Goal: Transaction & Acquisition: Purchase product/service

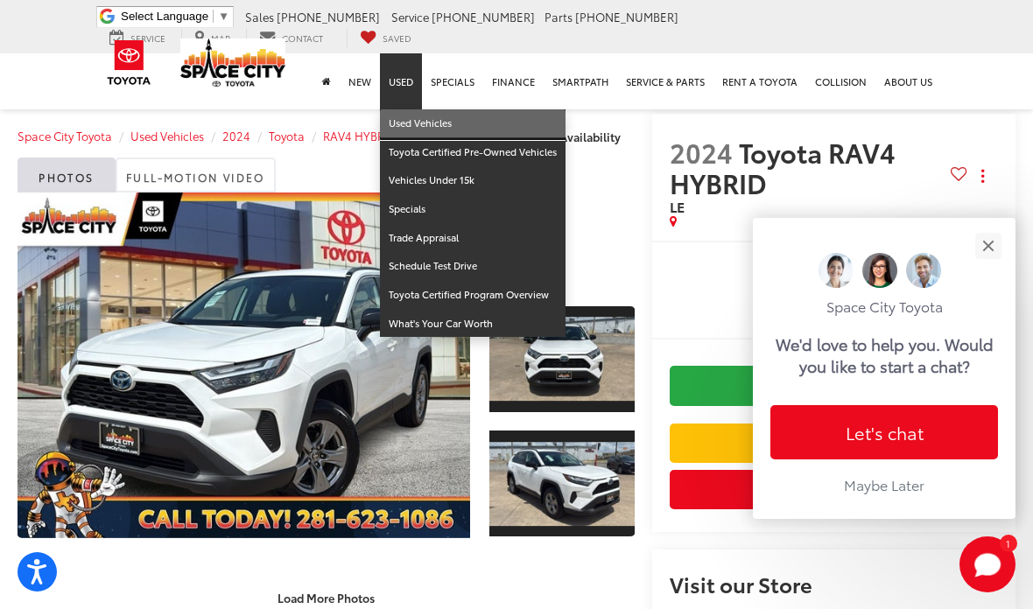
click at [479, 127] on link "Used Vehicles" at bounding box center [473, 123] width 186 height 29
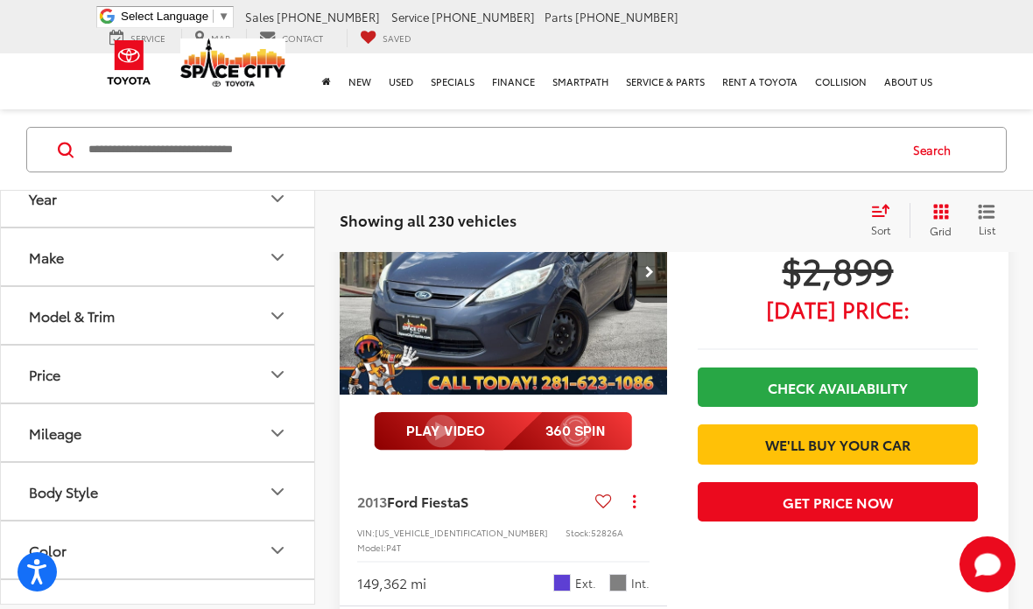
scroll to position [184, 0]
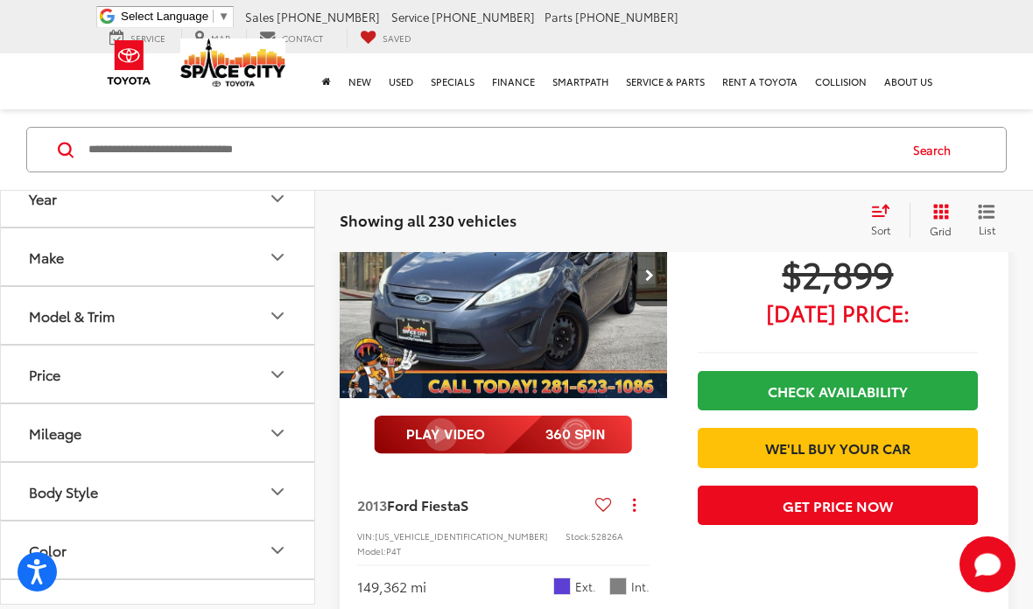
click at [228, 516] on button "Body Style" at bounding box center [158, 491] width 315 height 57
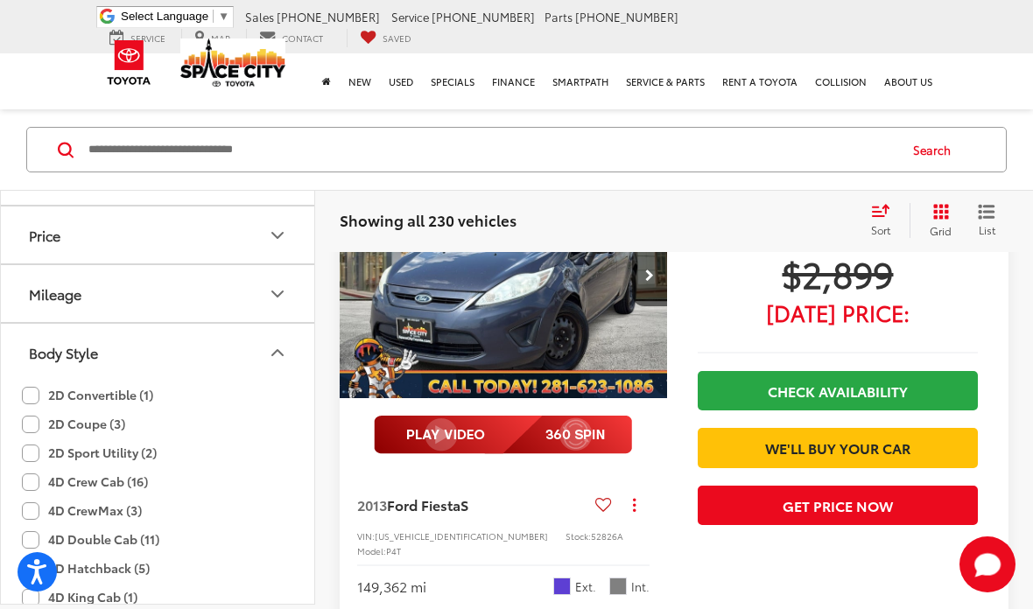
scroll to position [146, 0]
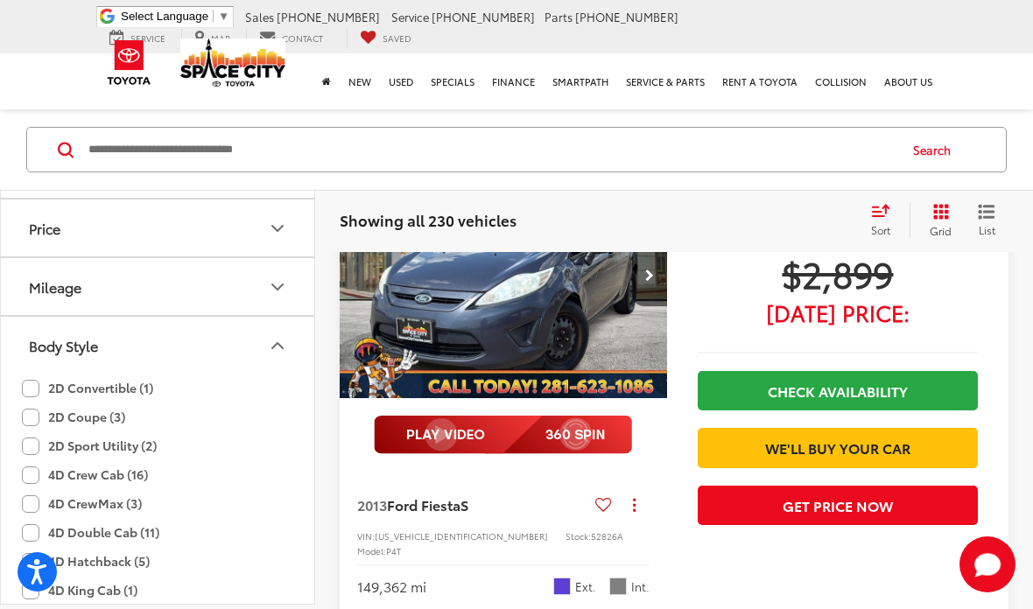
click at [288, 339] on icon "Body Style" at bounding box center [277, 344] width 21 height 21
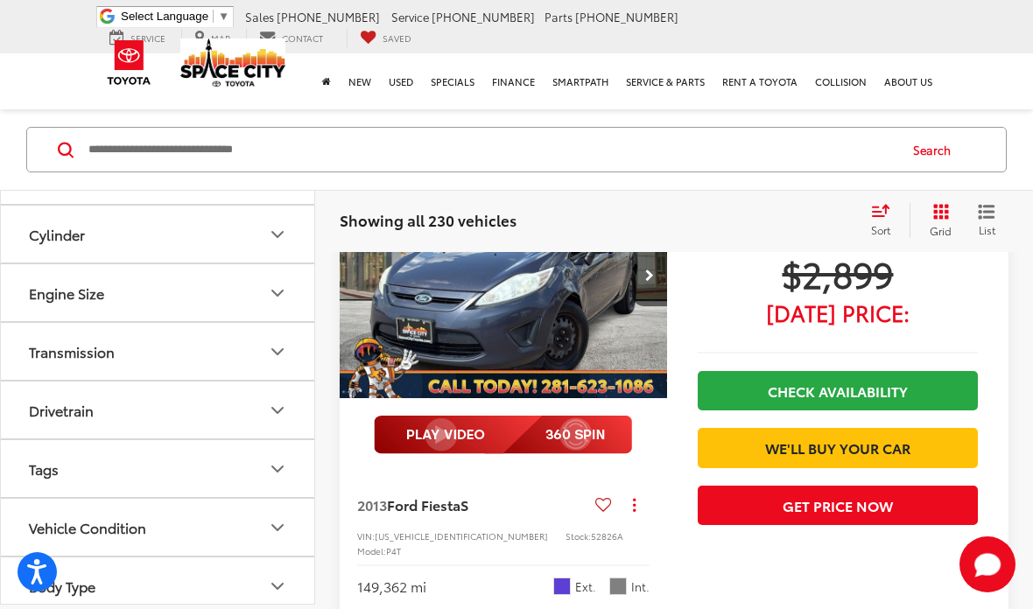
click at [224, 576] on button "Body Type" at bounding box center [158, 586] width 315 height 57
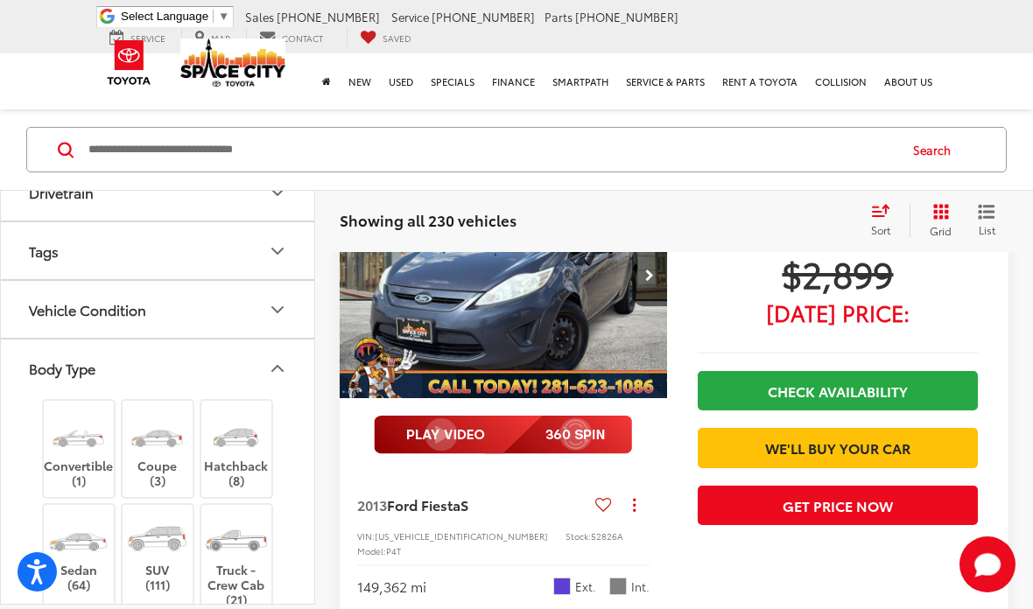
scroll to position [776, 0]
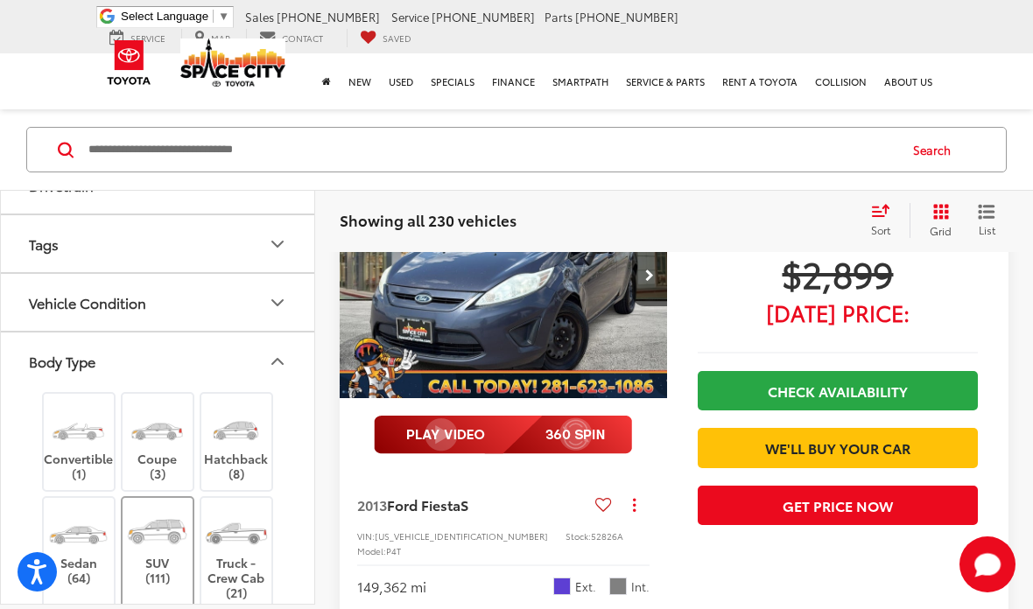
click at [165, 534] on img at bounding box center [157, 531] width 66 height 49
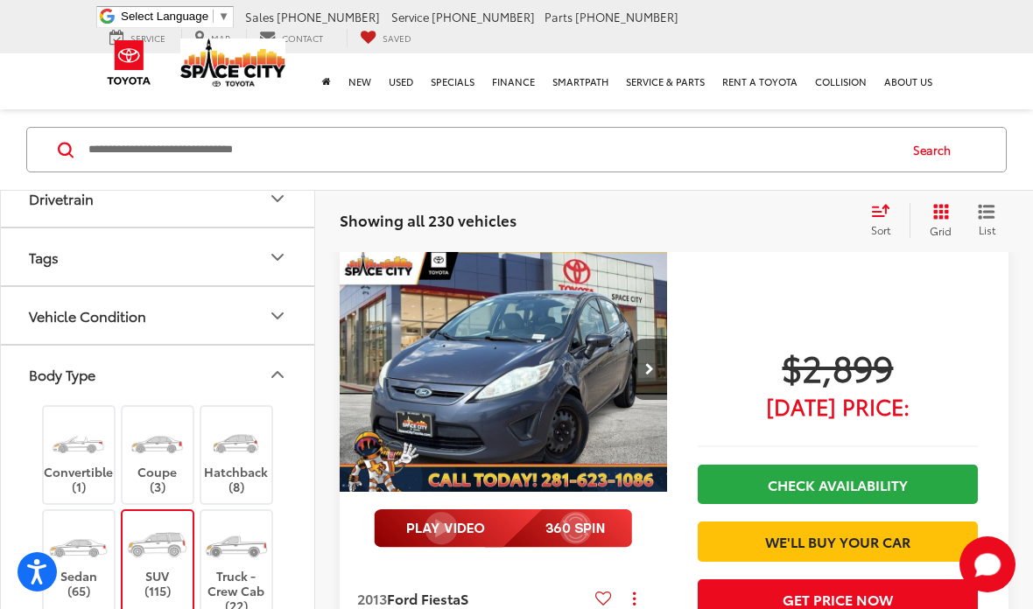
scroll to position [81, 0]
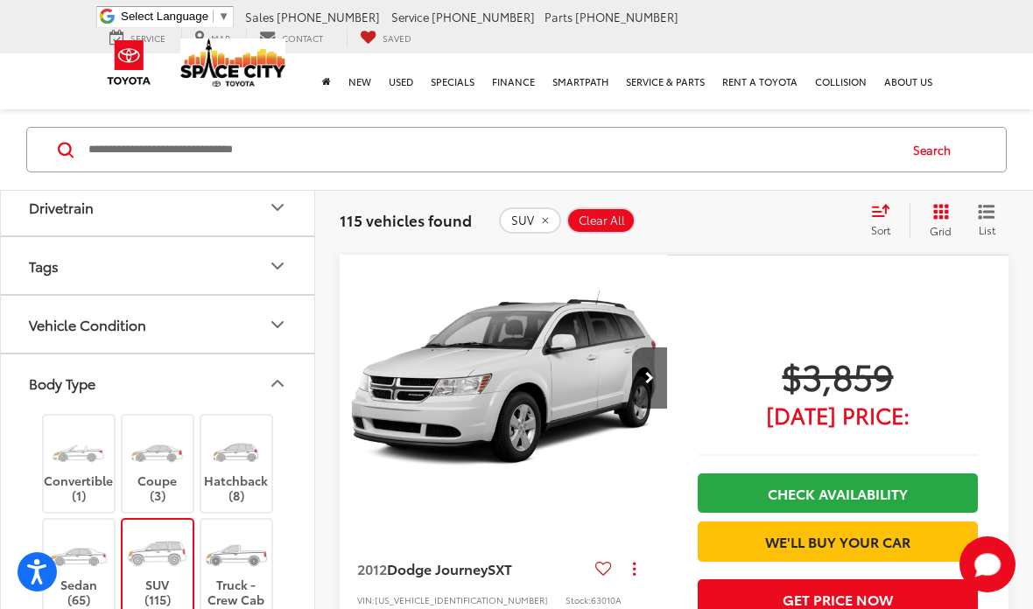
click at [877, 214] on icon "Select sort value" at bounding box center [880, 210] width 19 height 13
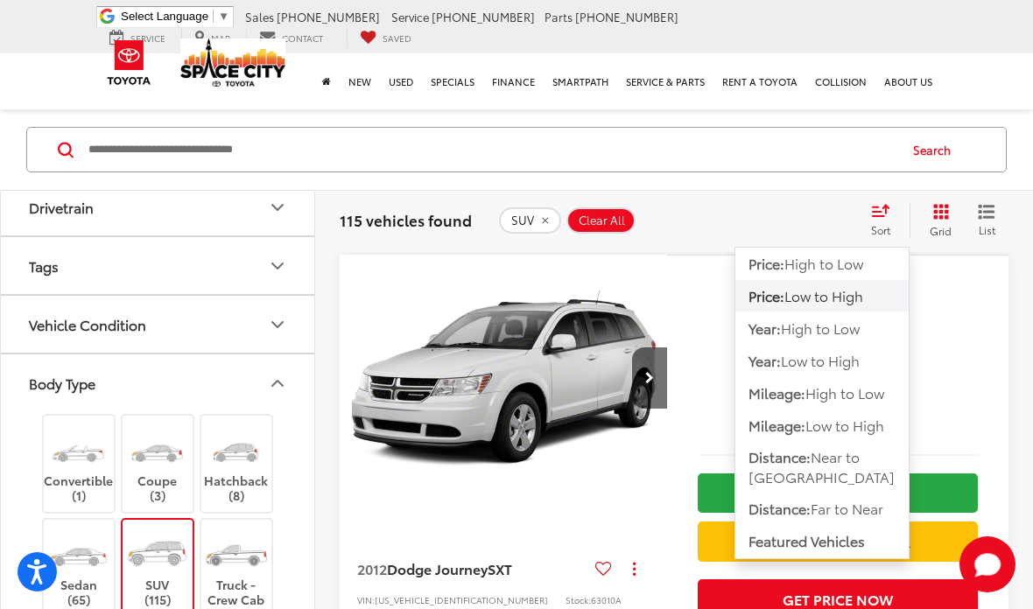
click at [857, 296] on span "Low to High" at bounding box center [823, 295] width 79 height 20
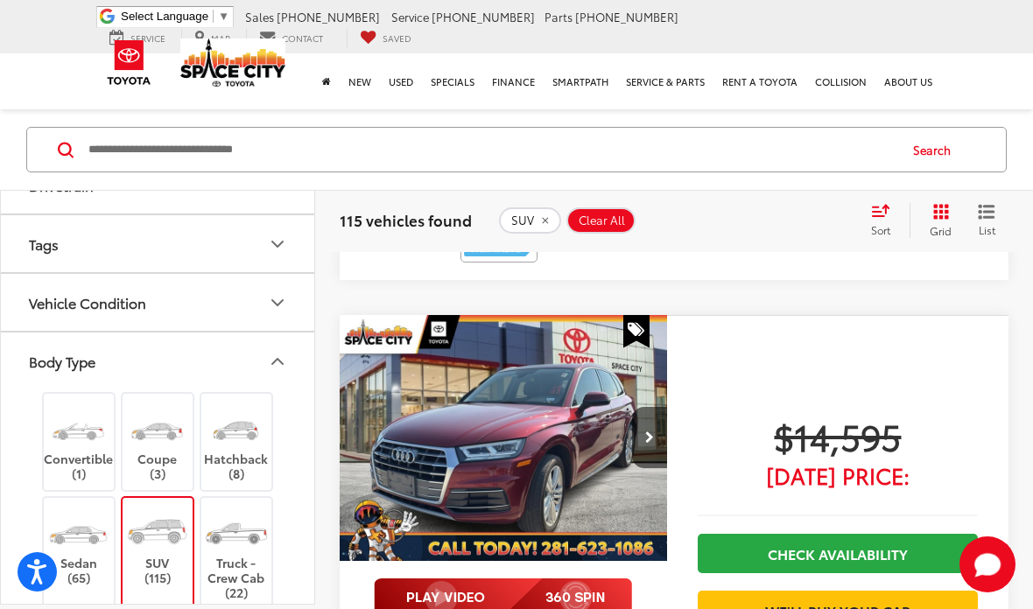
scroll to position [6696, 0]
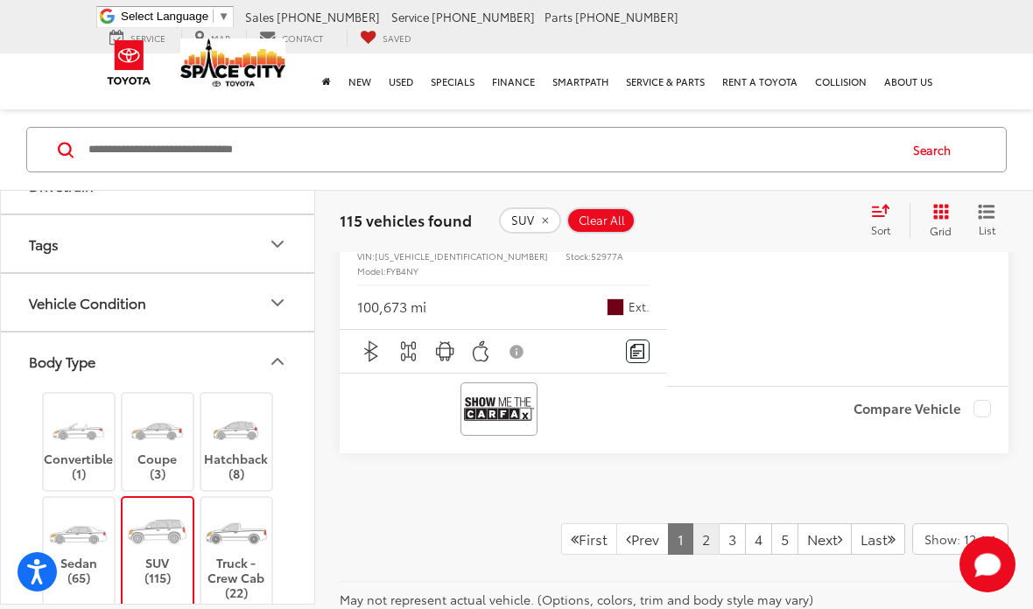
click at [692, 523] on link "2" at bounding box center [705, 539] width 27 height 32
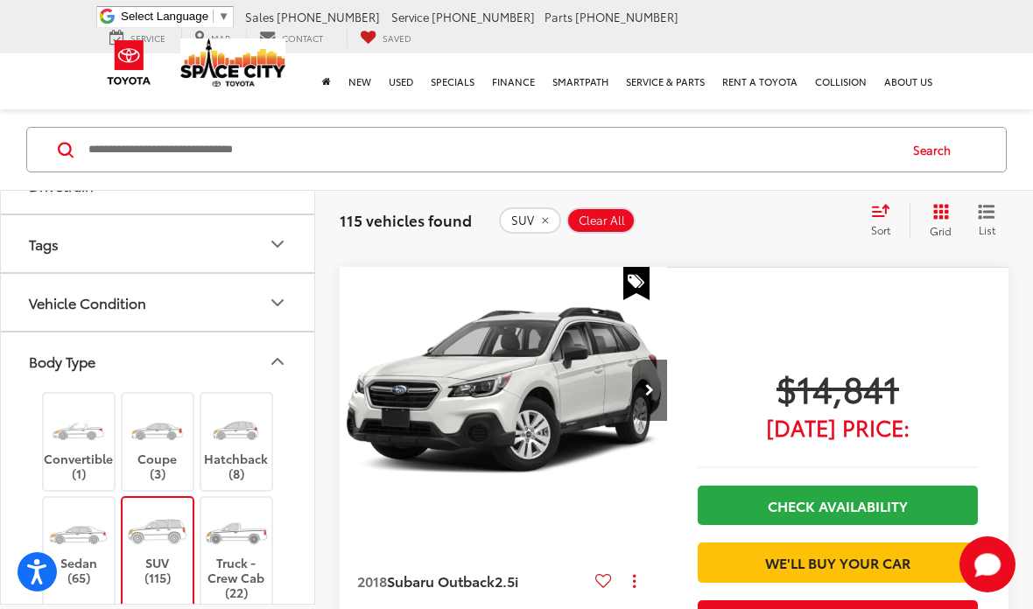
scroll to position [700, 0]
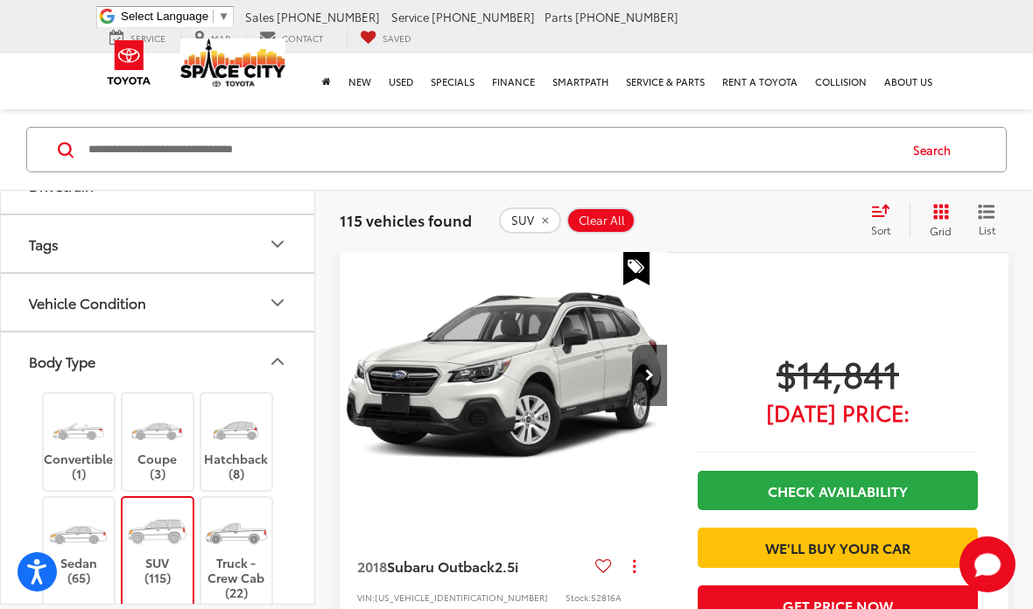
click at [45, 308] on div "Vehicle Condition" at bounding box center [87, 302] width 117 height 17
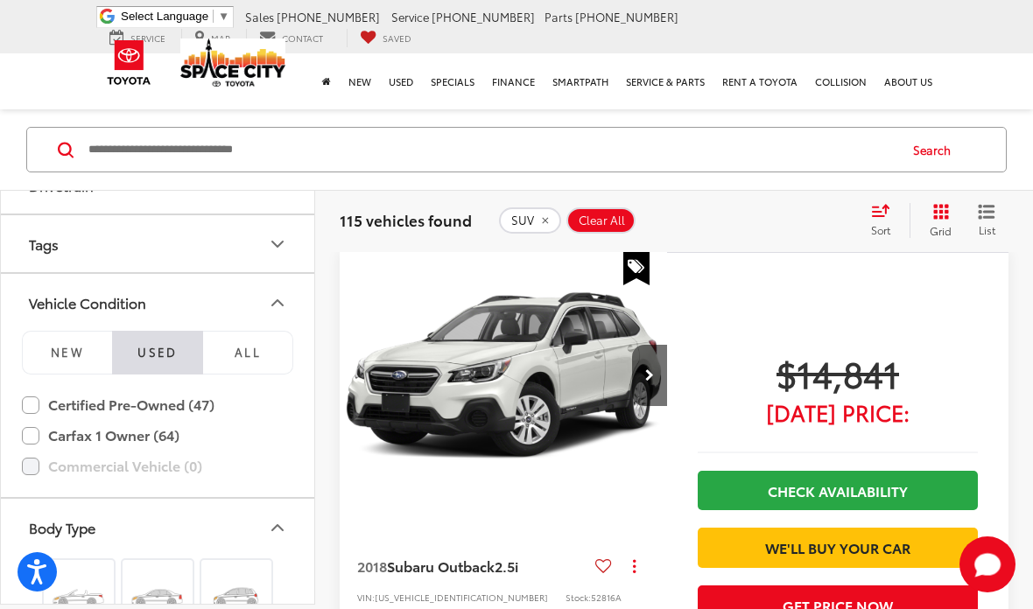
click at [46, 300] on div "Vehicle Condition" at bounding box center [87, 302] width 117 height 17
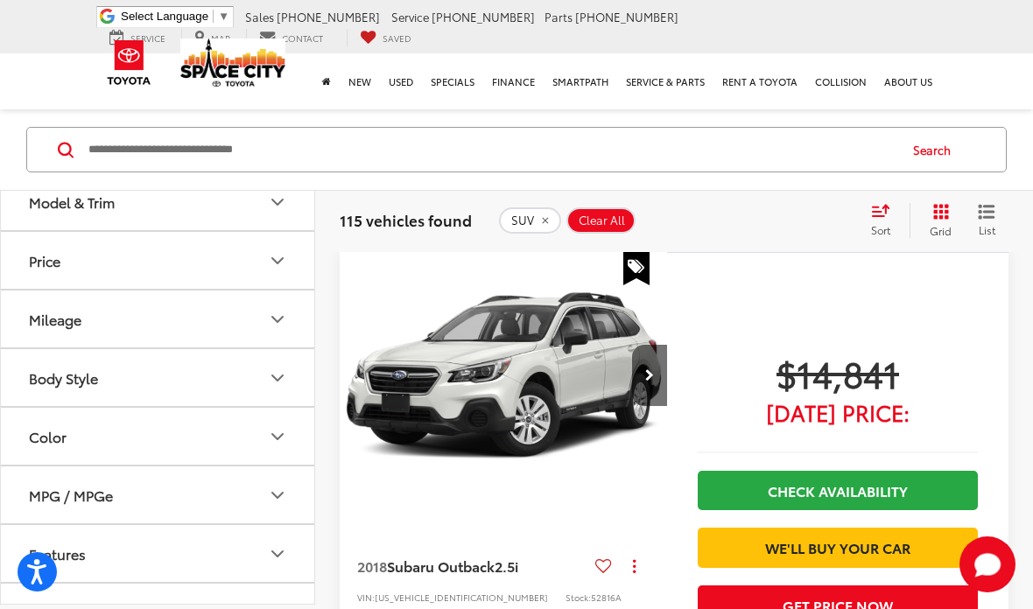
scroll to position [115, 0]
click at [41, 316] on div "Mileage" at bounding box center [55, 318] width 53 height 17
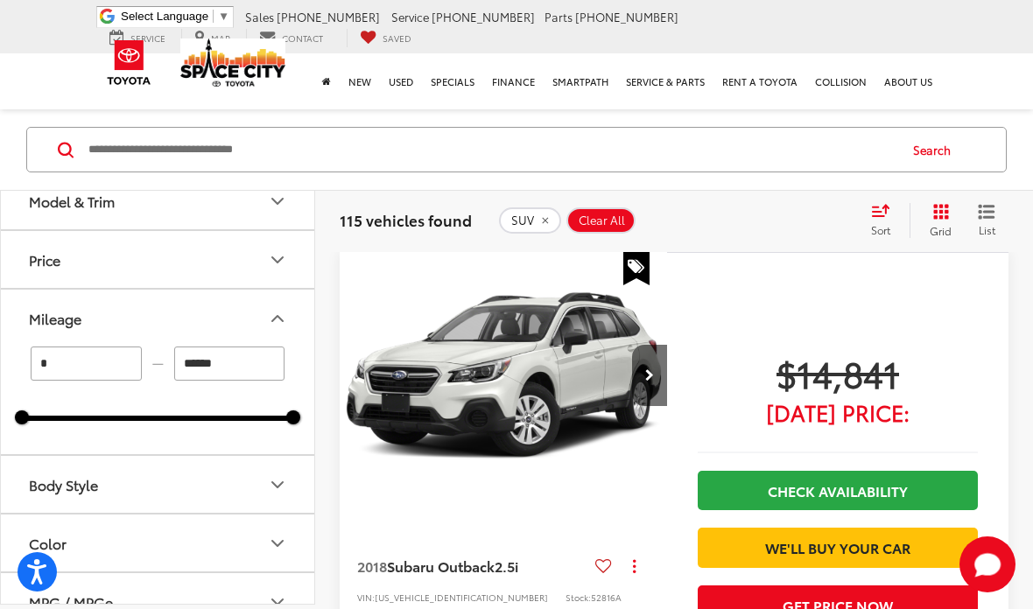
click at [228, 365] on input "******" at bounding box center [229, 364] width 111 height 34
click at [69, 317] on div "Mileage" at bounding box center [55, 318] width 53 height 17
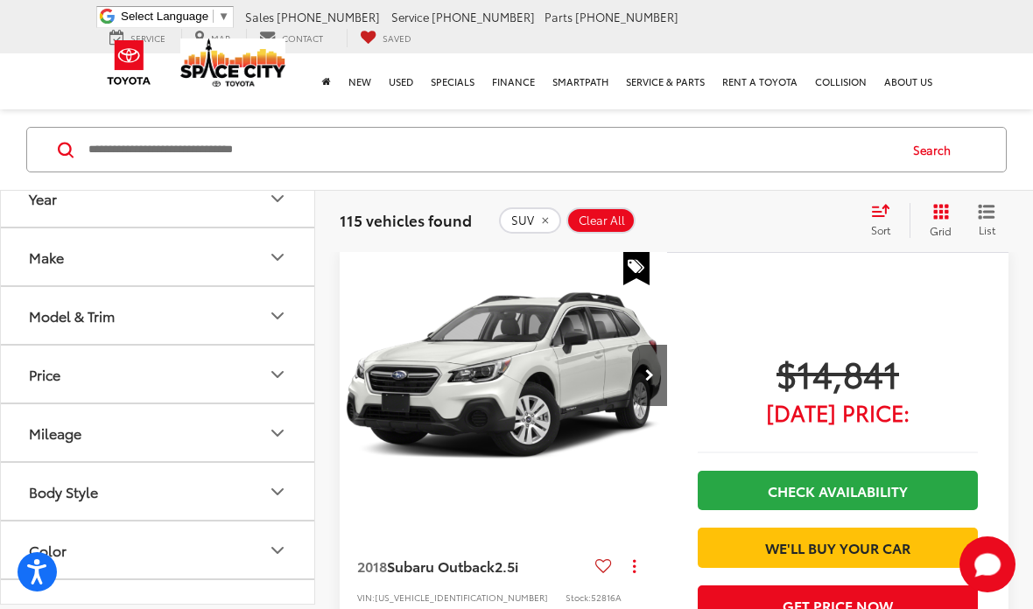
scroll to position [0, 0]
click at [40, 202] on div "Year" at bounding box center [43, 198] width 28 height 17
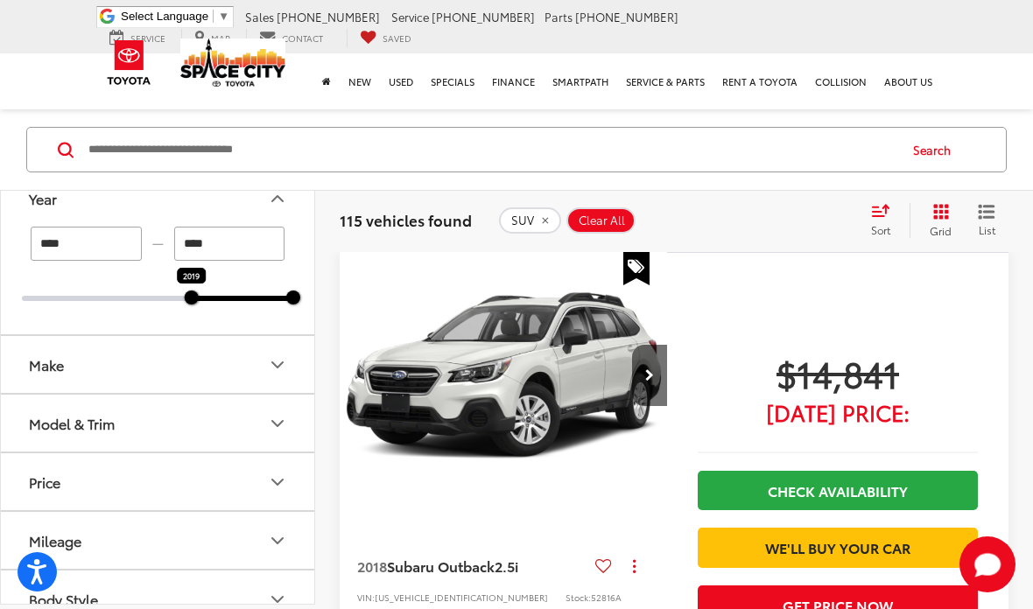
type input "****"
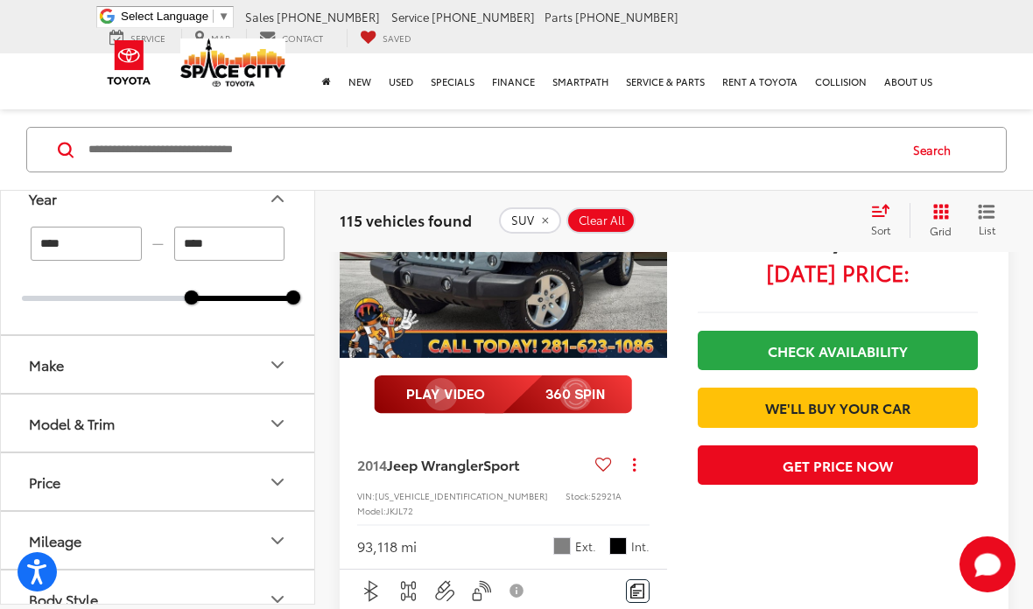
scroll to position [81, 0]
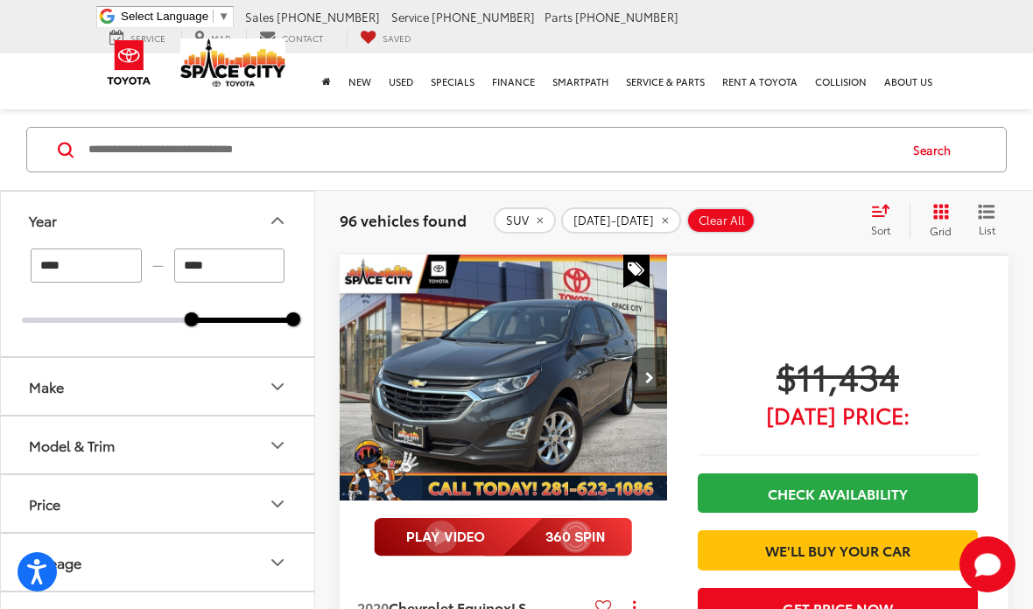
click at [94, 221] on button "Year" at bounding box center [158, 220] width 315 height 57
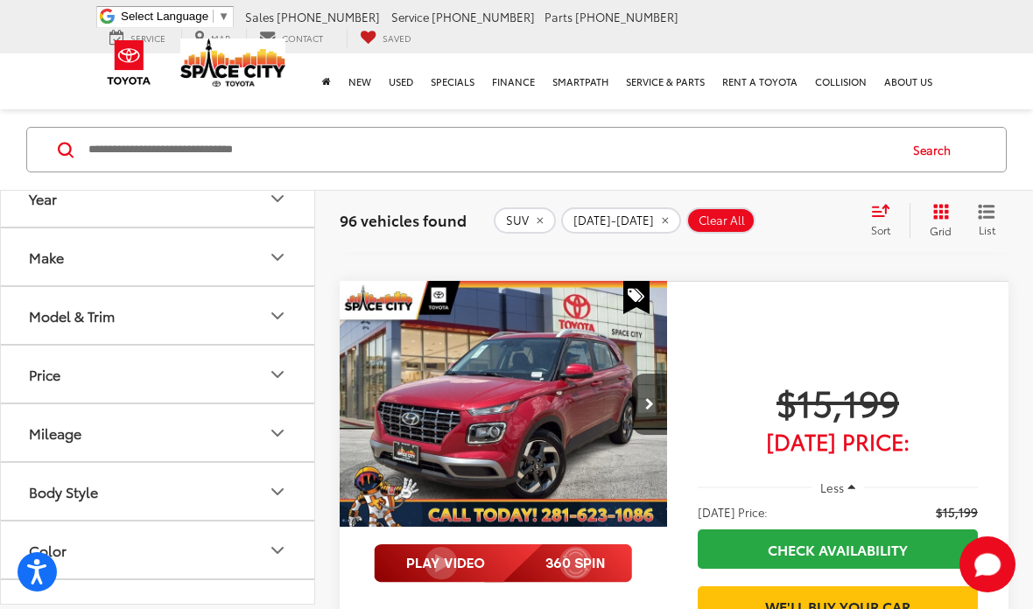
scroll to position [1289, 0]
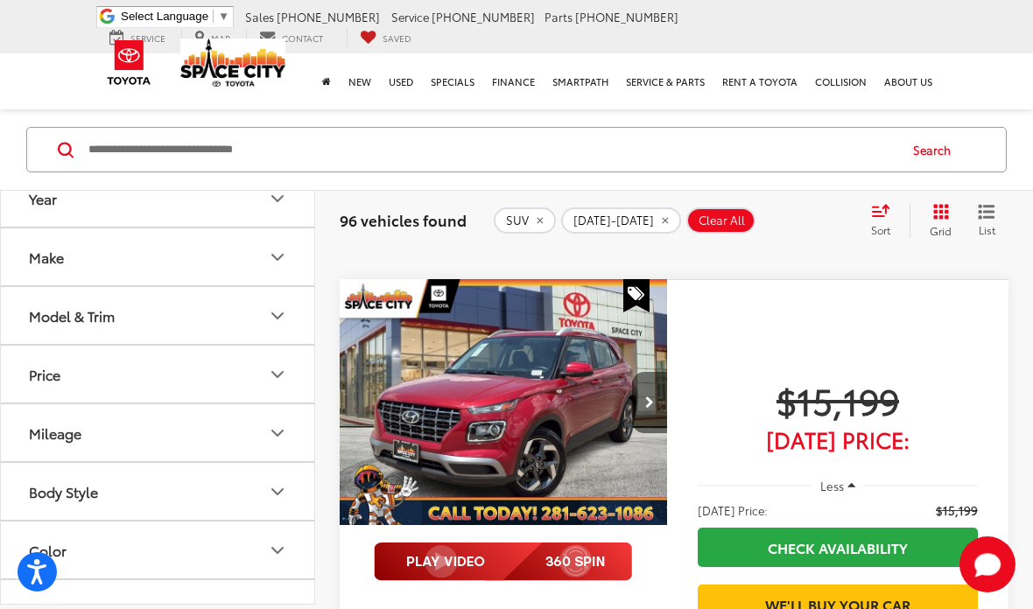
click at [646, 397] on icon "Next image" at bounding box center [649, 403] width 9 height 12
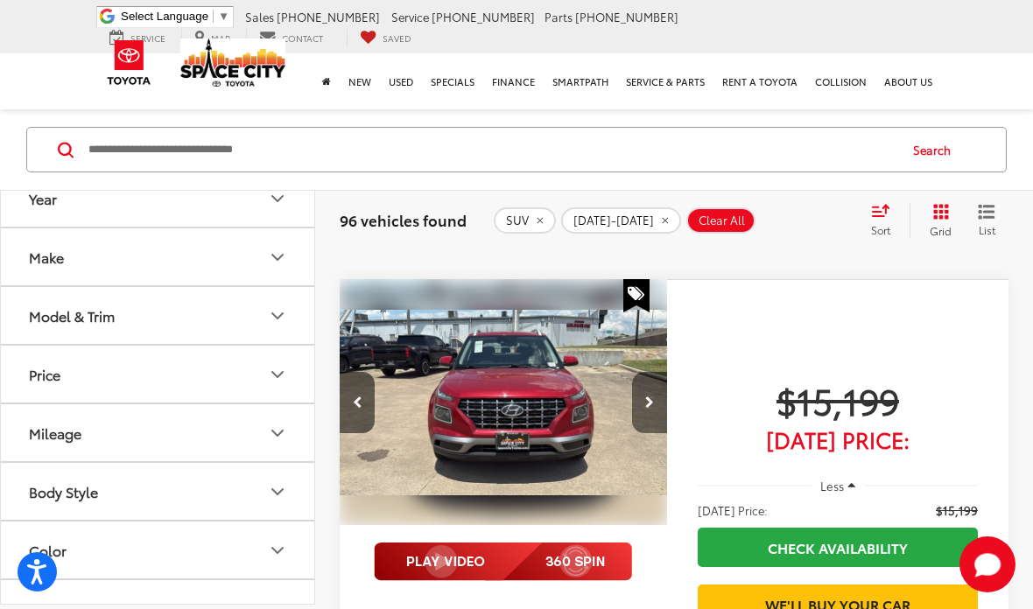
click at [649, 380] on button "Next image" at bounding box center [649, 402] width 35 height 61
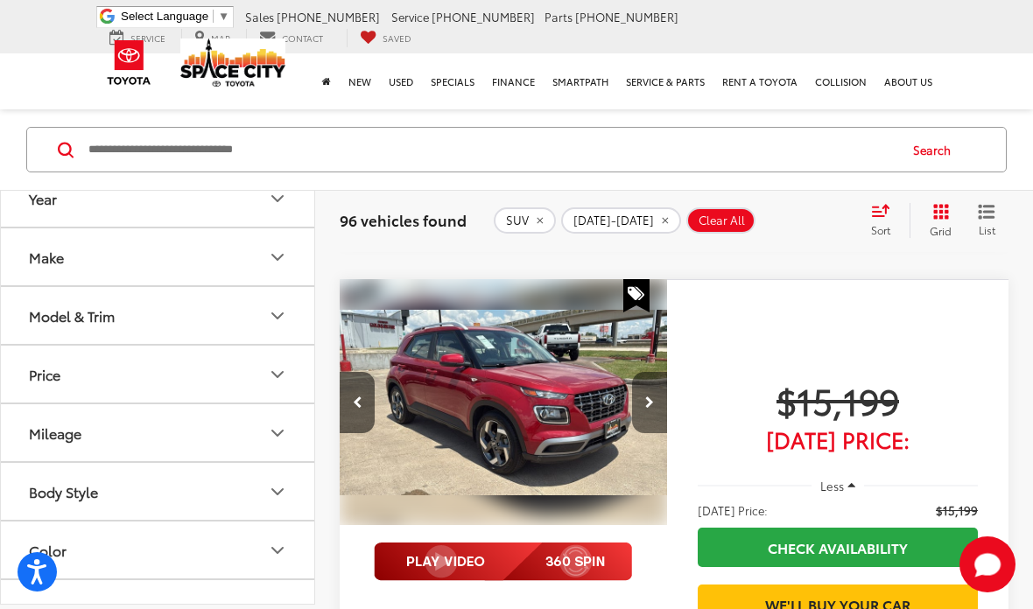
click at [650, 384] on button "Next image" at bounding box center [649, 402] width 35 height 61
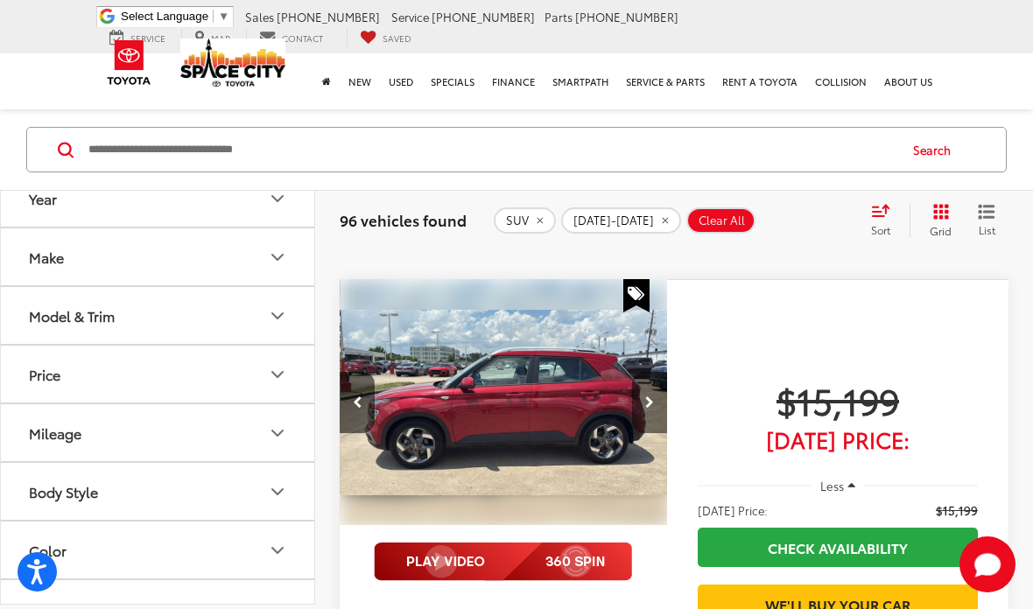
scroll to position [0, 990]
click at [651, 386] on button "Next image" at bounding box center [649, 402] width 35 height 61
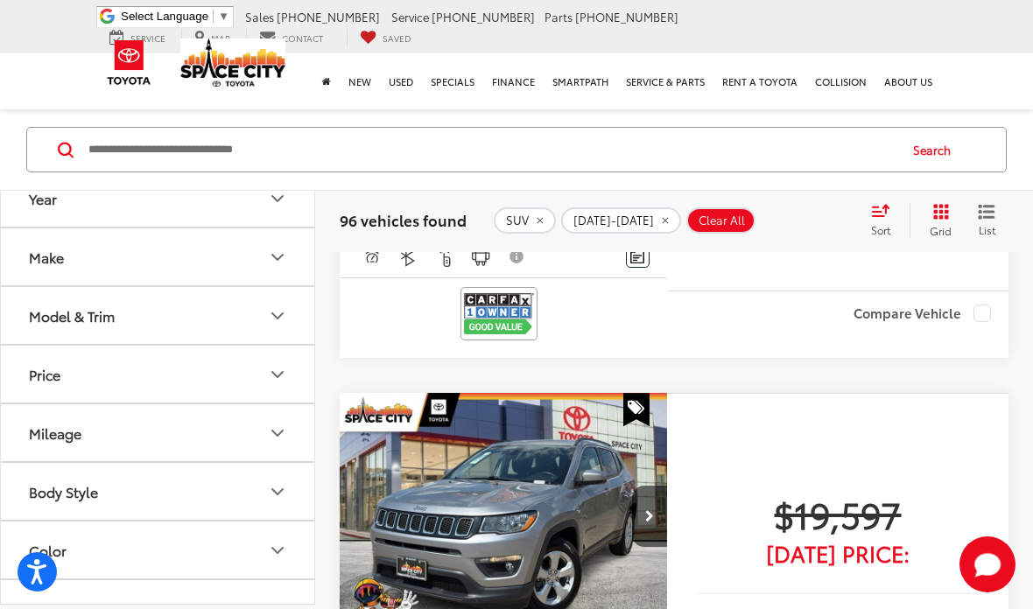
scroll to position [6040, 0]
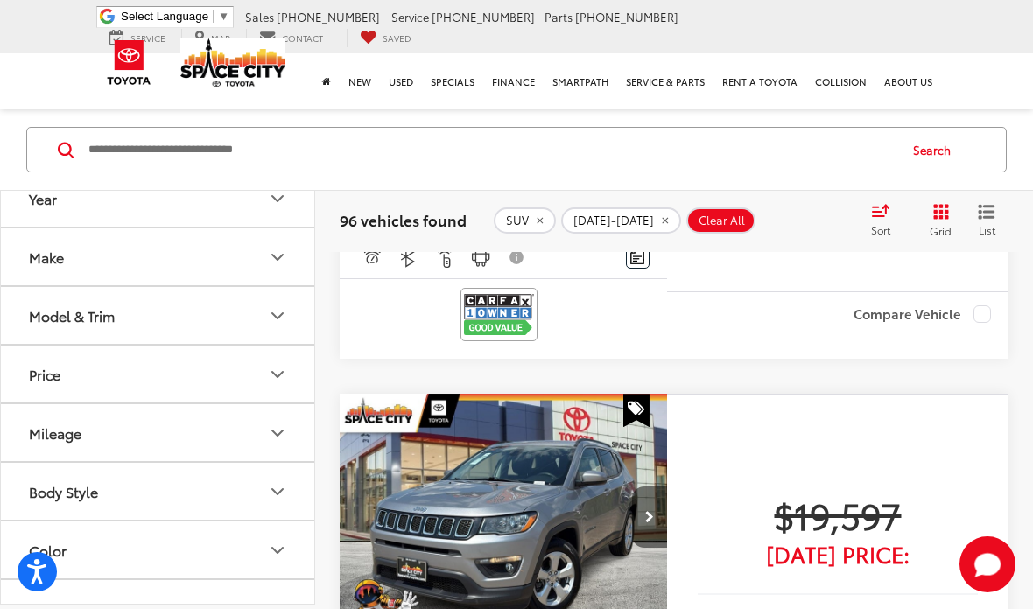
click at [652, 487] on button "Next image" at bounding box center [649, 517] width 35 height 61
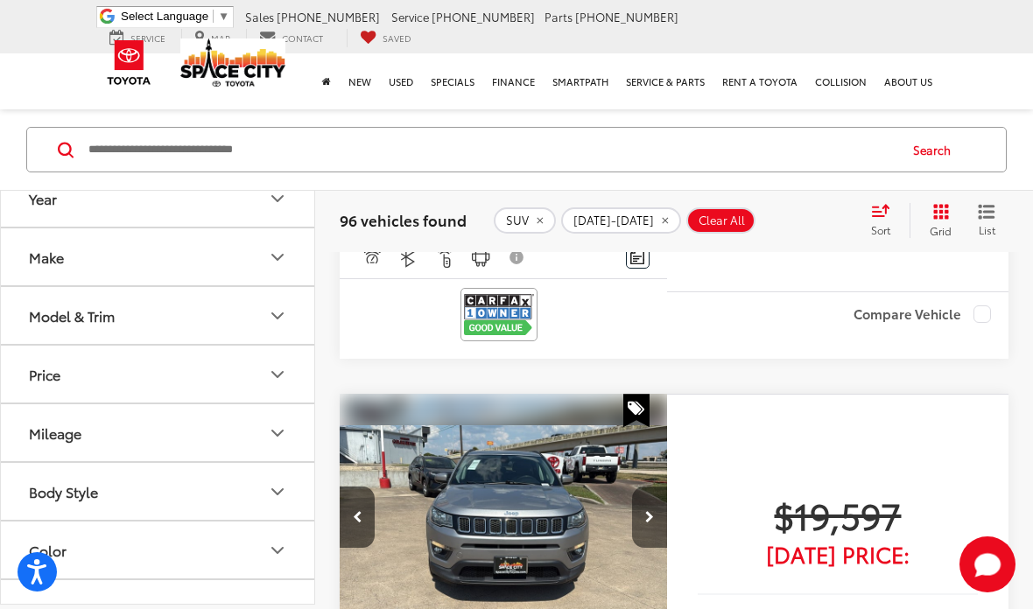
click at [648, 511] on icon "Next image" at bounding box center [649, 517] width 9 height 12
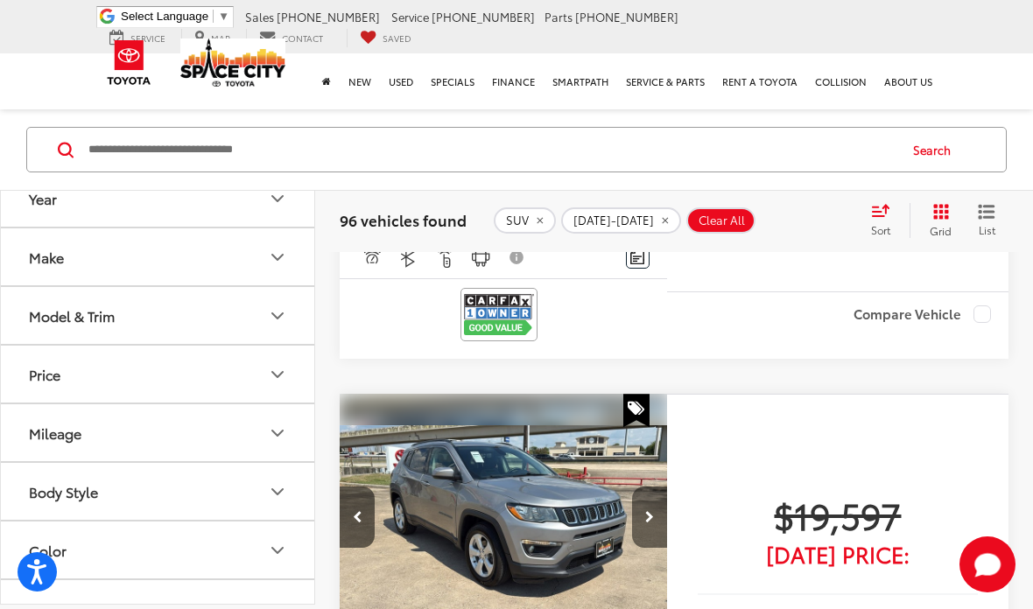
click at [652, 511] on icon "Next image" at bounding box center [649, 517] width 9 height 12
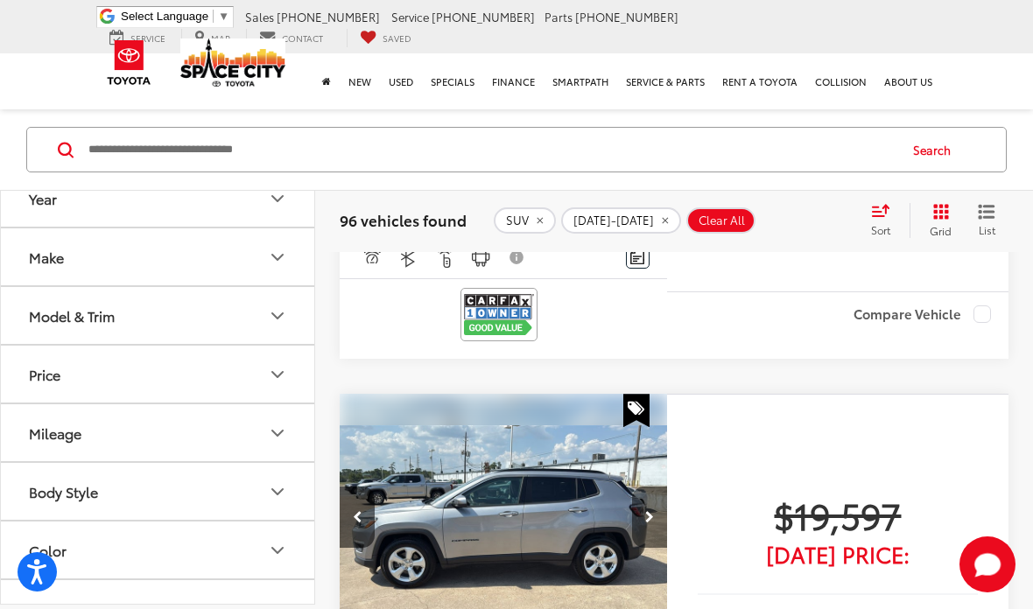
click at [650, 511] on icon "Next image" at bounding box center [649, 517] width 9 height 12
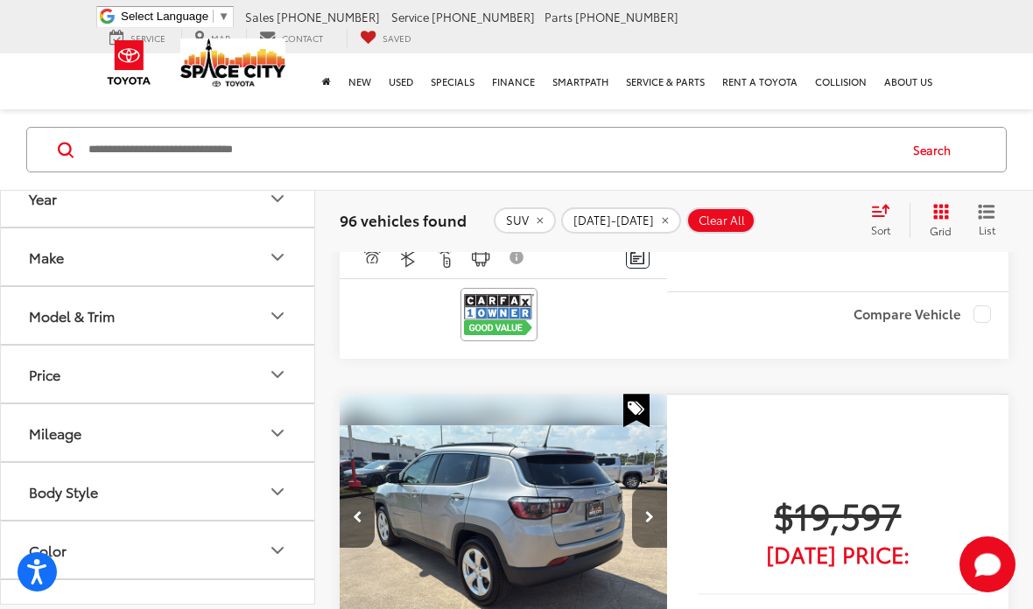
click at [652, 511] on icon "Next image" at bounding box center [649, 517] width 9 height 12
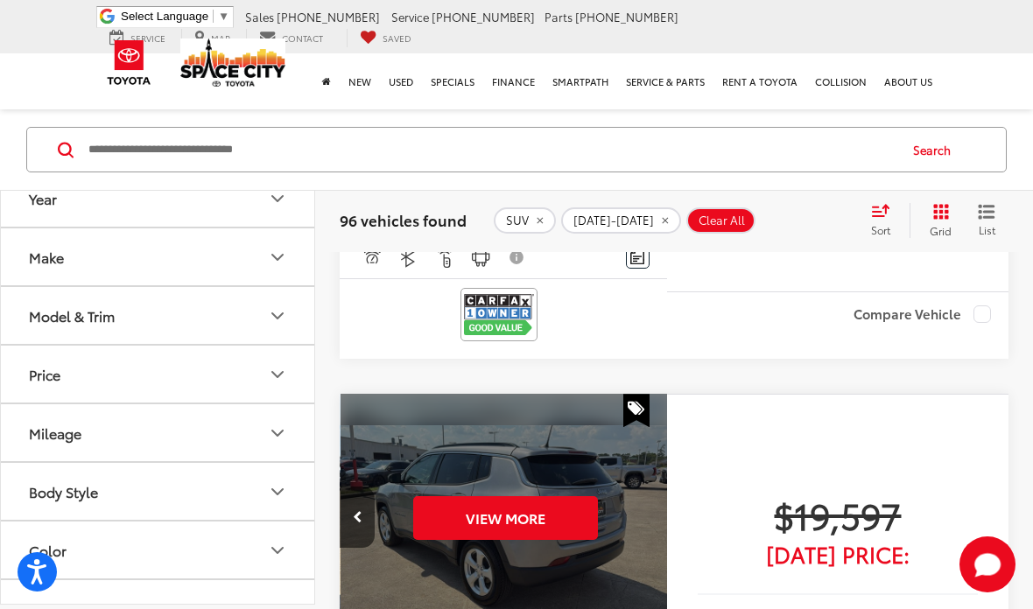
scroll to position [0, 1650]
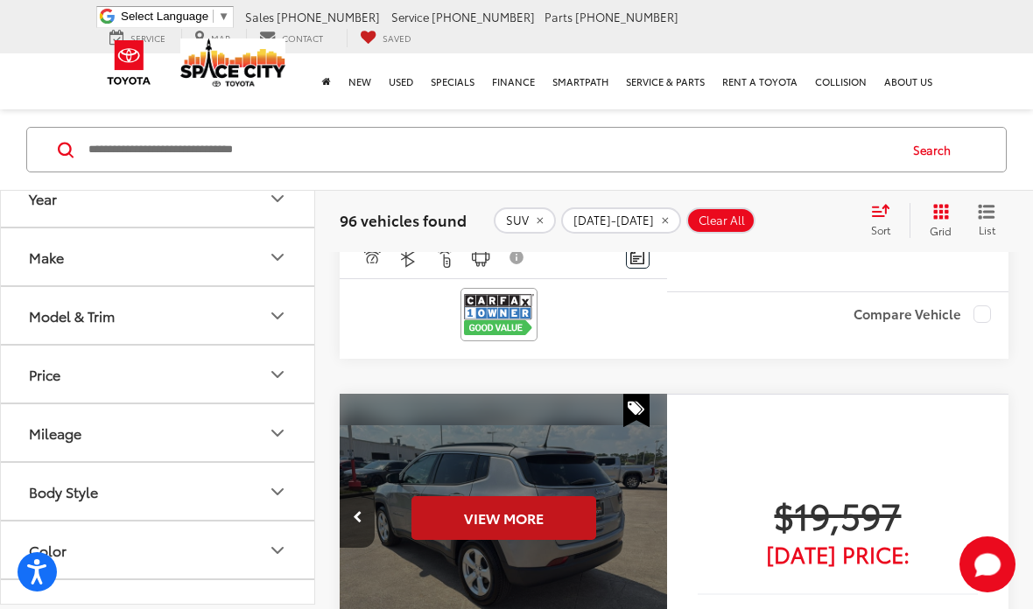
click at [561, 496] on button "View More" at bounding box center [503, 518] width 185 height 44
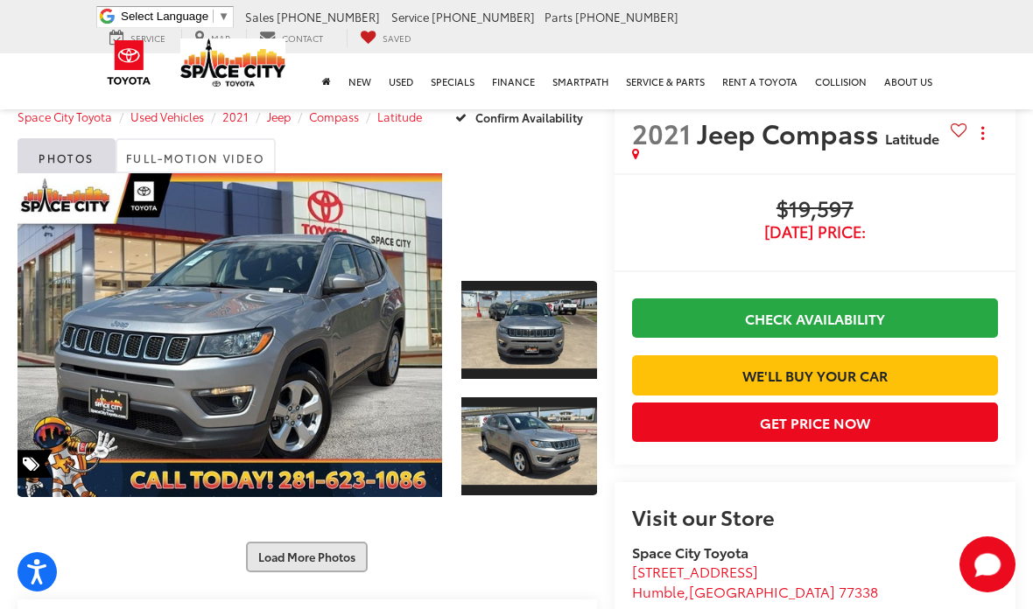
click at [277, 558] on button "Load More Photos" at bounding box center [307, 557] width 122 height 31
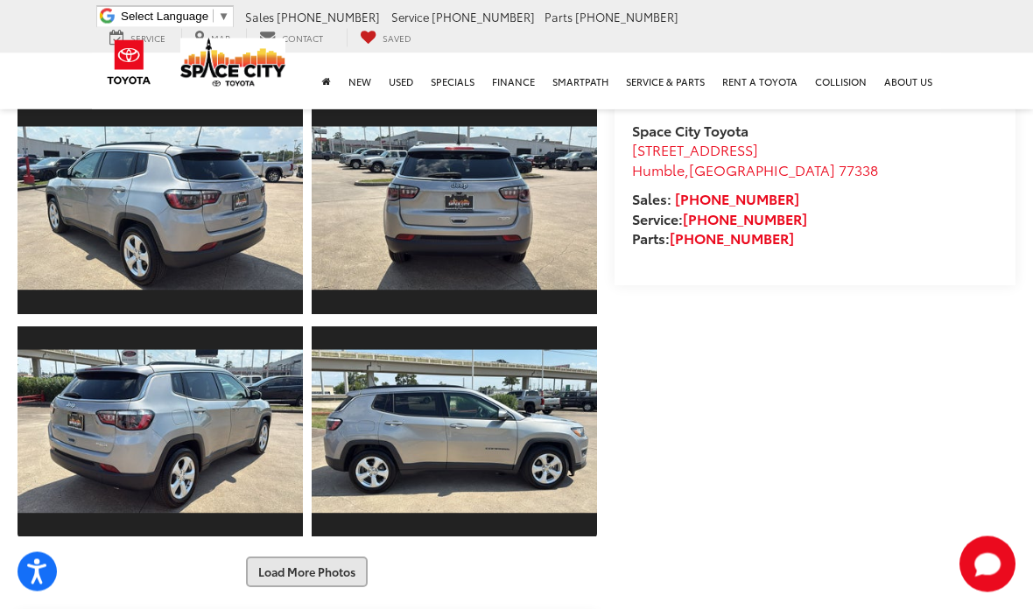
scroll to position [441, 0]
click at [355, 568] on button "Load More Photos" at bounding box center [307, 572] width 122 height 31
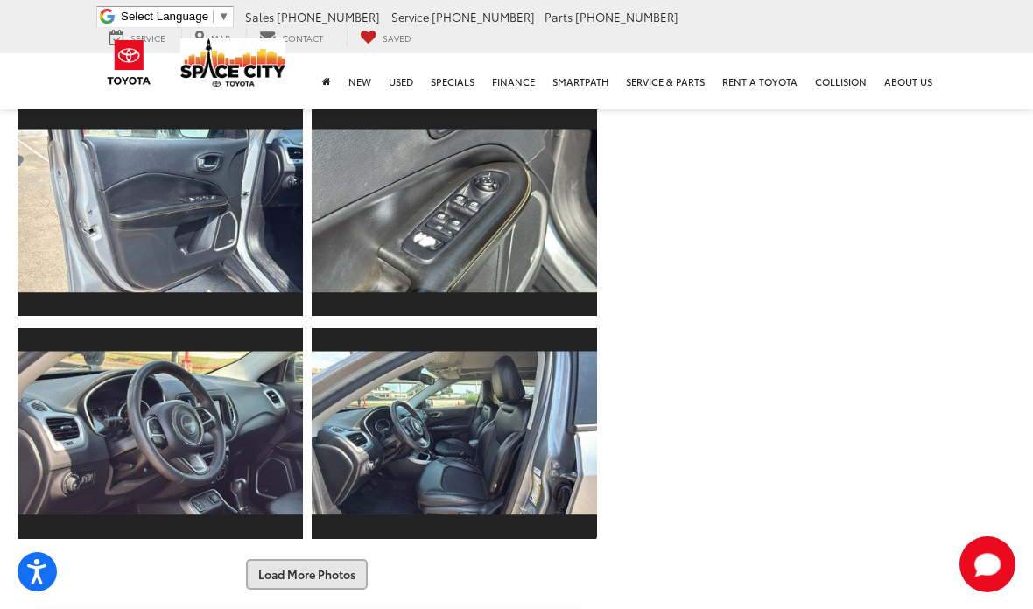
scroll to position [889, 0]
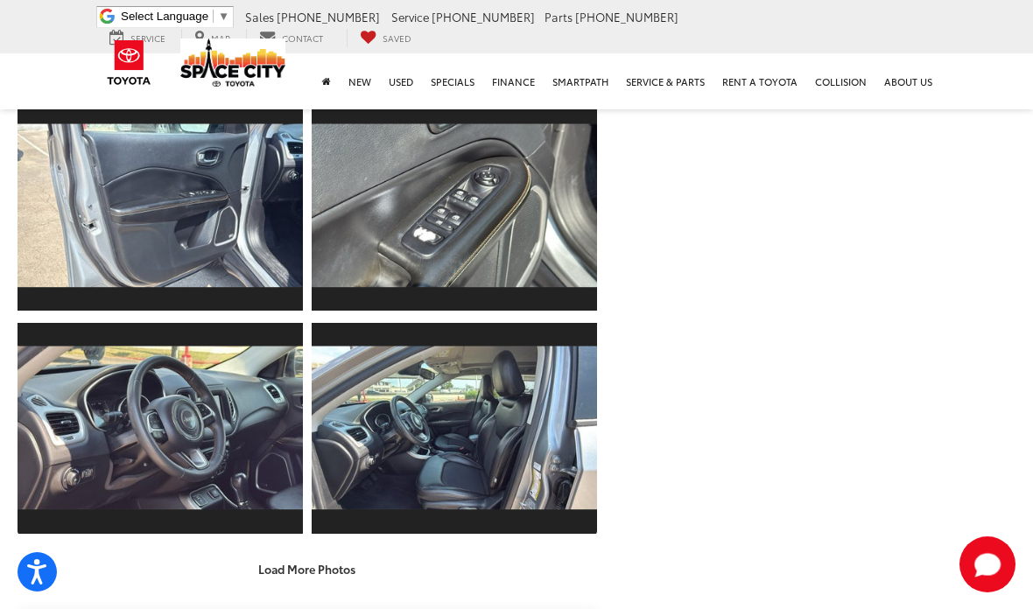
click at [465, 570] on div "Load More Photos" at bounding box center [307, 569] width 579 height 31
click at [353, 560] on button "Load More Photos" at bounding box center [307, 569] width 122 height 31
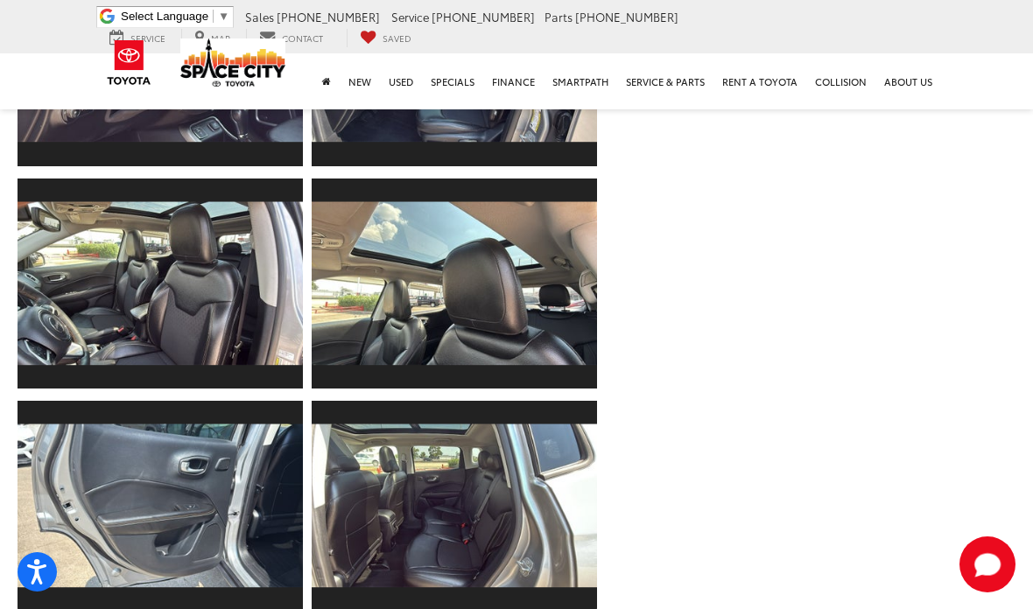
scroll to position [1259, 0]
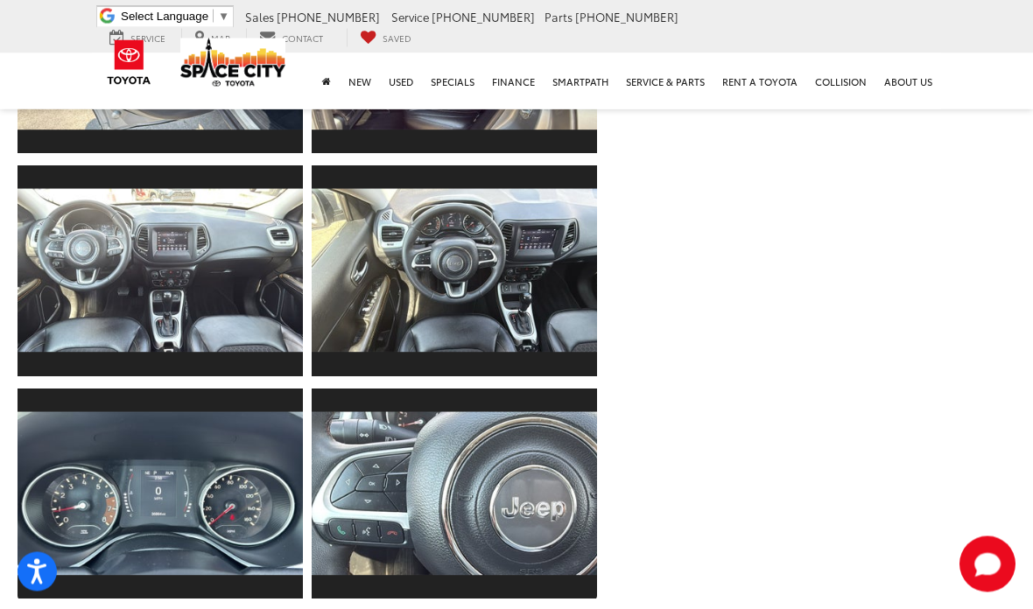
scroll to position [1716, 0]
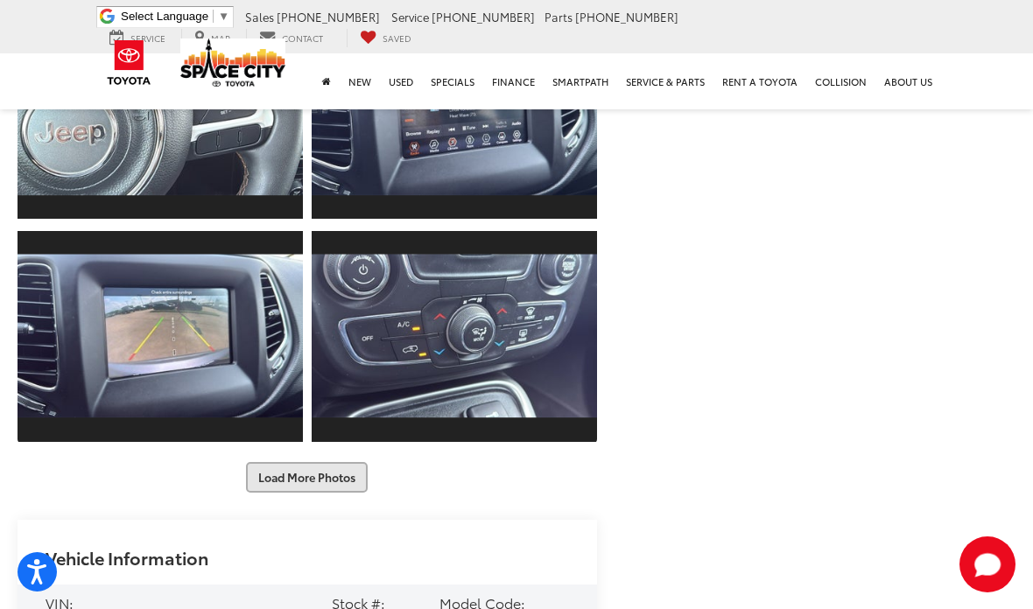
scroll to position [2308, 0]
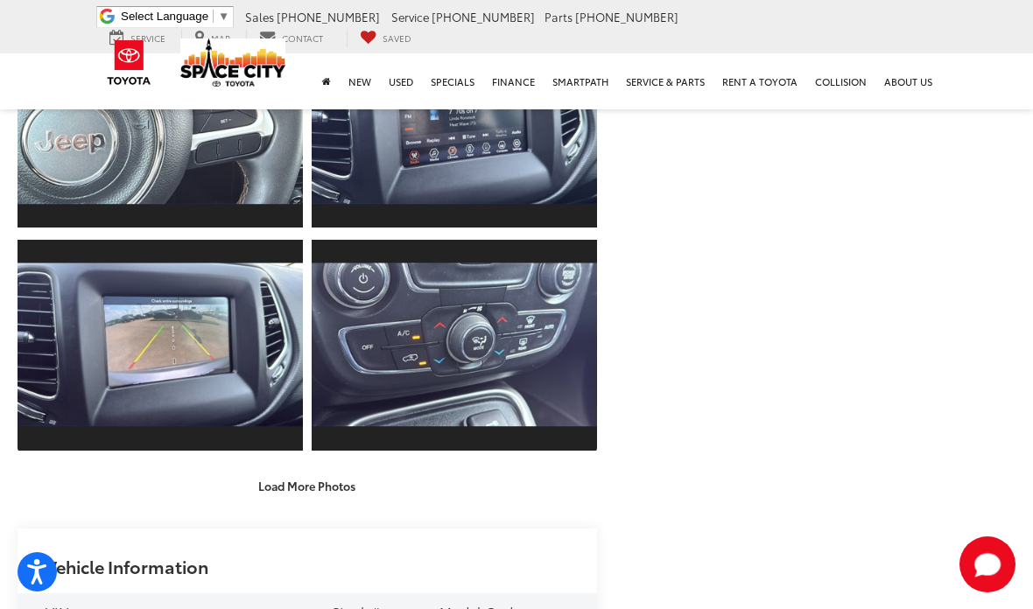
click at [95, 475] on div "Load More Photos" at bounding box center [307, 486] width 579 height 31
click at [437, 473] on div "Load More Photos" at bounding box center [307, 486] width 579 height 31
click at [336, 471] on button "Load More Photos" at bounding box center [307, 486] width 122 height 31
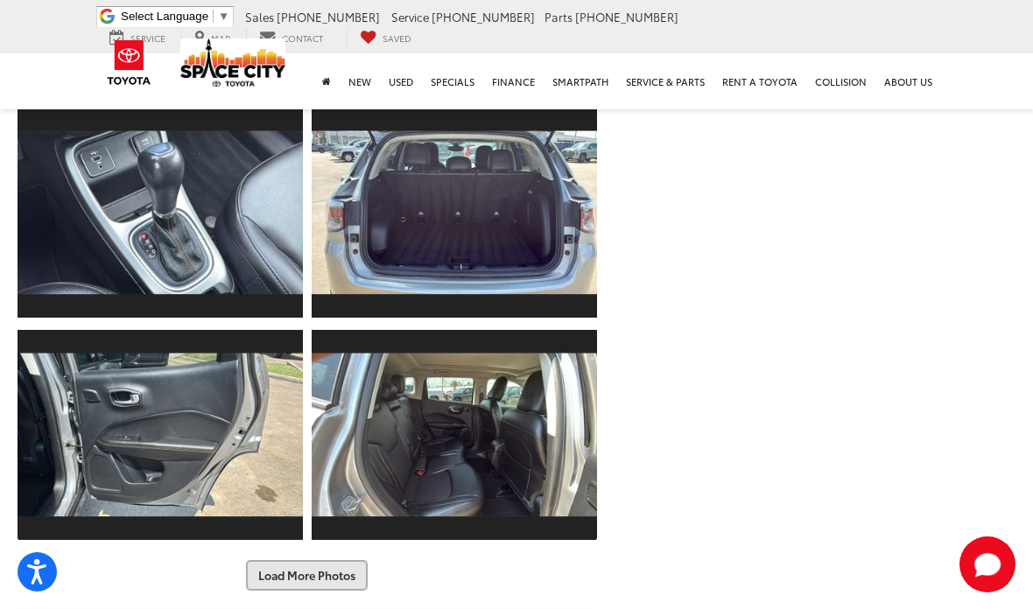
scroll to position [2665, 0]
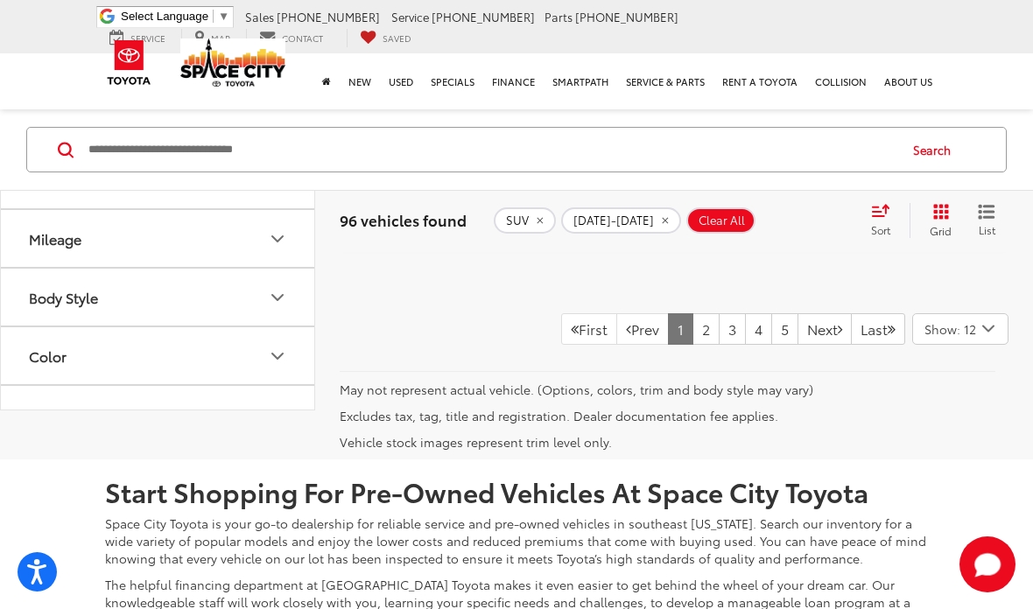
scroll to position [7311, 0]
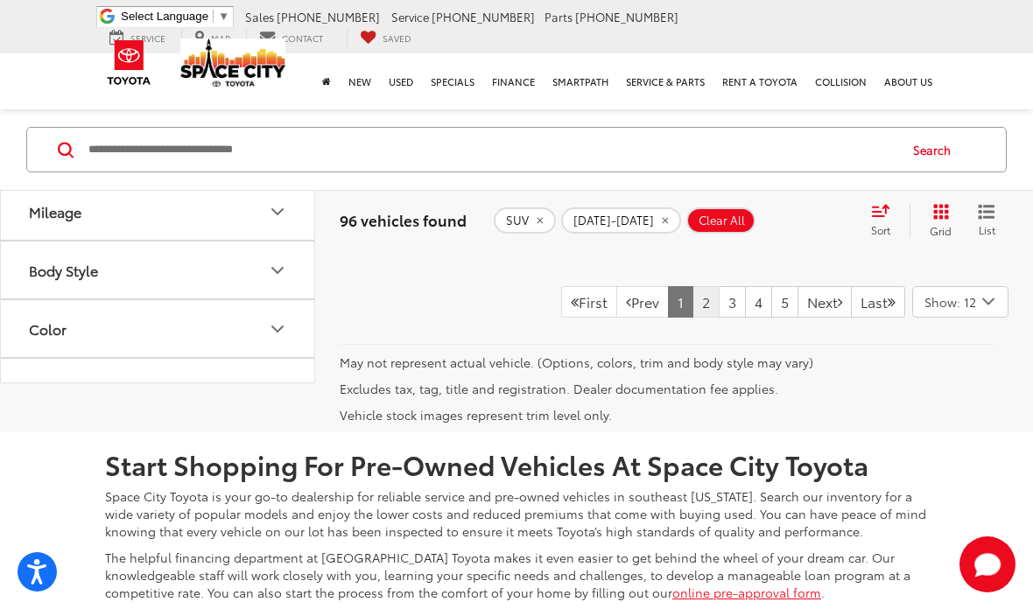
click at [692, 286] on link "2" at bounding box center [705, 302] width 27 height 32
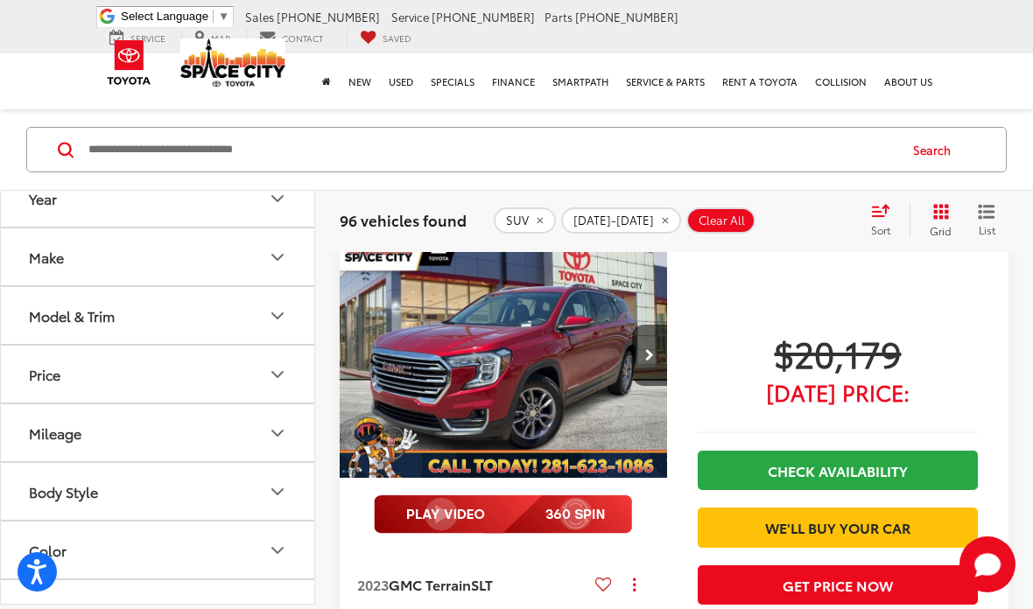
scroll to position [1338, 0]
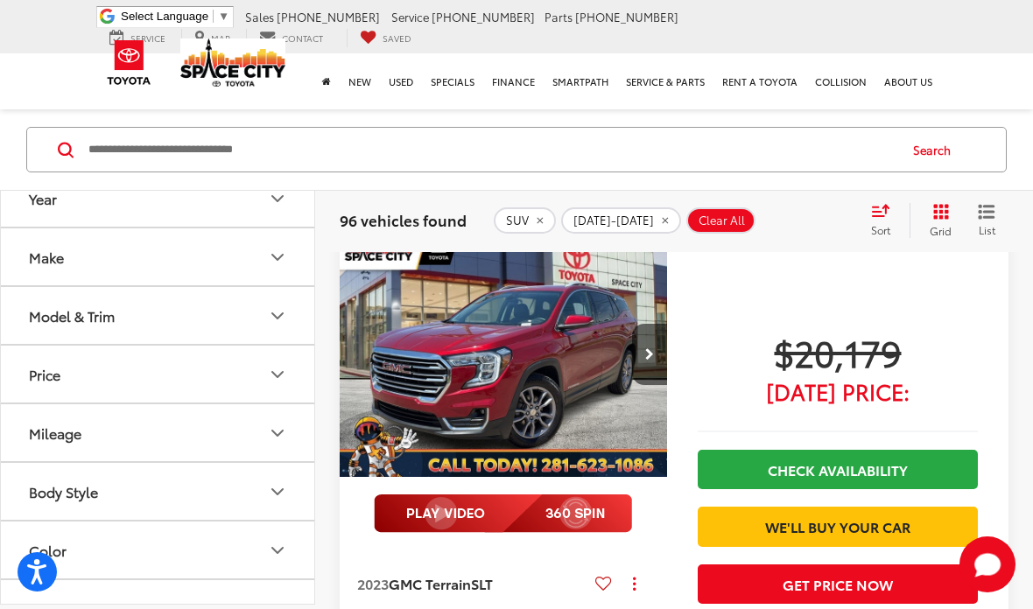
click at [592, 389] on img "2023 GMC Terrain SLT 0" at bounding box center [504, 355] width 330 height 248
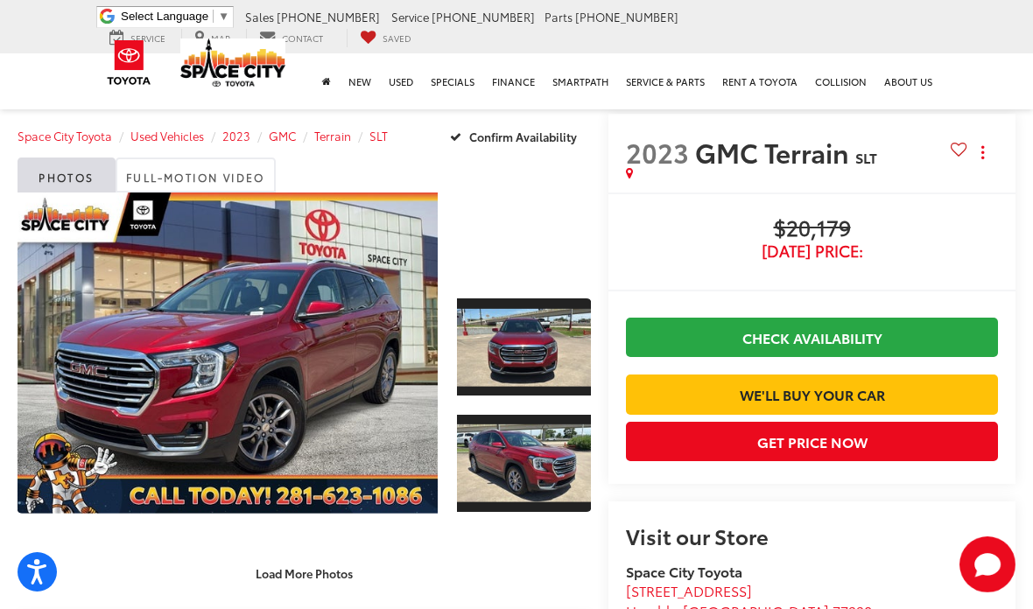
scroll to position [27, 0]
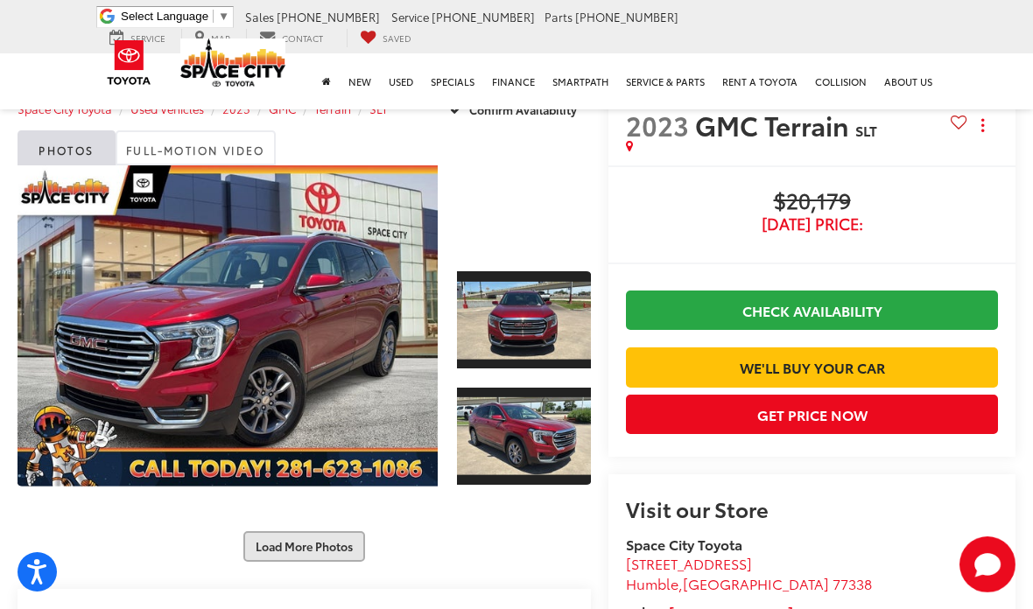
click at [326, 544] on button "Load More Photos" at bounding box center [304, 546] width 122 height 31
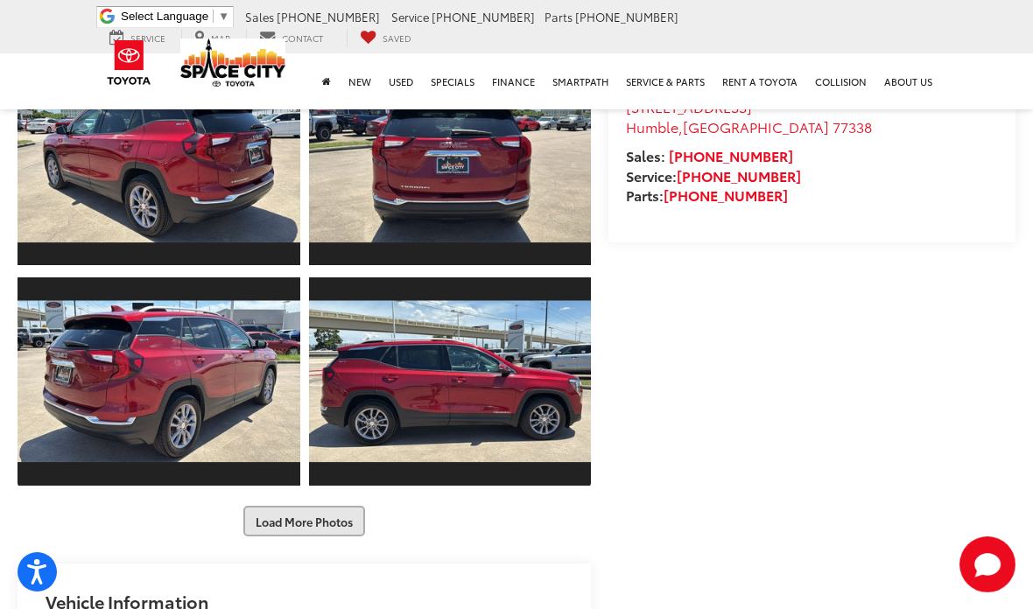
click at [365, 515] on button "Load More Photos" at bounding box center [304, 521] width 122 height 31
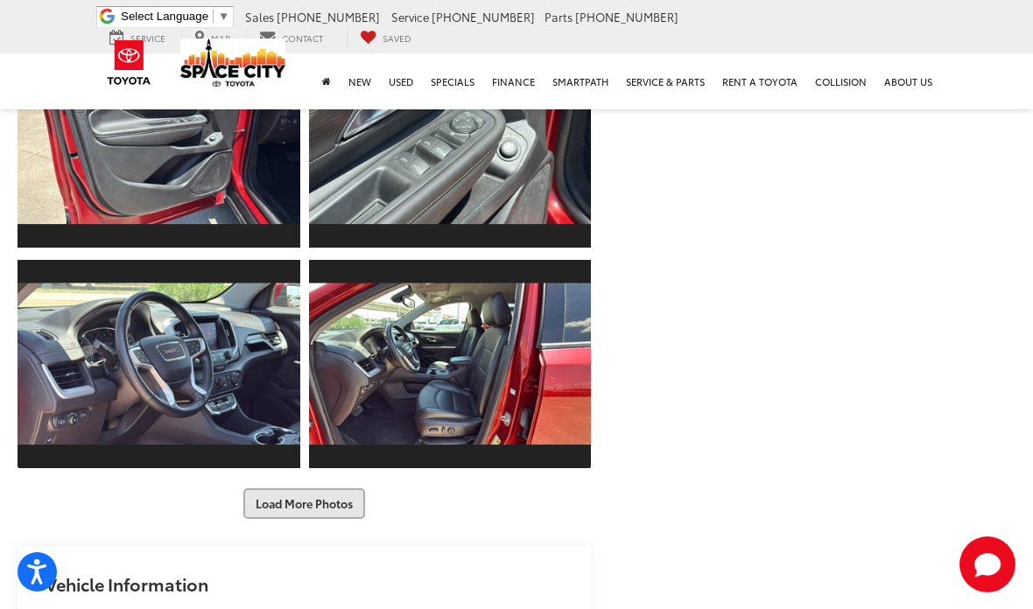
scroll to position [959, 0]
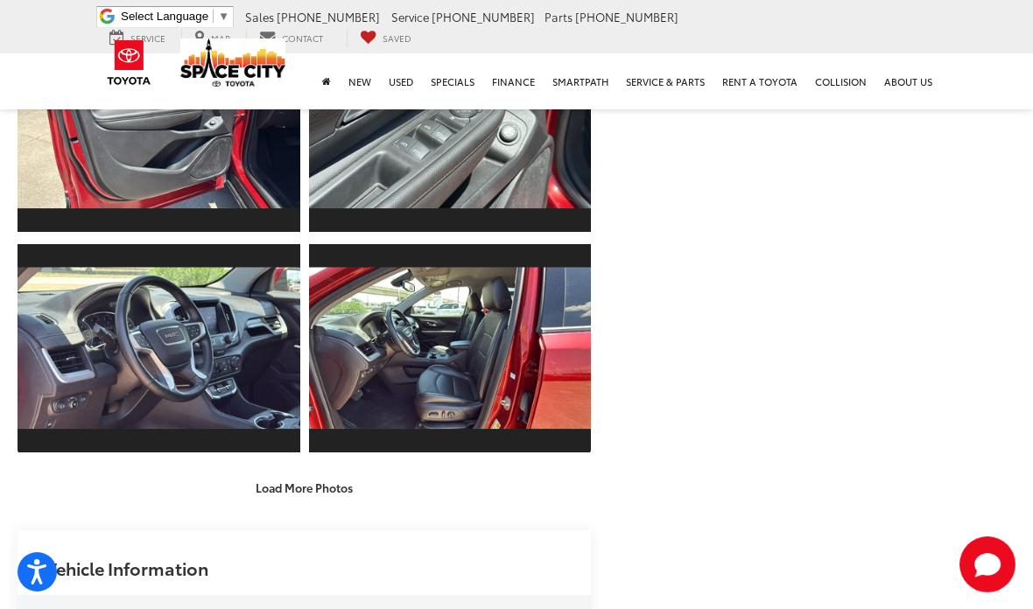
click at [383, 488] on div "Load More Photos" at bounding box center [304, 488] width 573 height 31
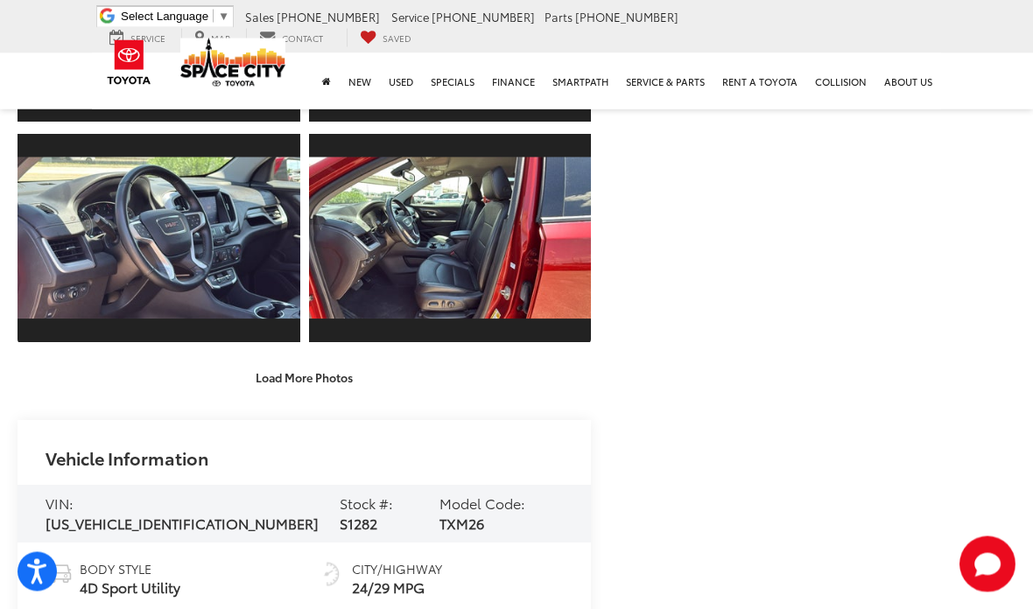
scroll to position [1066, 0]
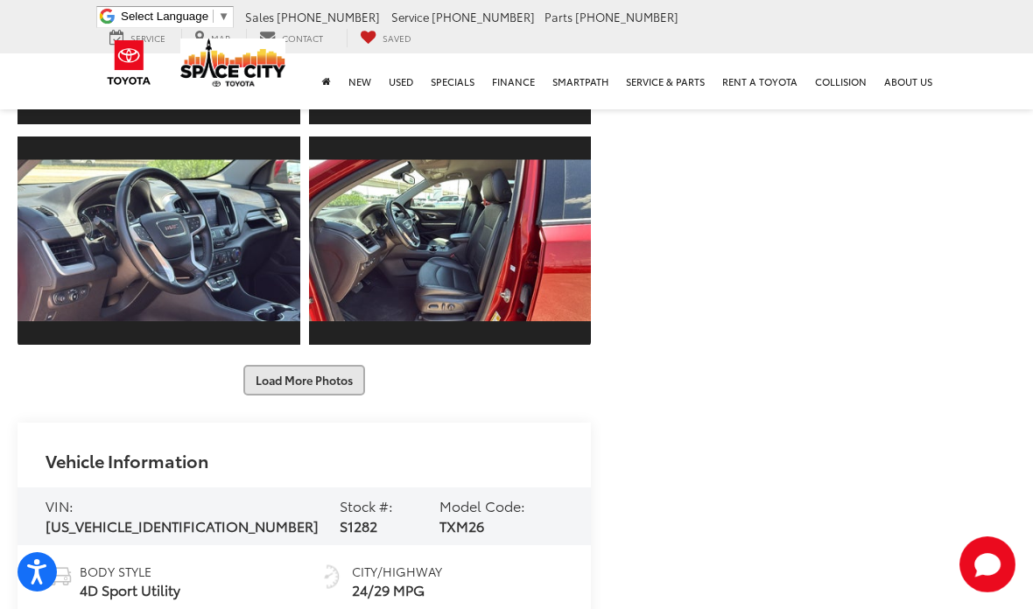
click at [364, 388] on button "Load More Photos" at bounding box center [304, 380] width 122 height 31
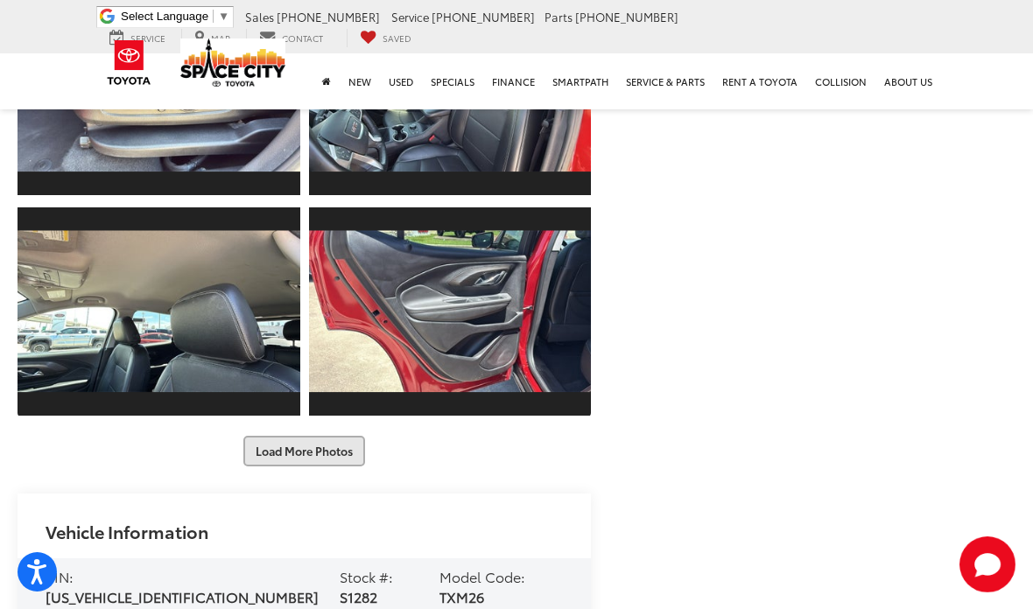
scroll to position [1462, 0]
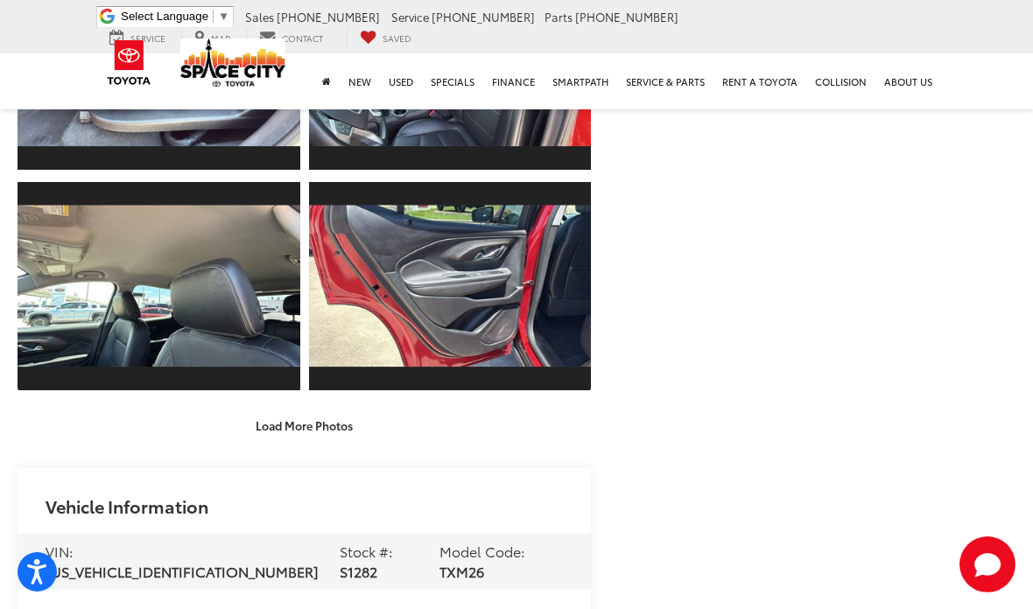
click at [411, 432] on div "Load More Photos" at bounding box center [304, 426] width 573 height 31
click at [314, 433] on button "Load More Photos" at bounding box center [304, 426] width 122 height 31
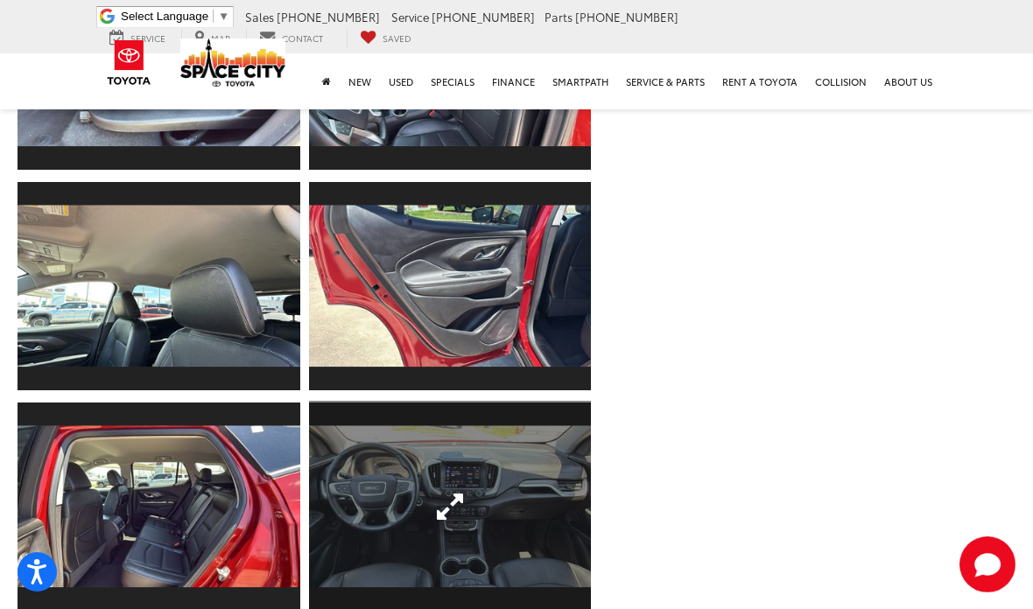
click at [484, 523] on link "Expand Photo 17" at bounding box center [450, 507] width 283 height 212
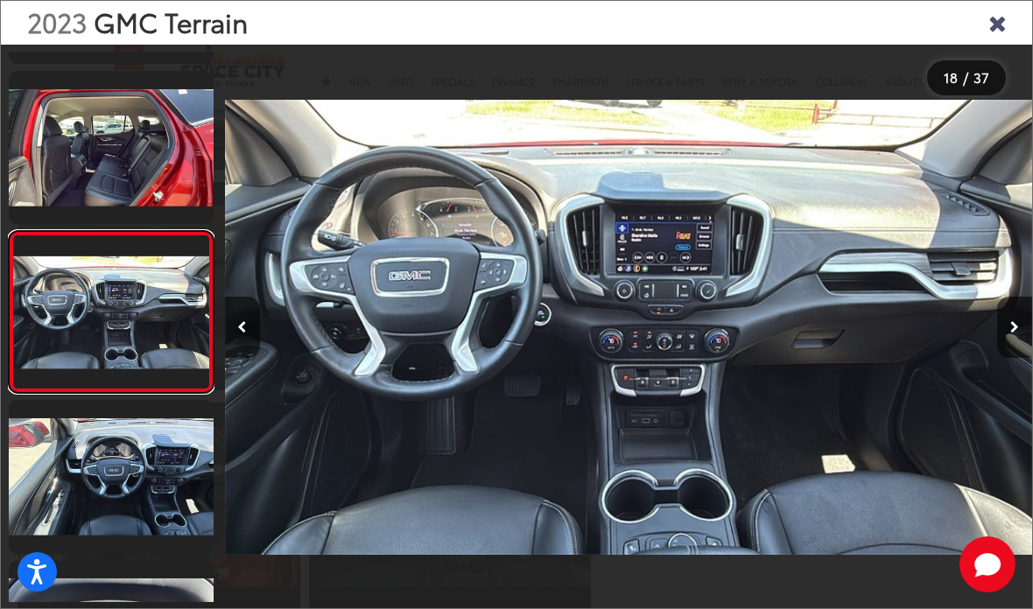
scroll to position [2548, 0]
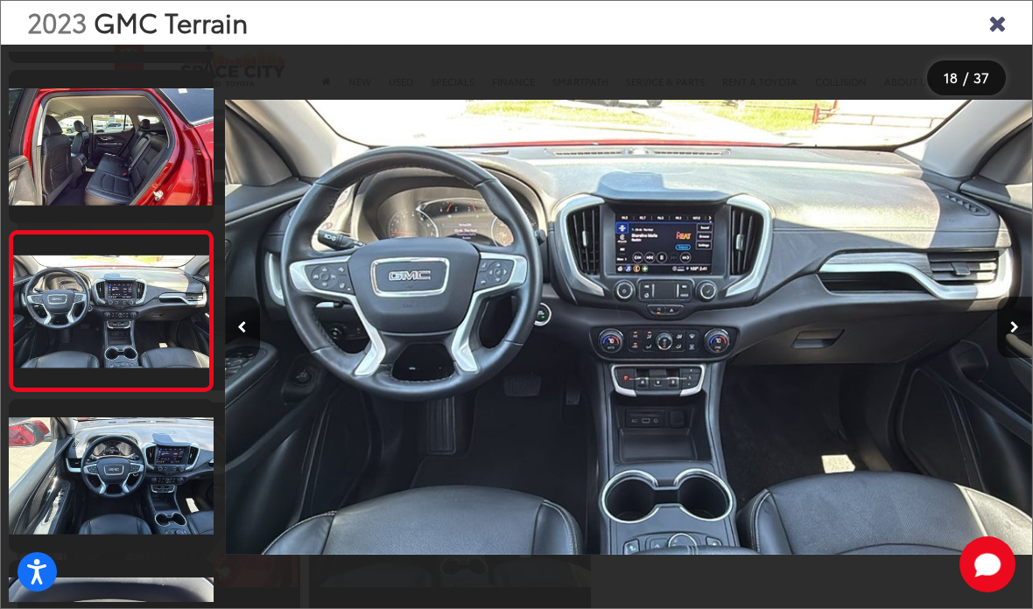
click at [997, 21] on icon "Close gallery" at bounding box center [997, 22] width 18 height 23
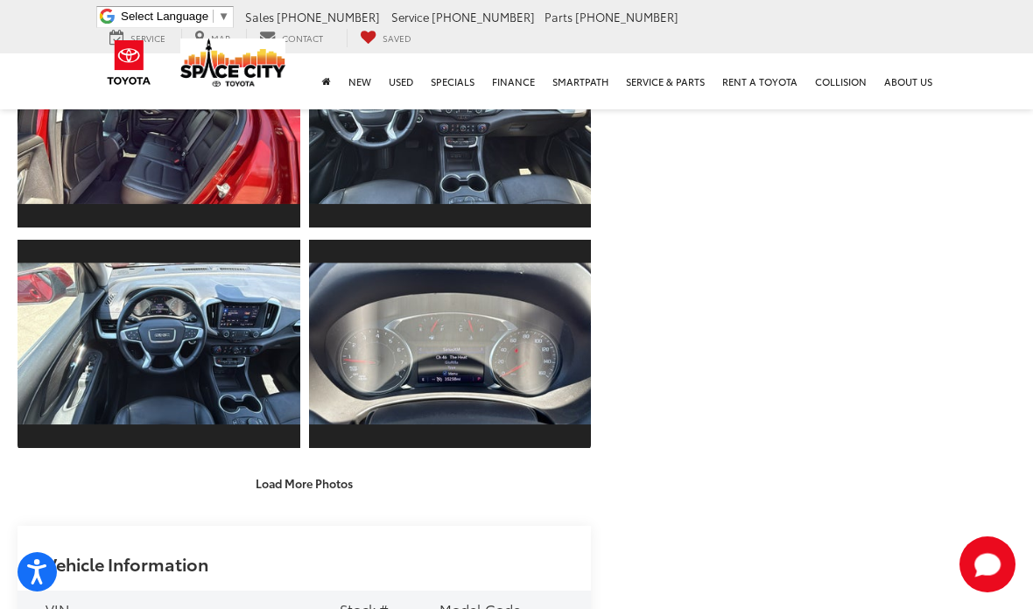
scroll to position [1811, 0]
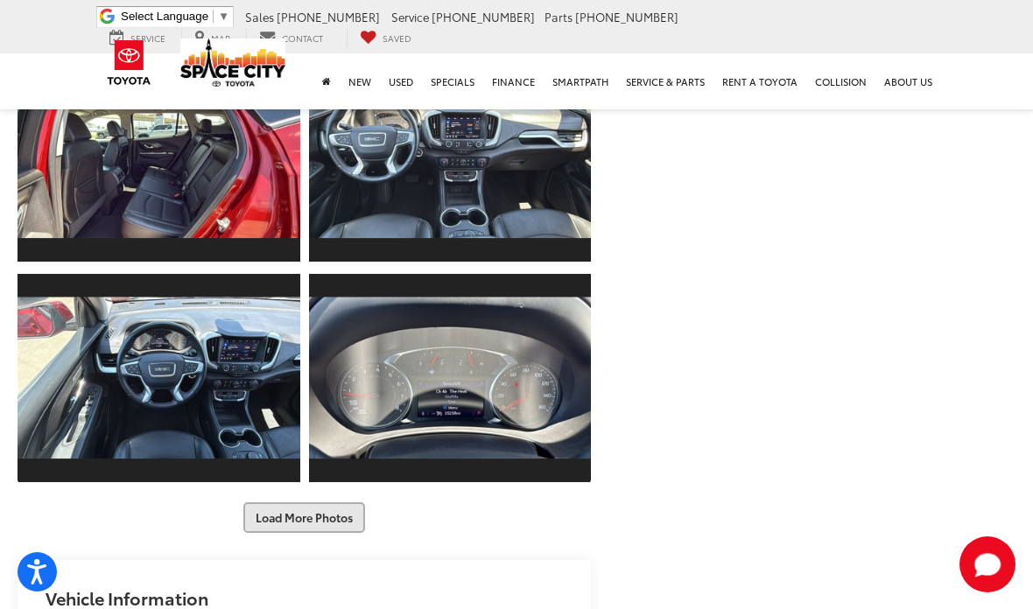
click at [365, 510] on button "Load More Photos" at bounding box center [304, 517] width 122 height 31
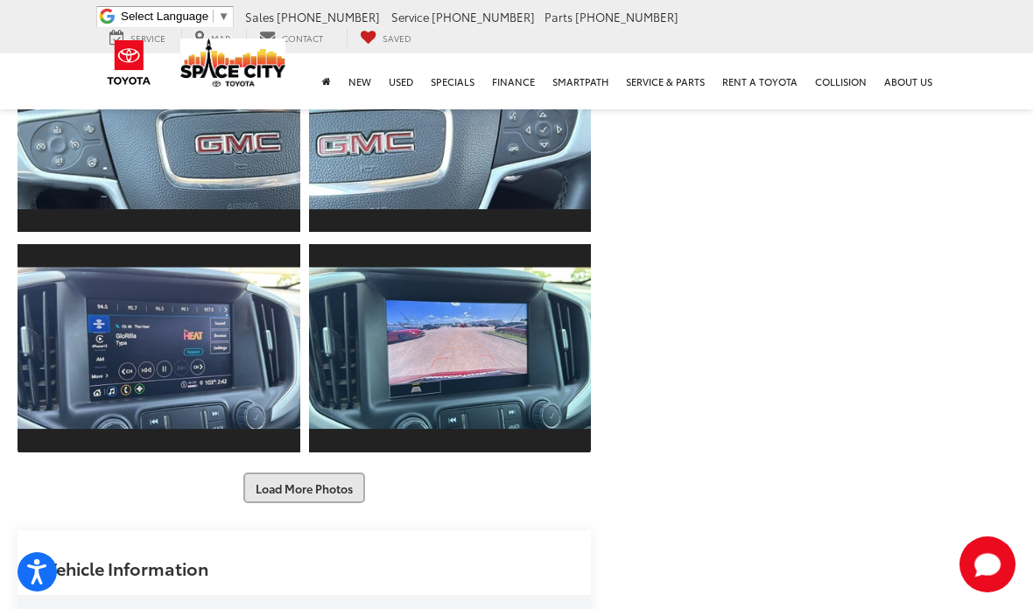
scroll to position [2297, 0]
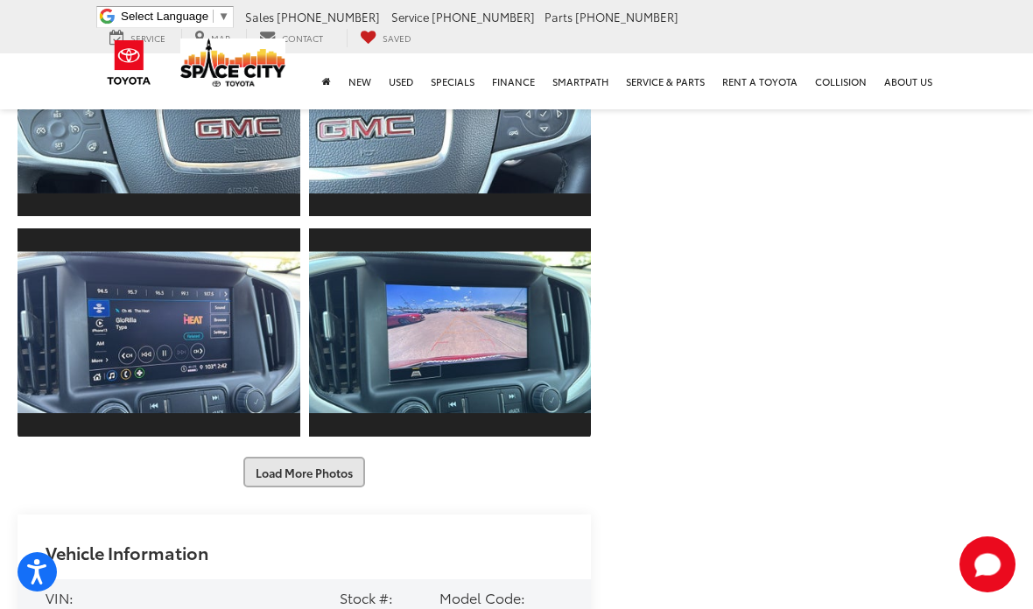
click at [365, 478] on button "Load More Photos" at bounding box center [304, 472] width 122 height 31
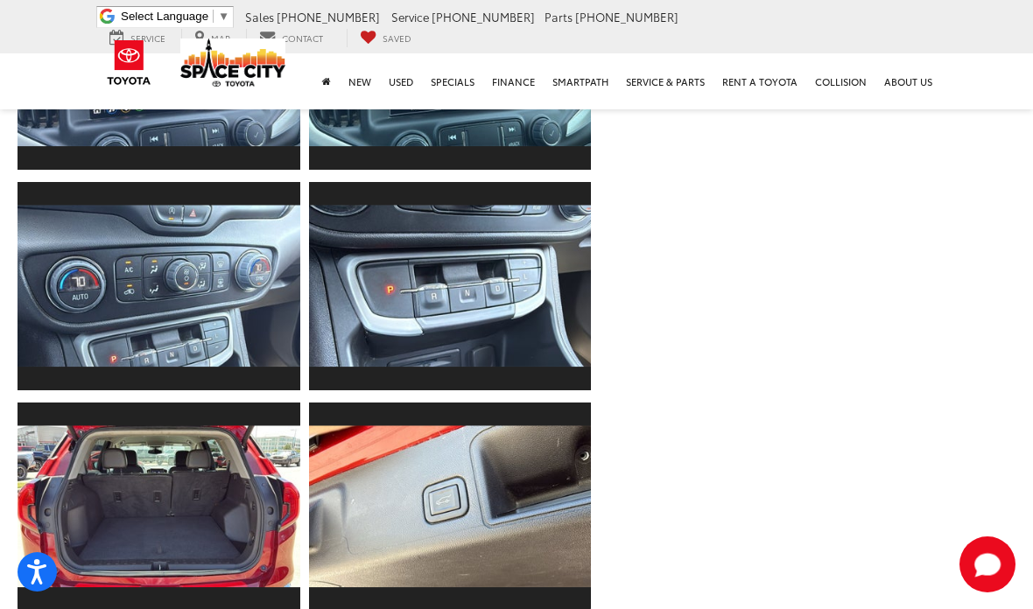
scroll to position [2570, 0]
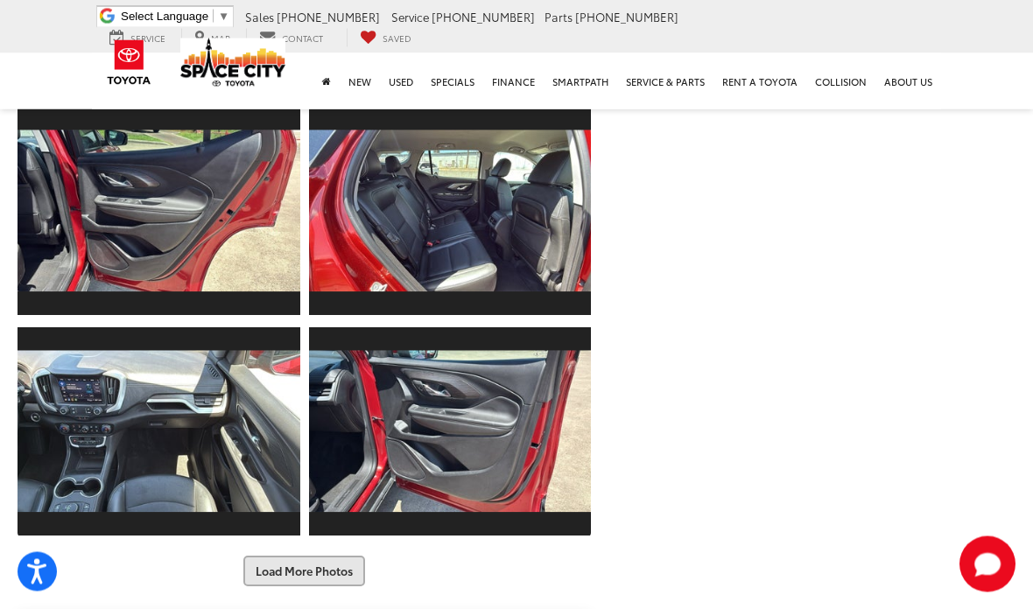
scroll to position [3080, 0]
click at [454, 577] on div "Load More Photos" at bounding box center [304, 571] width 573 height 31
click at [336, 573] on button "Load More Photos" at bounding box center [304, 571] width 122 height 31
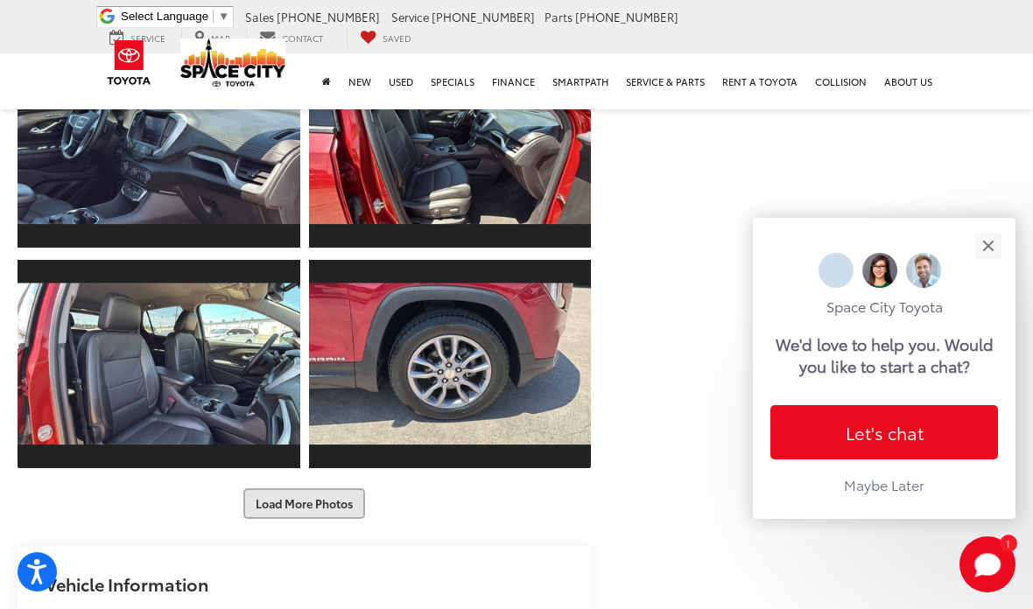
scroll to position [3596, 0]
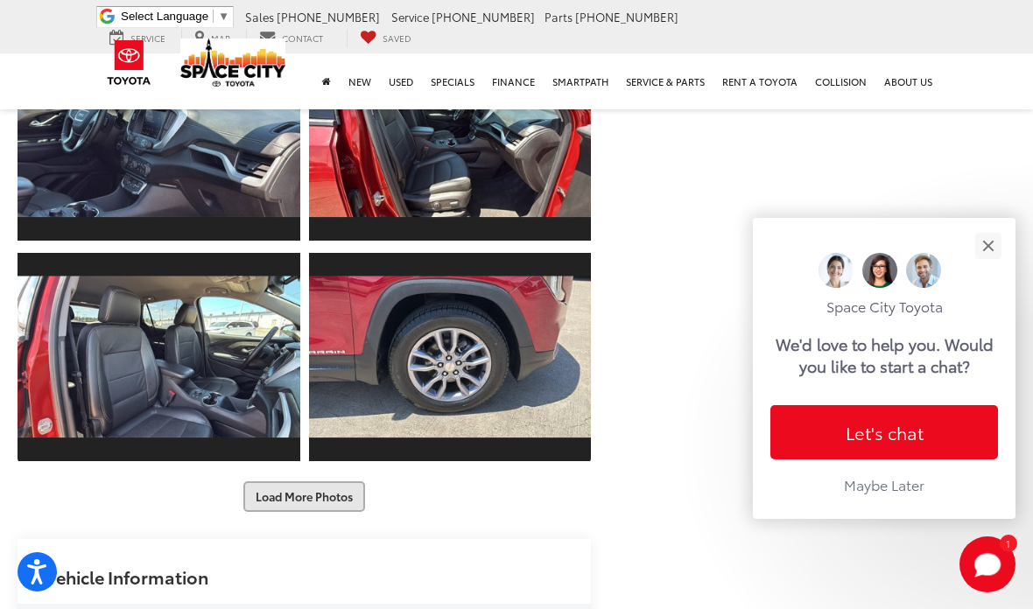
click at [347, 498] on button "Load More Photos" at bounding box center [304, 496] width 122 height 31
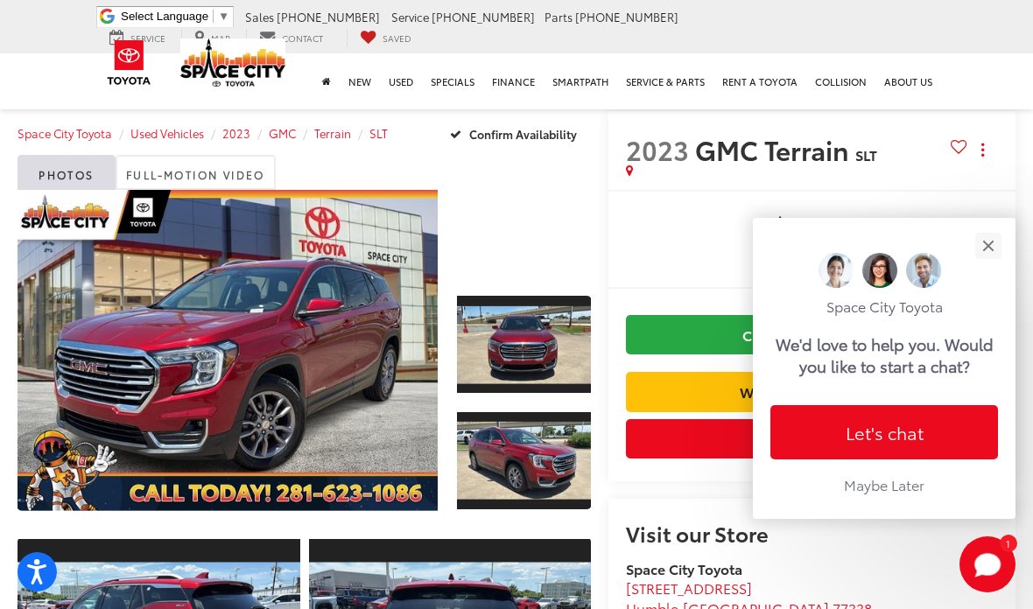
scroll to position [0, 0]
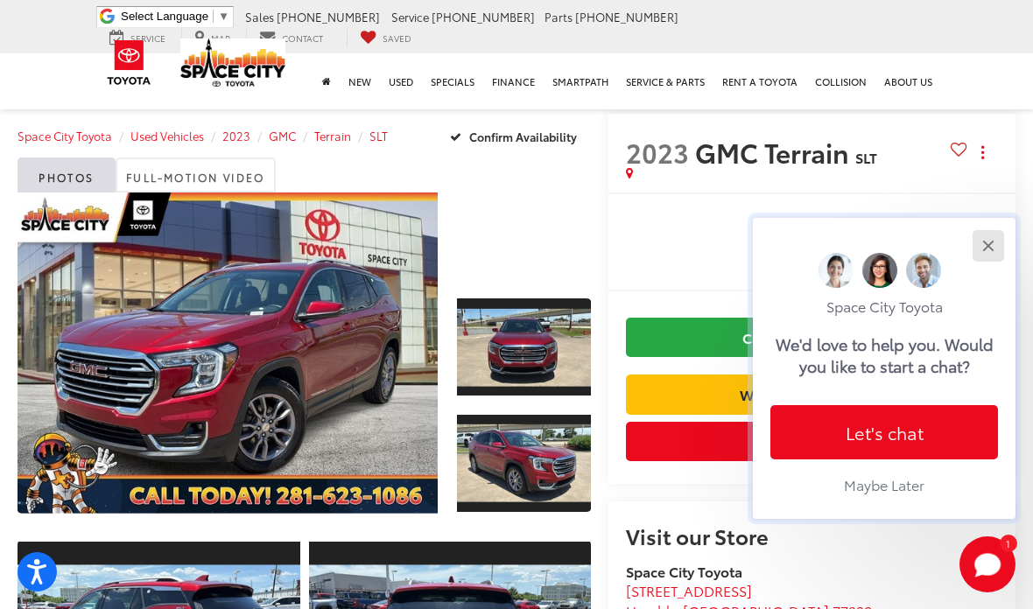
click at [987, 230] on button "Close" at bounding box center [988, 246] width 38 height 38
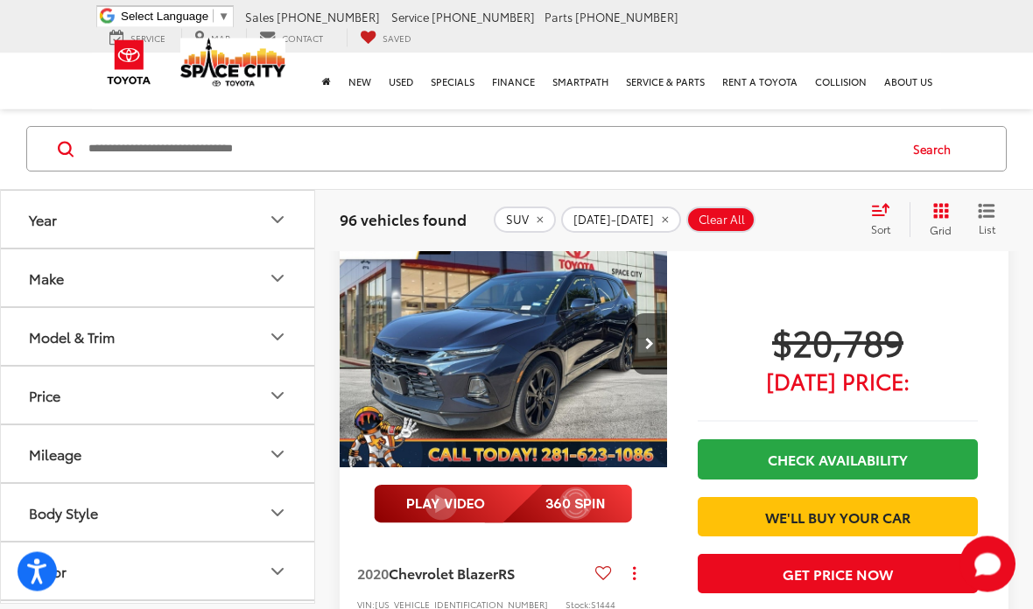
scroll to position [2542, 0]
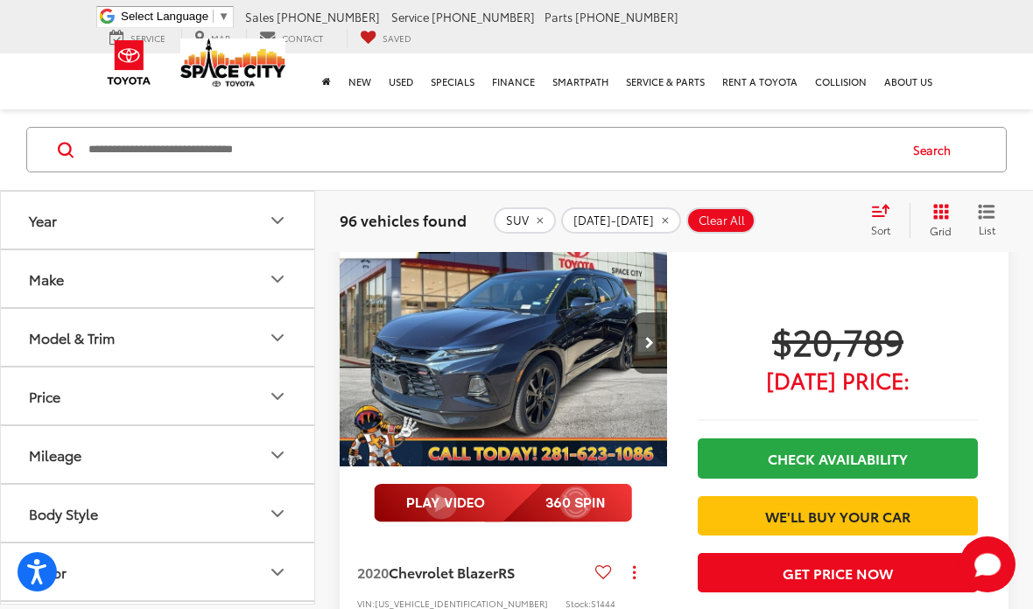
click at [506, 392] on img "2020 Chevrolet Blazer RS 0" at bounding box center [504, 344] width 330 height 248
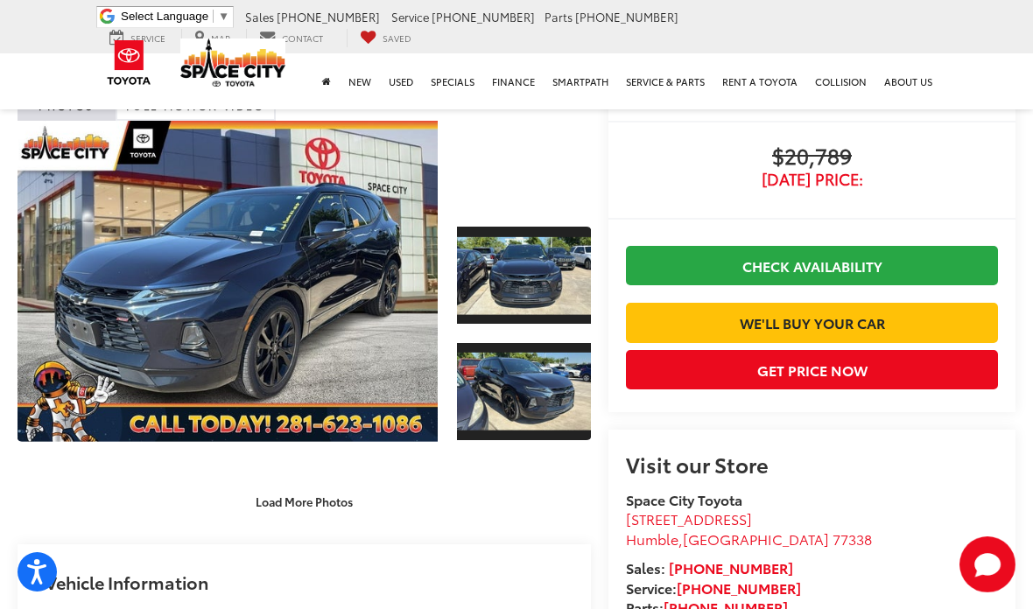
scroll to position [92, 0]
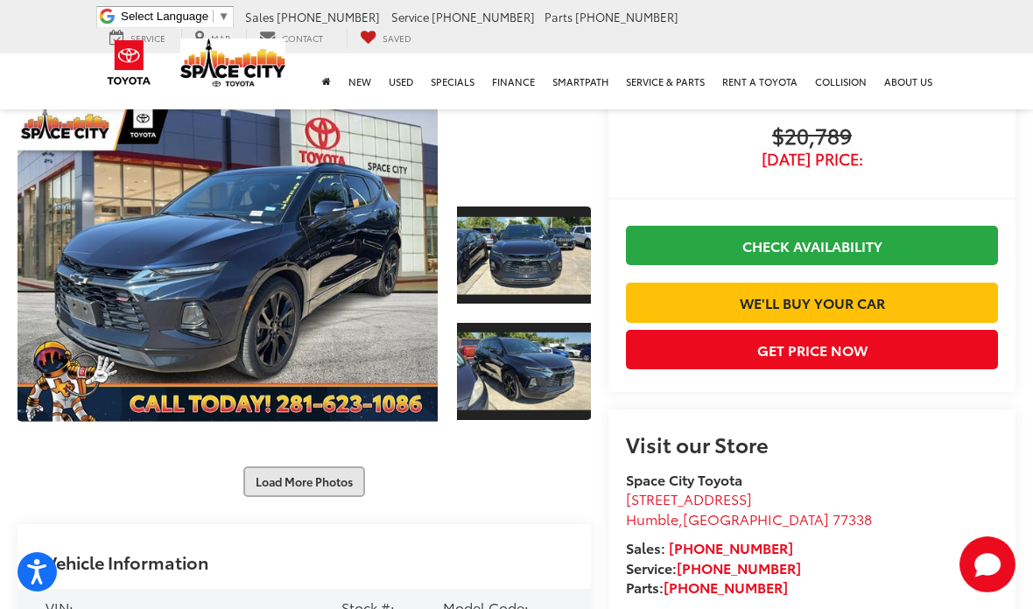
click at [344, 481] on button "Load More Photos" at bounding box center [304, 482] width 122 height 31
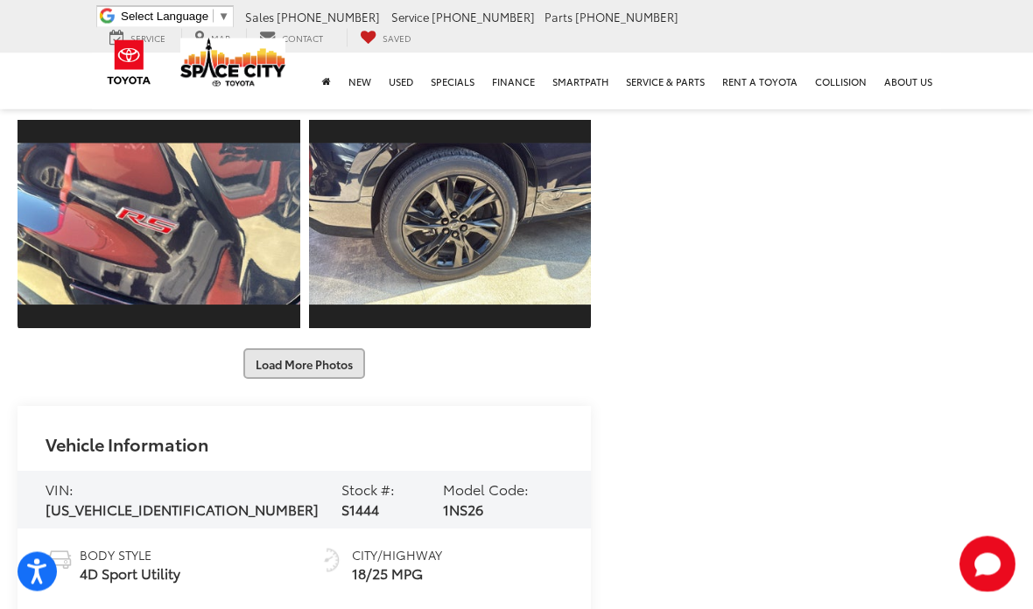
scroll to position [650, 0]
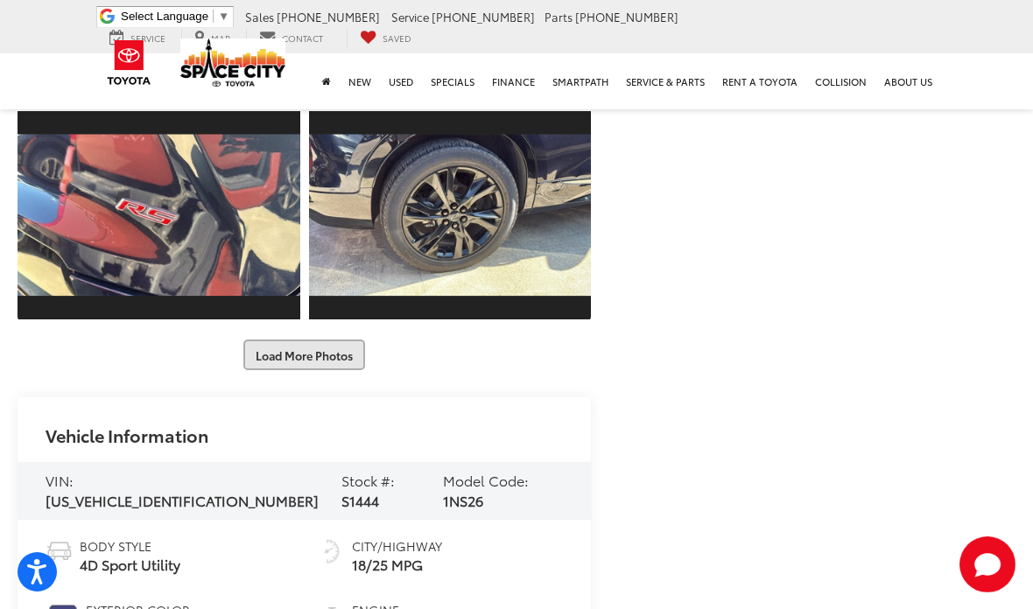
click at [339, 354] on button "Load More Photos" at bounding box center [304, 355] width 122 height 31
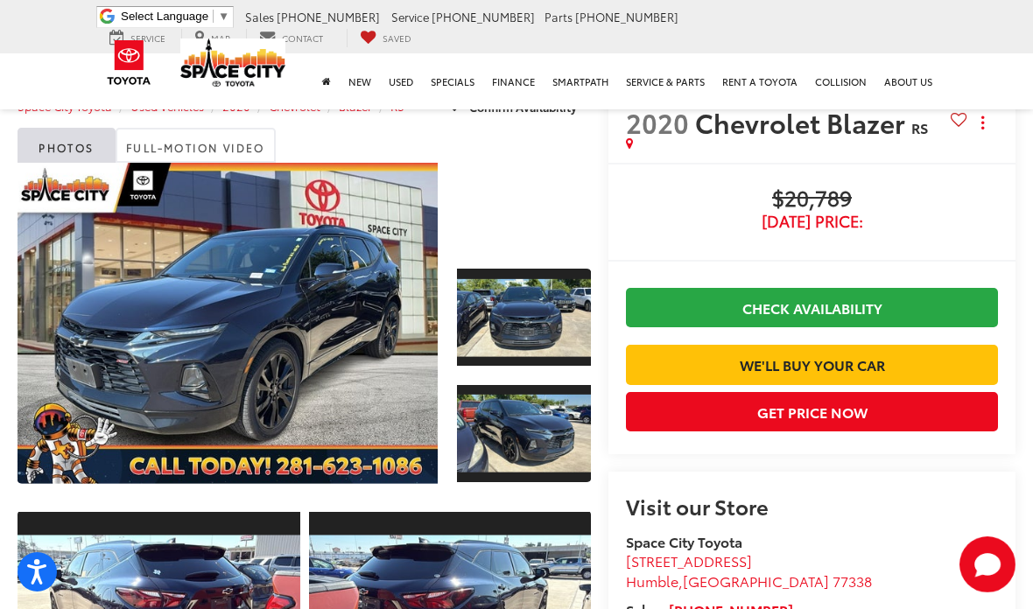
scroll to position [0, 0]
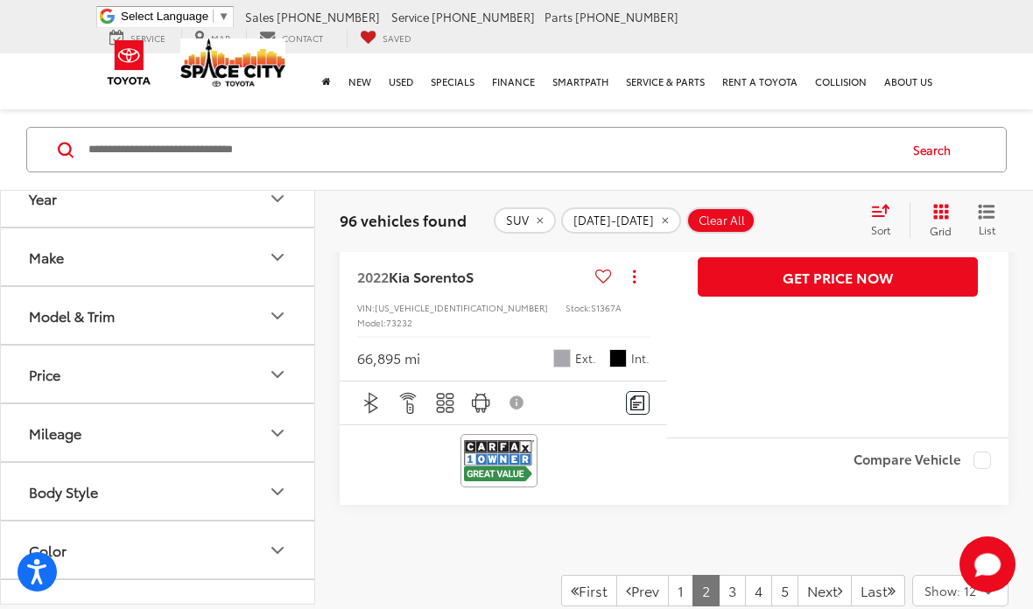
scroll to position [7150, 0]
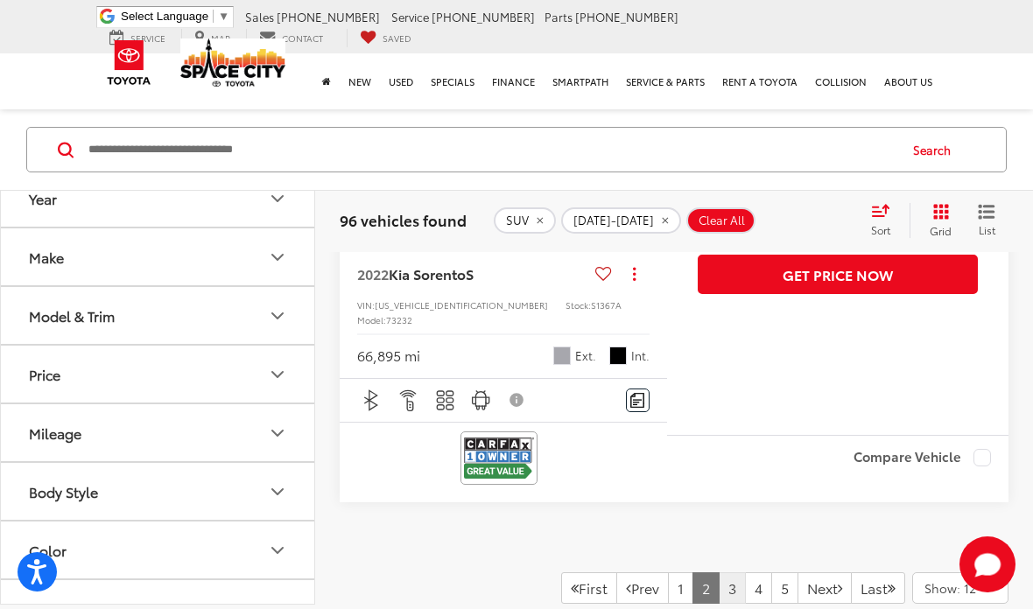
click at [719, 572] on link "3" at bounding box center [732, 588] width 27 height 32
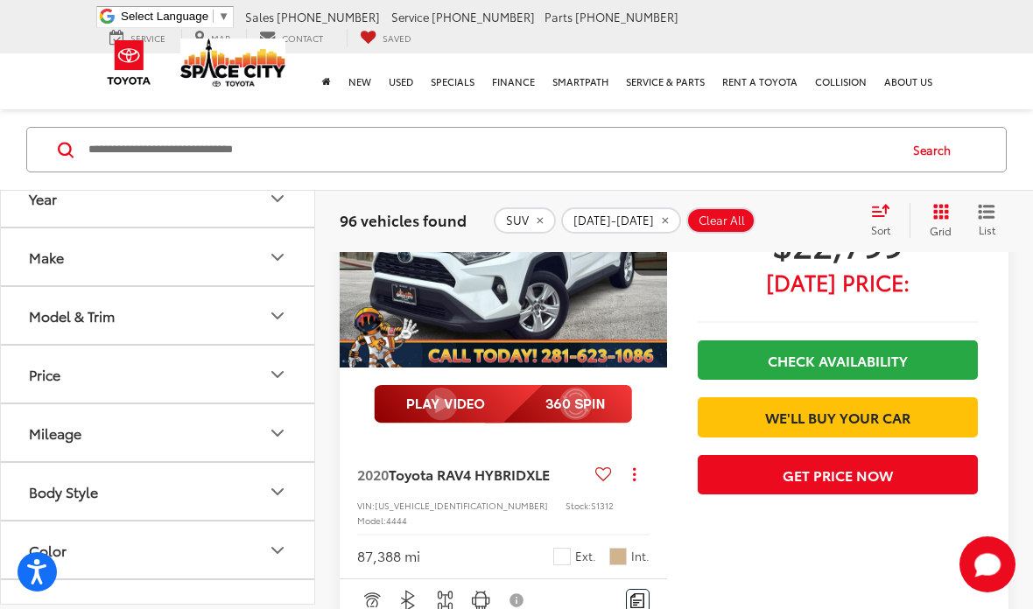
scroll to position [3253, 0]
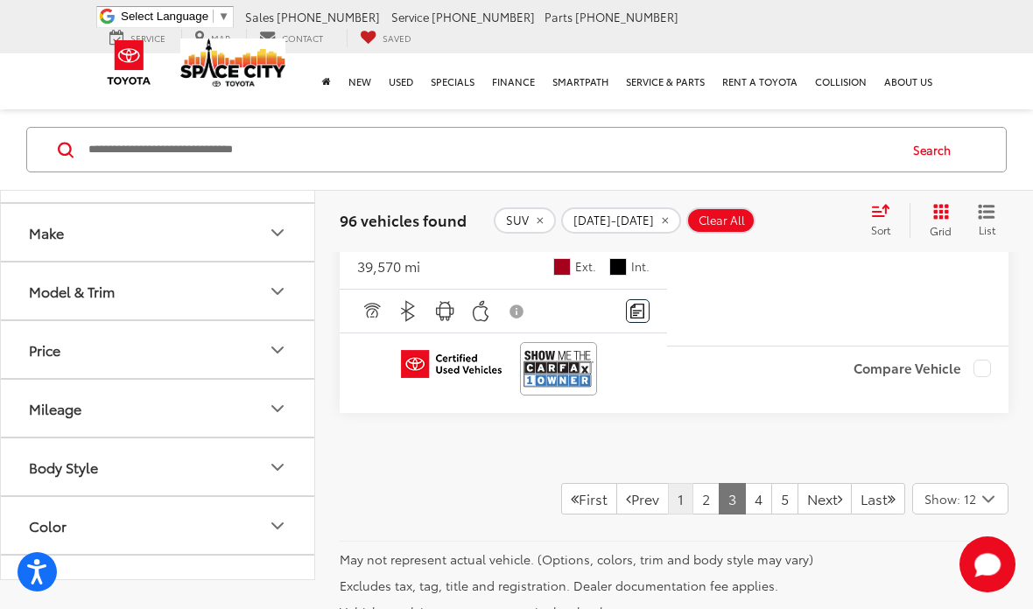
click at [668, 483] on link "1" at bounding box center [680, 499] width 25 height 32
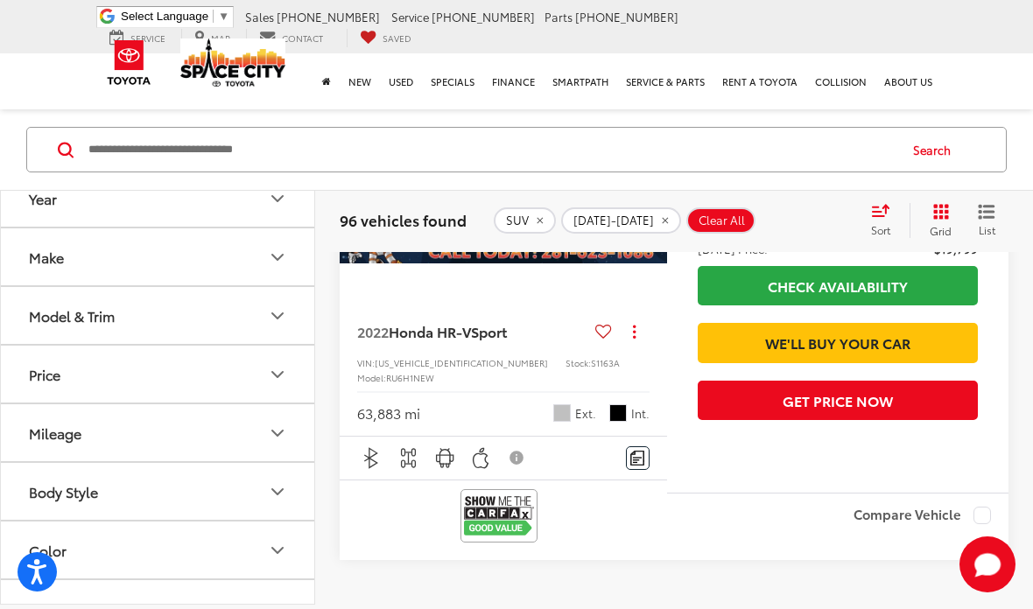
scroll to position [6970, 0]
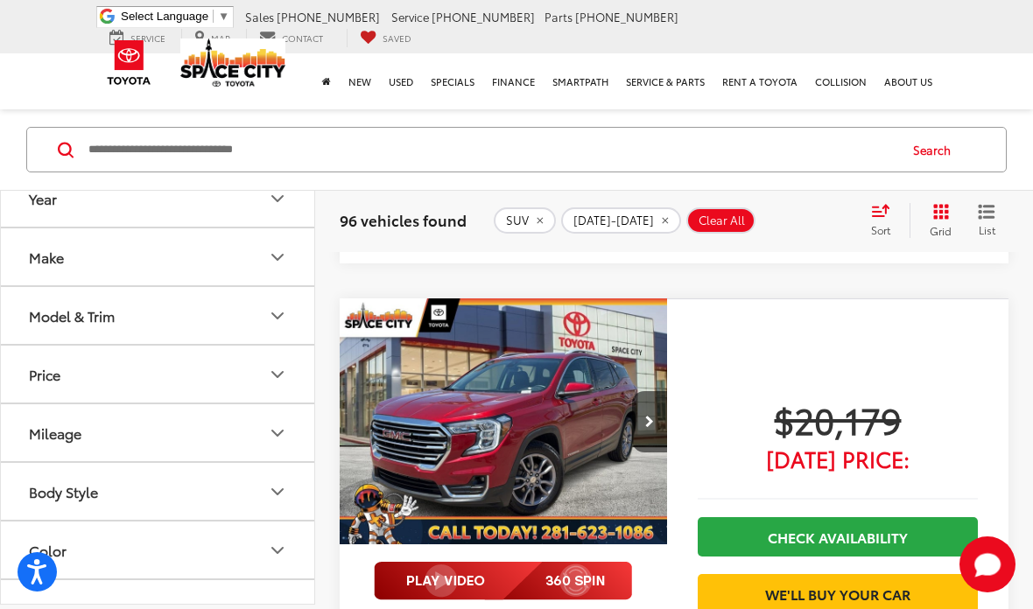
scroll to position [1258, 0]
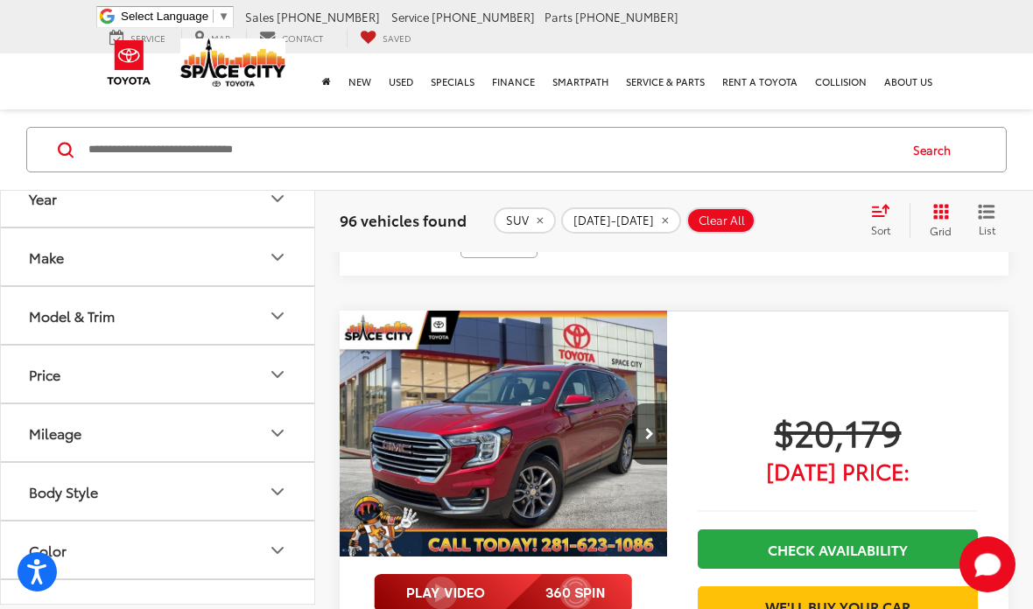
click at [315, 149] on input "Search by Make, Model, or Keyword" at bounding box center [492, 150] width 810 height 42
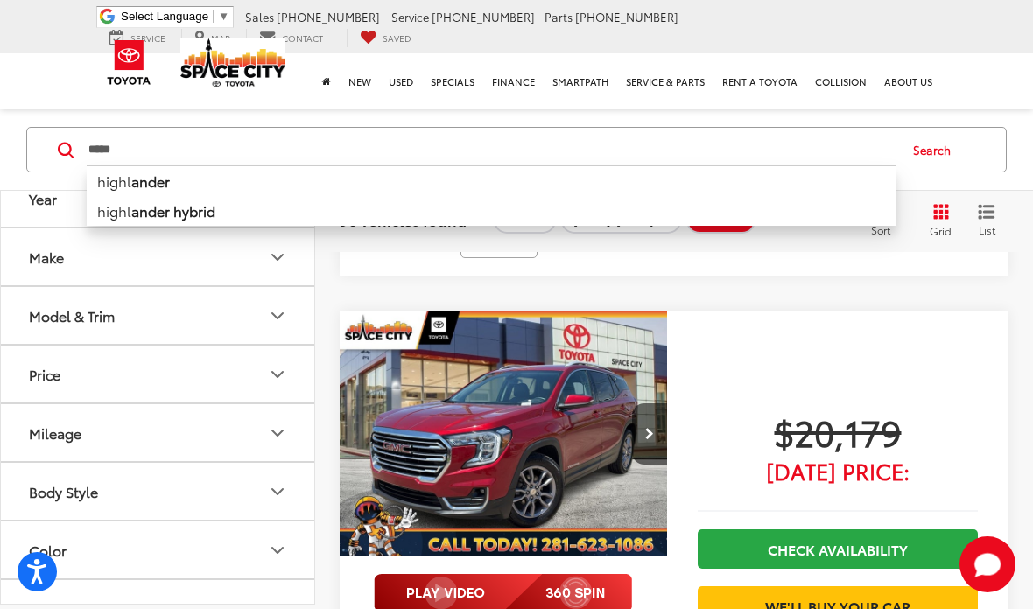
click at [1018, 151] on div "***** ***** highl ander highl ander hybrid Search" at bounding box center [516, 149] width 1033 height 81
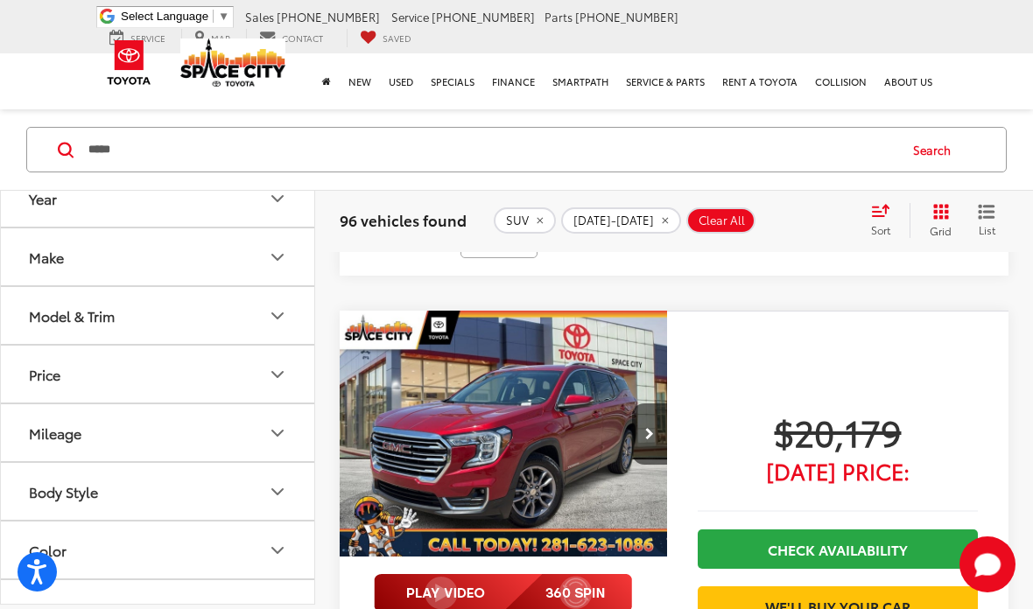
click at [748, 150] on input "*****" at bounding box center [492, 150] width 810 height 42
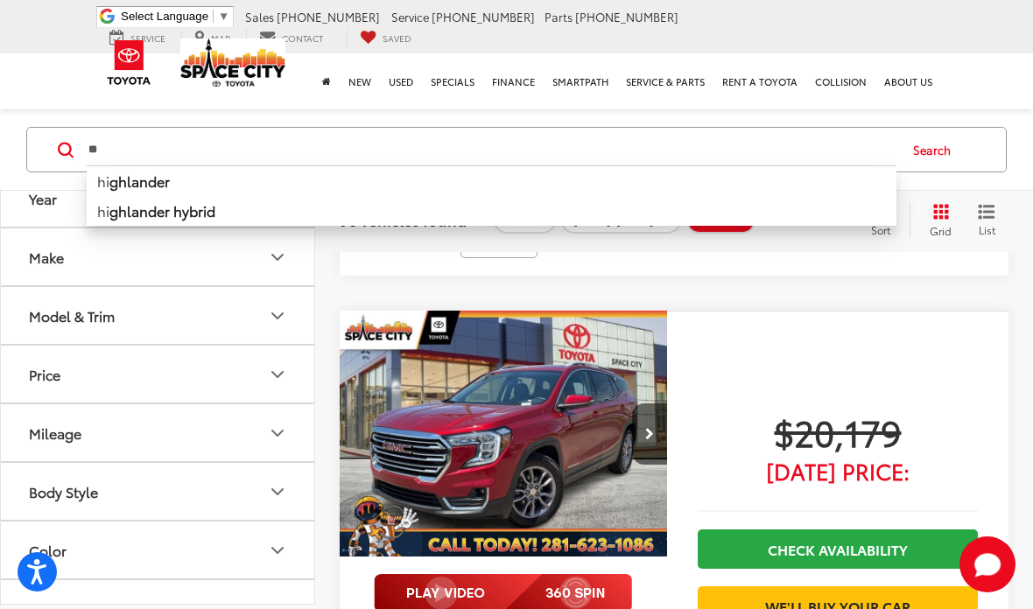
type input "*"
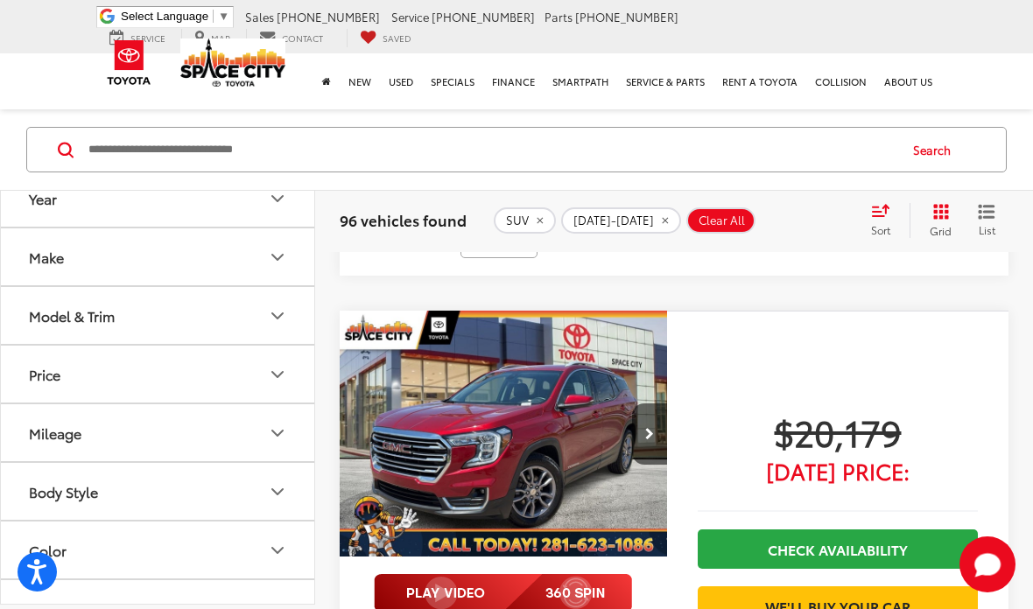
click at [1011, 183] on div "Search" at bounding box center [516, 149] width 1033 height 81
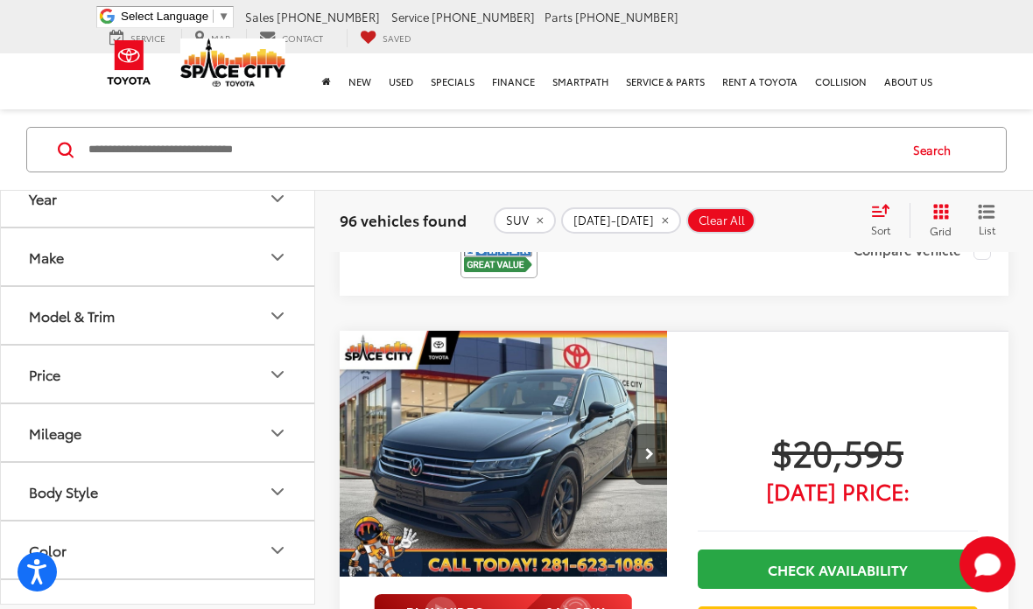
scroll to position [1869, 0]
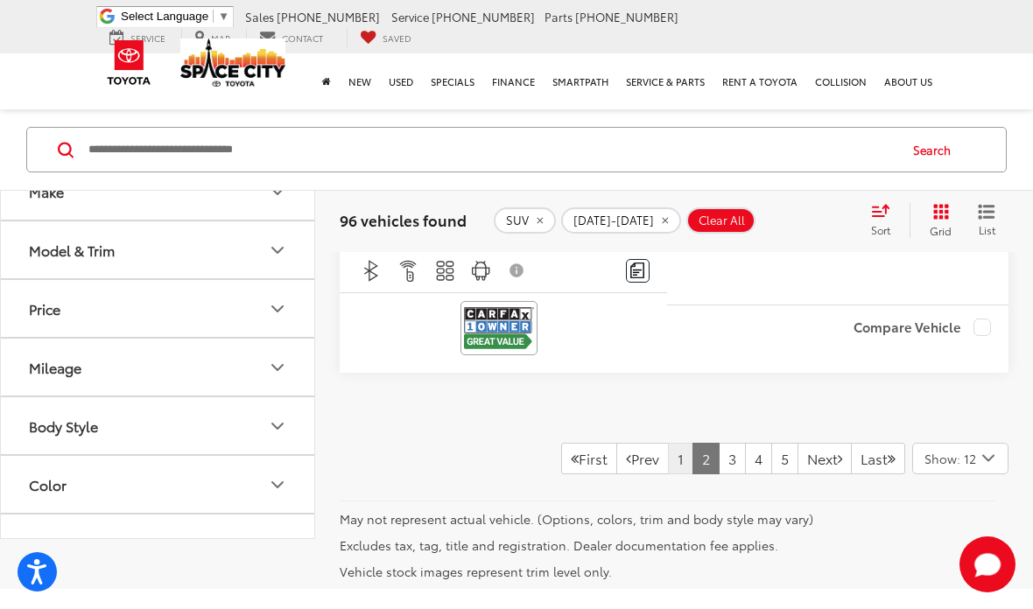
click at [668, 443] on link "1" at bounding box center [680, 459] width 25 height 32
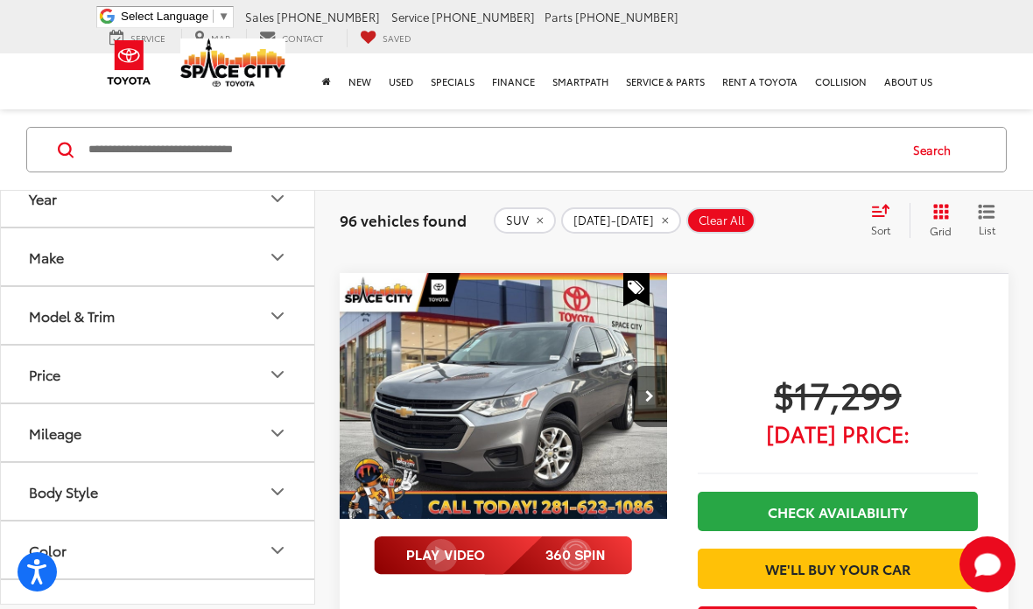
scroll to position [2541, 0]
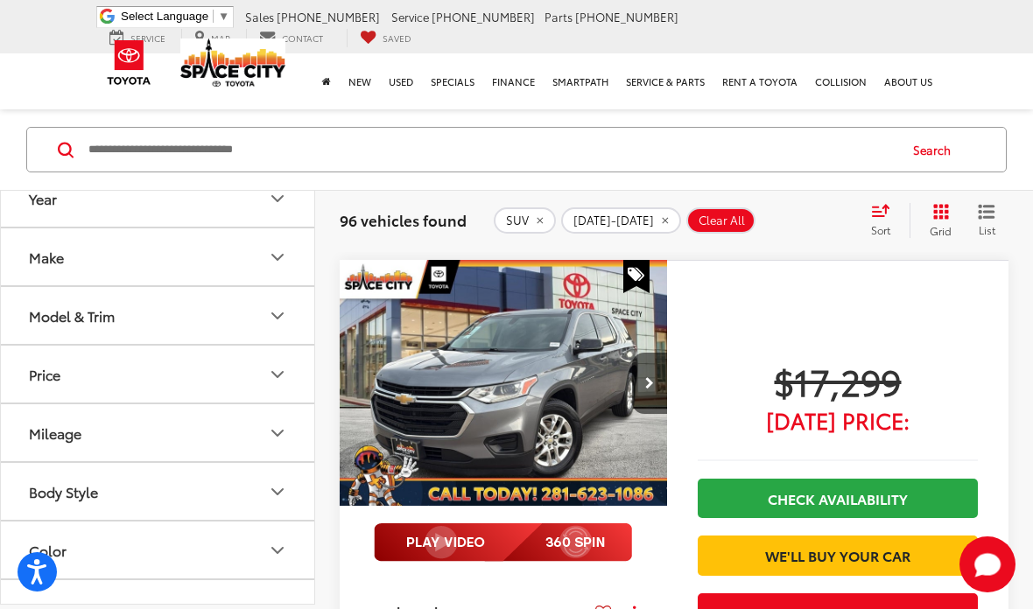
click at [502, 148] on input "Search by Make, Model, or Keyword" at bounding box center [492, 150] width 810 height 42
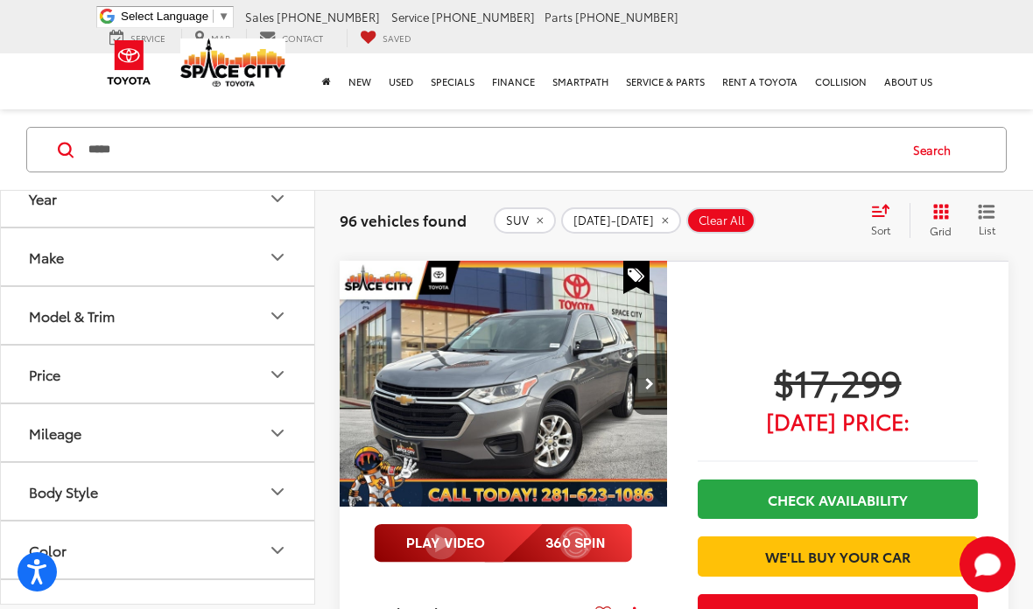
type input "*****"
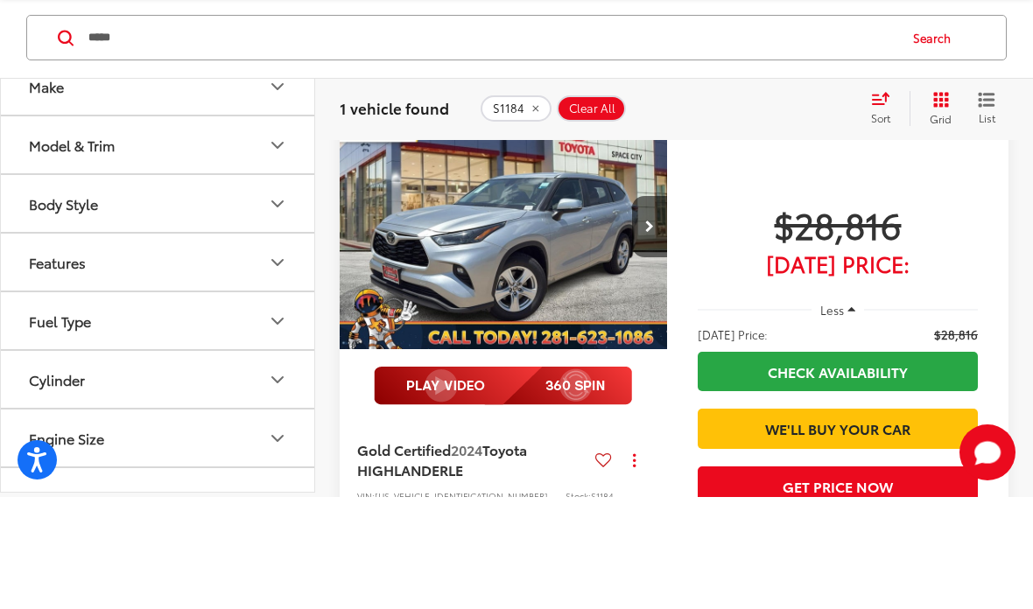
scroll to position [123, 0]
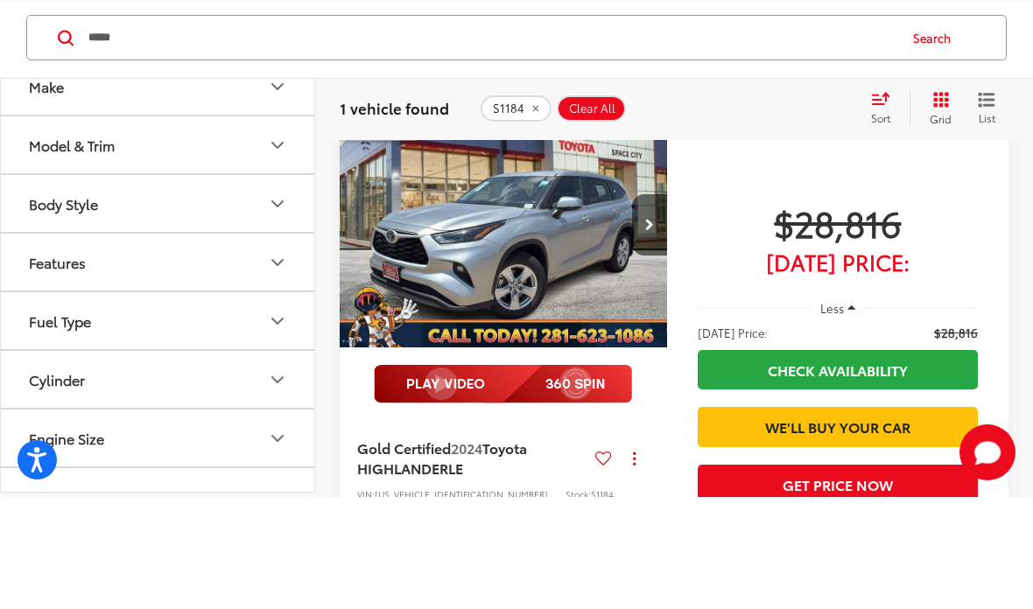
click at [584, 285] on img "2024 Toyota HIGHLANDER LE 0" at bounding box center [504, 338] width 330 height 248
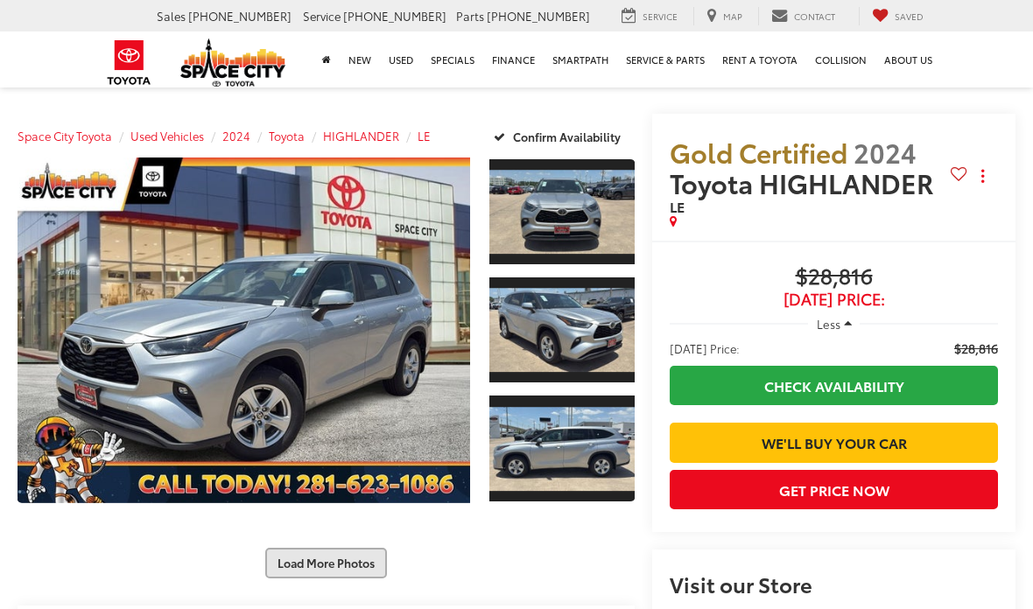
click at [372, 560] on button "Load More Photos" at bounding box center [326, 563] width 122 height 31
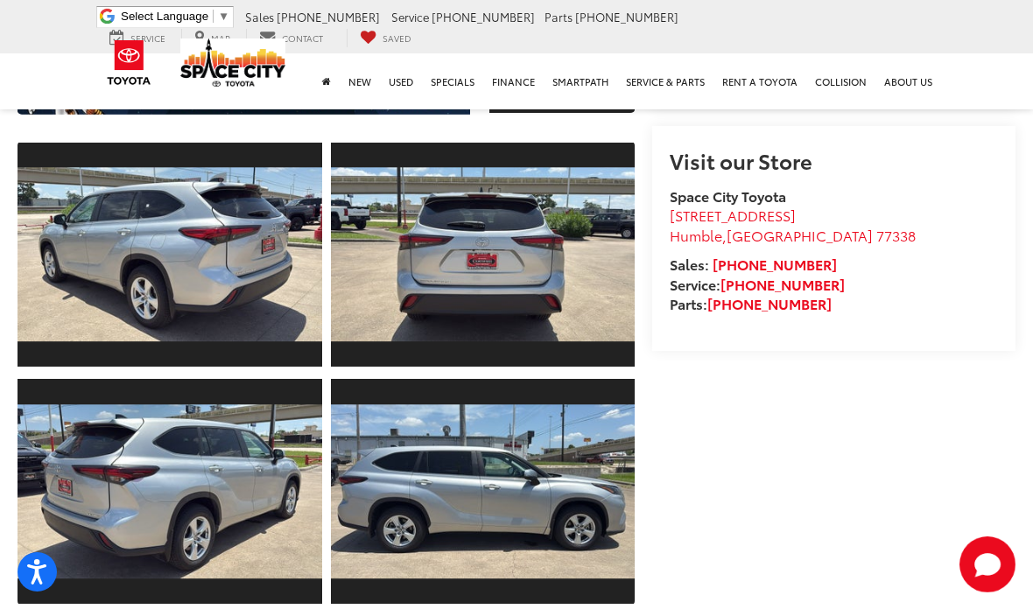
scroll to position [427, 0]
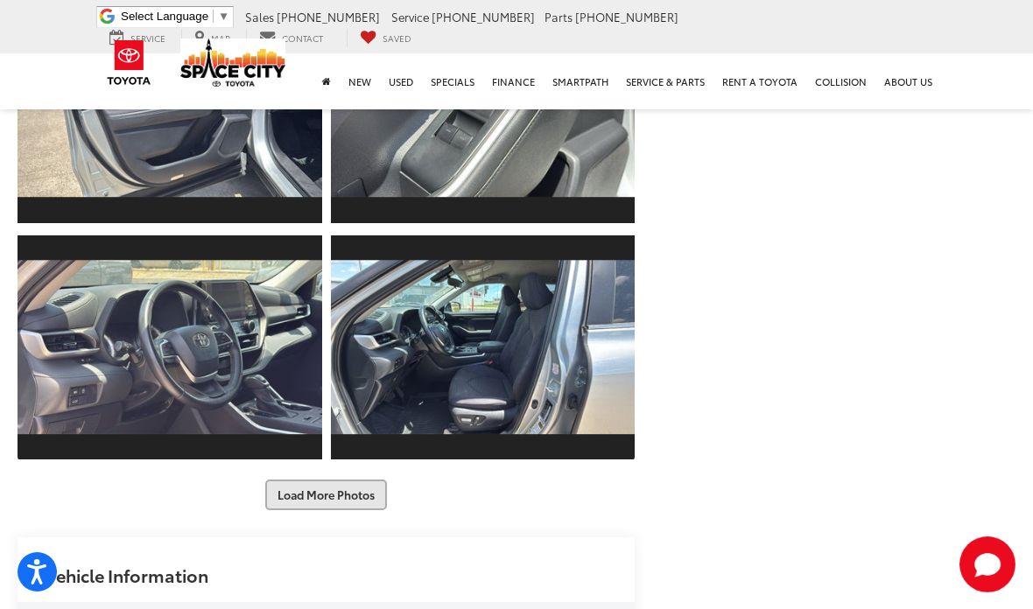
scroll to position [1049, 0]
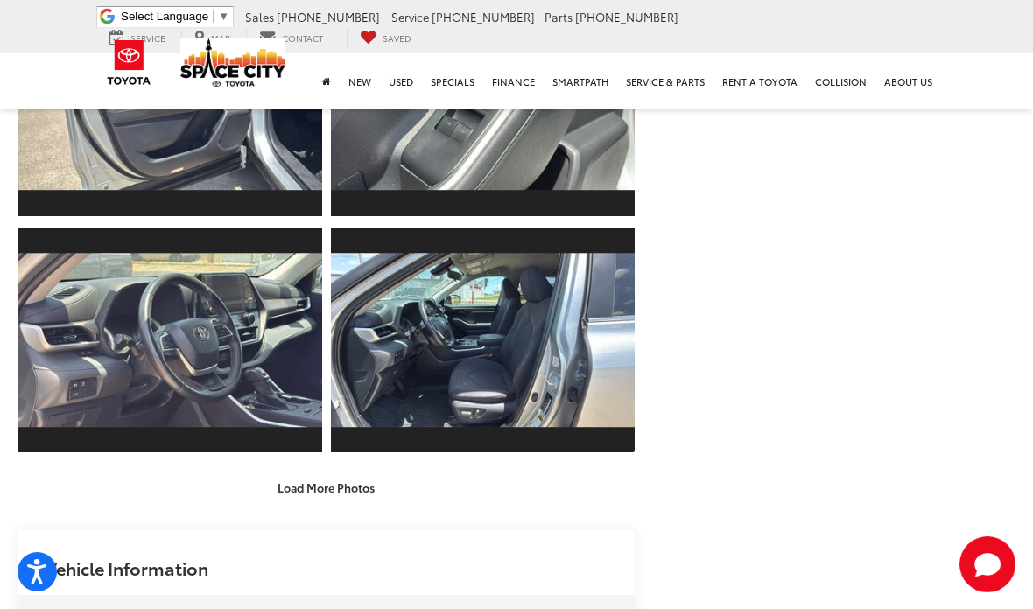
click at [464, 473] on div "Load More Photos" at bounding box center [326, 488] width 617 height 31
click at [355, 481] on button "Load More Photos" at bounding box center [326, 488] width 122 height 31
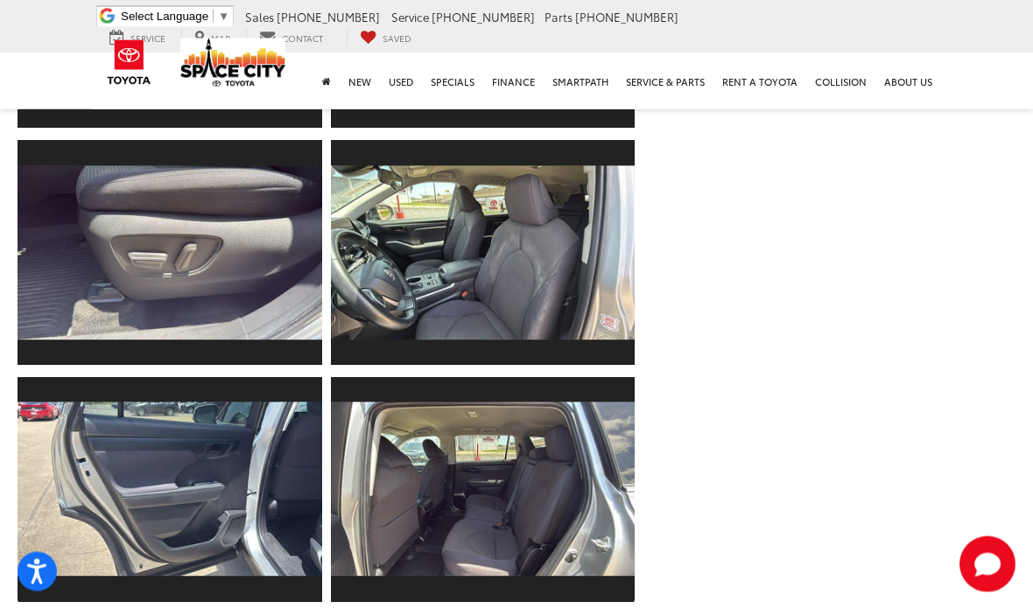
scroll to position [1375, 0]
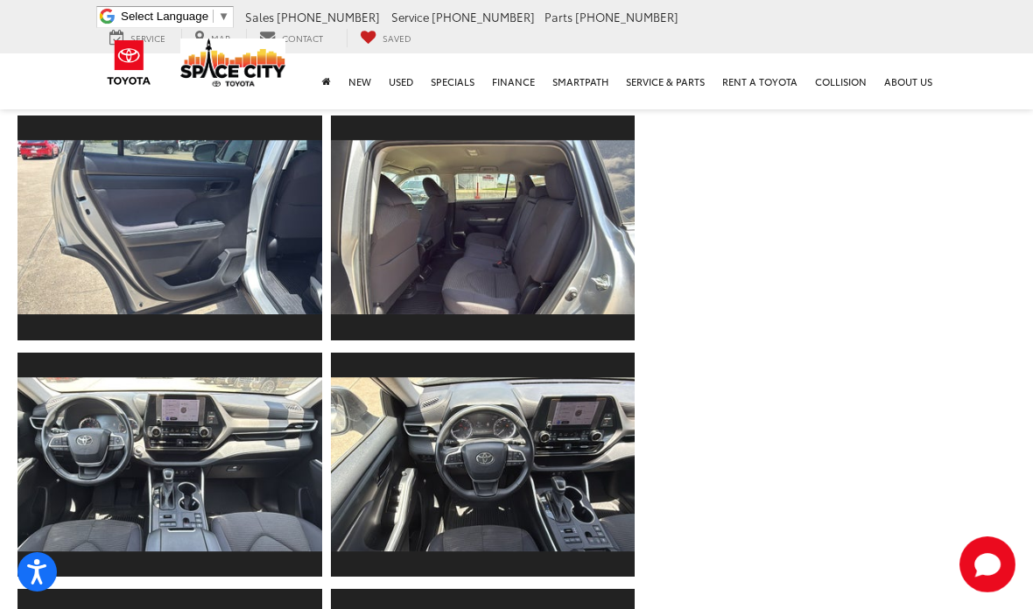
scroll to position [1639, 0]
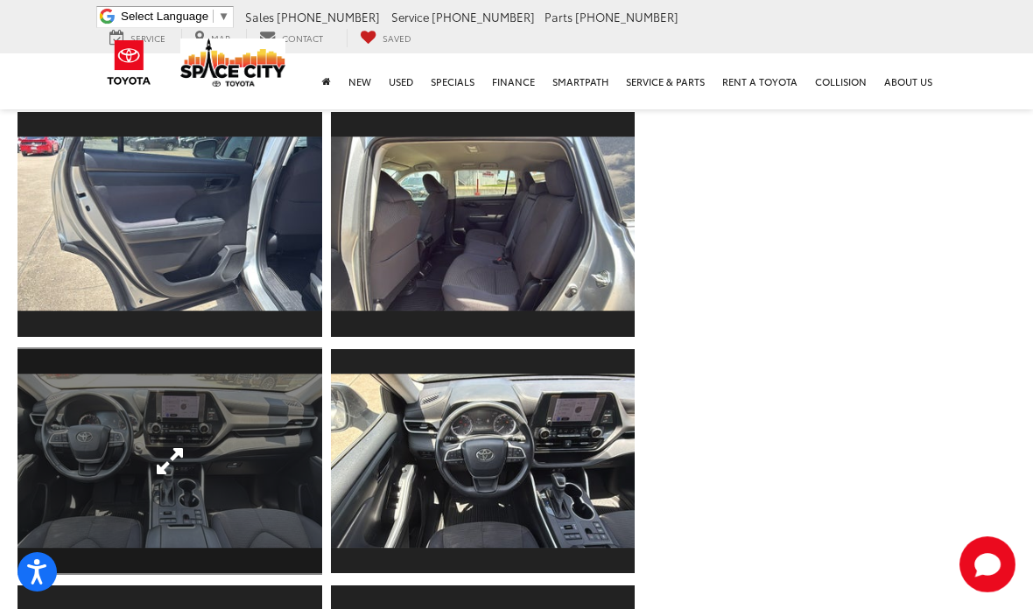
click at [224, 478] on link "Expand Photo 16" at bounding box center [170, 462] width 305 height 228
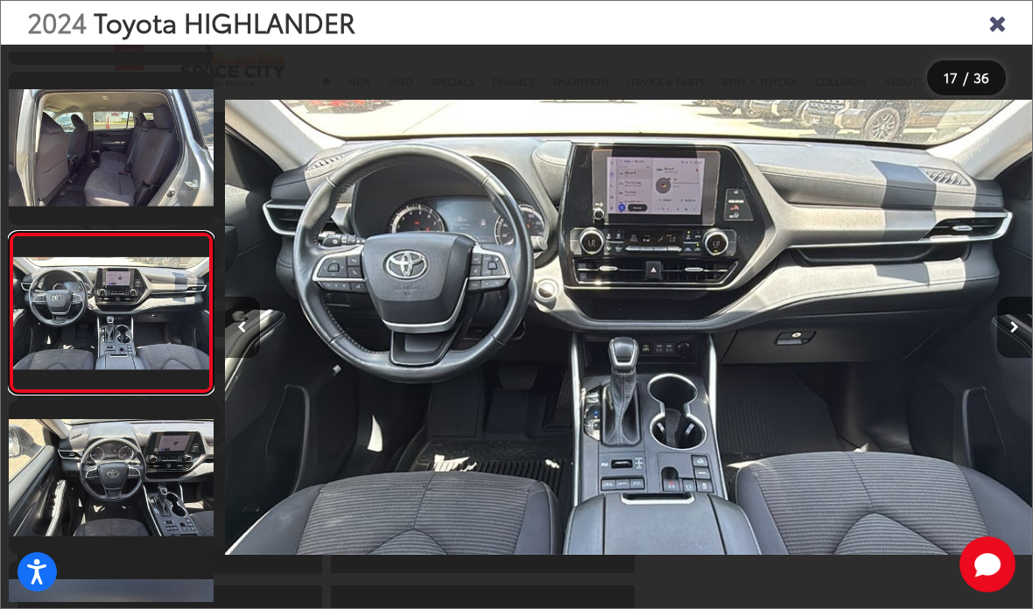
scroll to position [2388, 0]
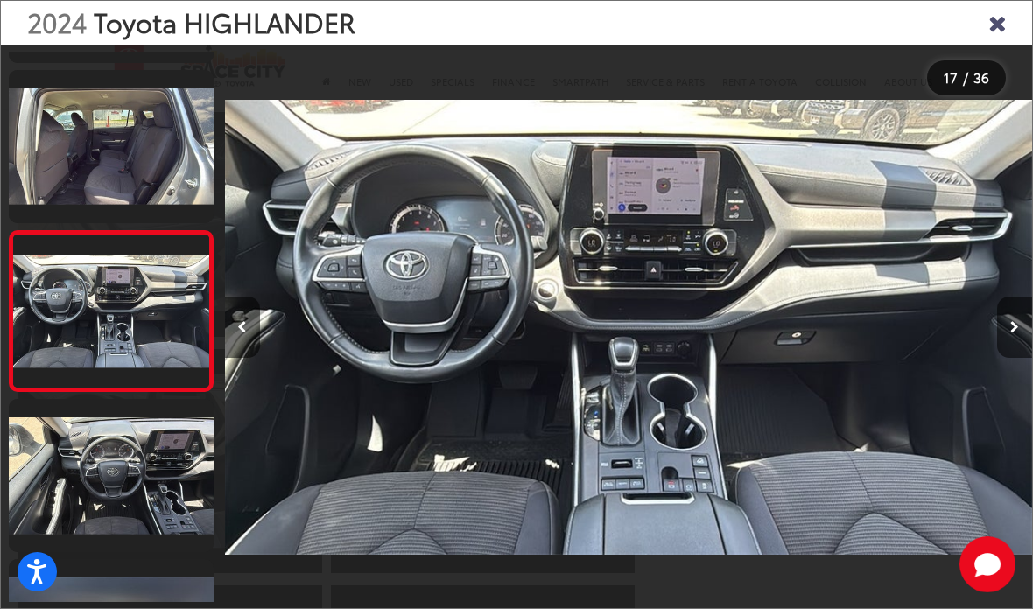
click at [998, 33] on icon "Close gallery" at bounding box center [997, 22] width 18 height 23
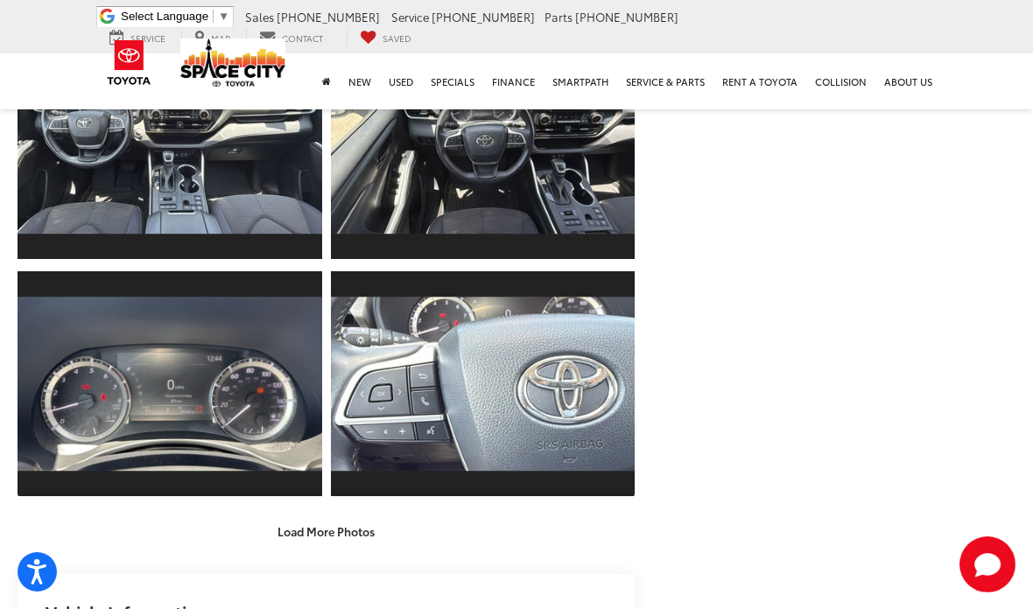
scroll to position [1956, 0]
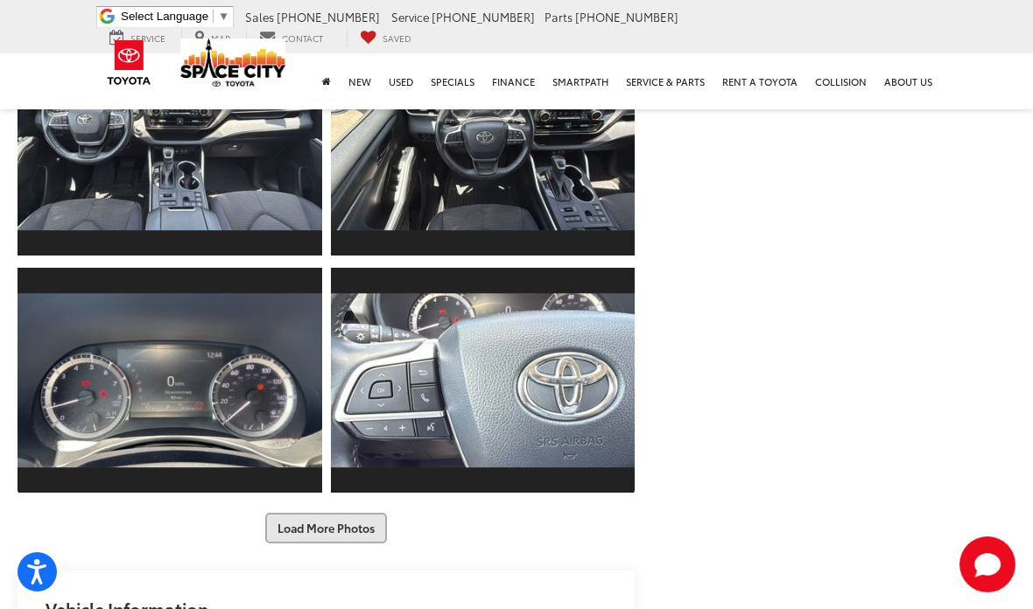
click at [383, 516] on button "Load More Photos" at bounding box center [326, 528] width 122 height 31
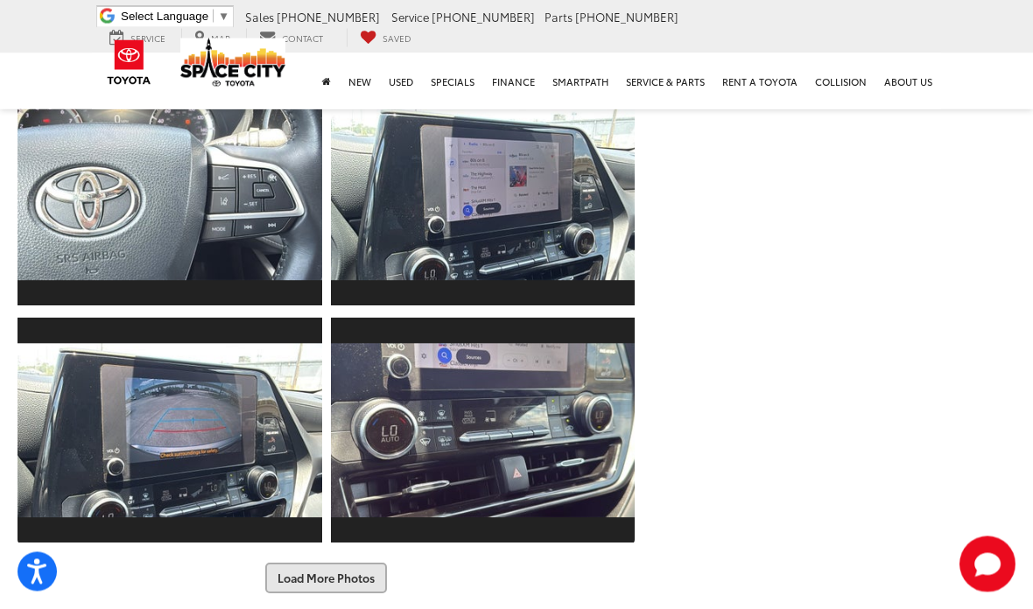
scroll to position [2390, 0]
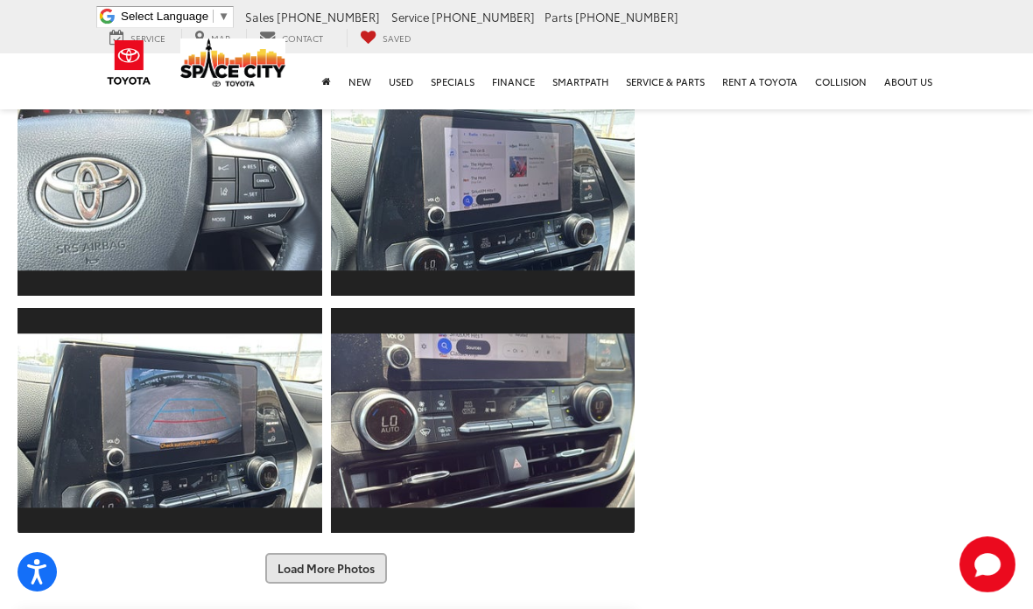
click at [387, 553] on button "Load More Photos" at bounding box center [326, 568] width 122 height 31
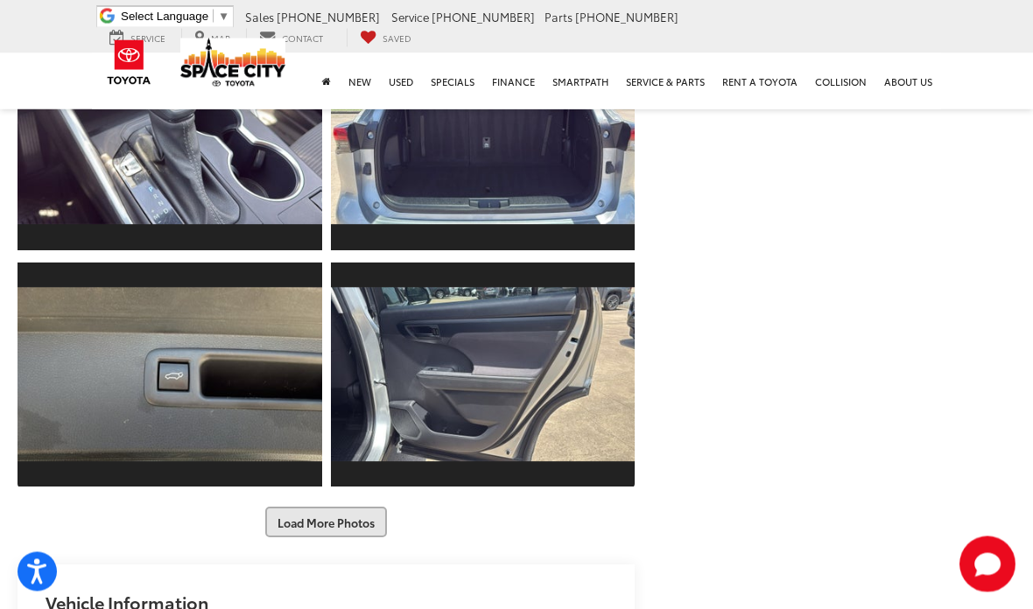
scroll to position [2915, 0]
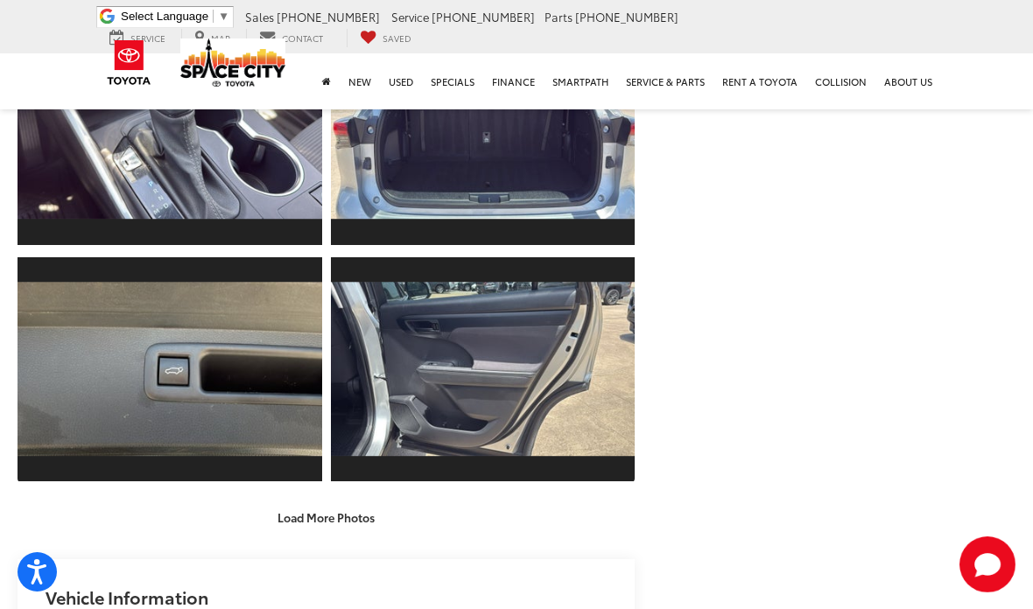
click at [422, 502] on div "Load More Photos" at bounding box center [326, 517] width 617 height 31
click at [334, 502] on button "Load More Photos" at bounding box center [326, 517] width 122 height 31
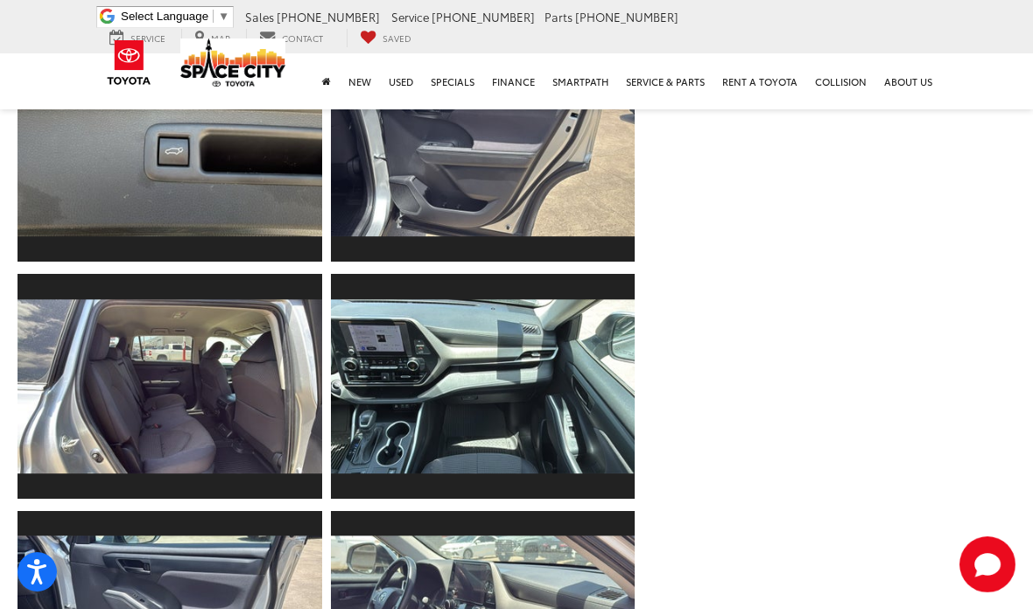
scroll to position [3136, 0]
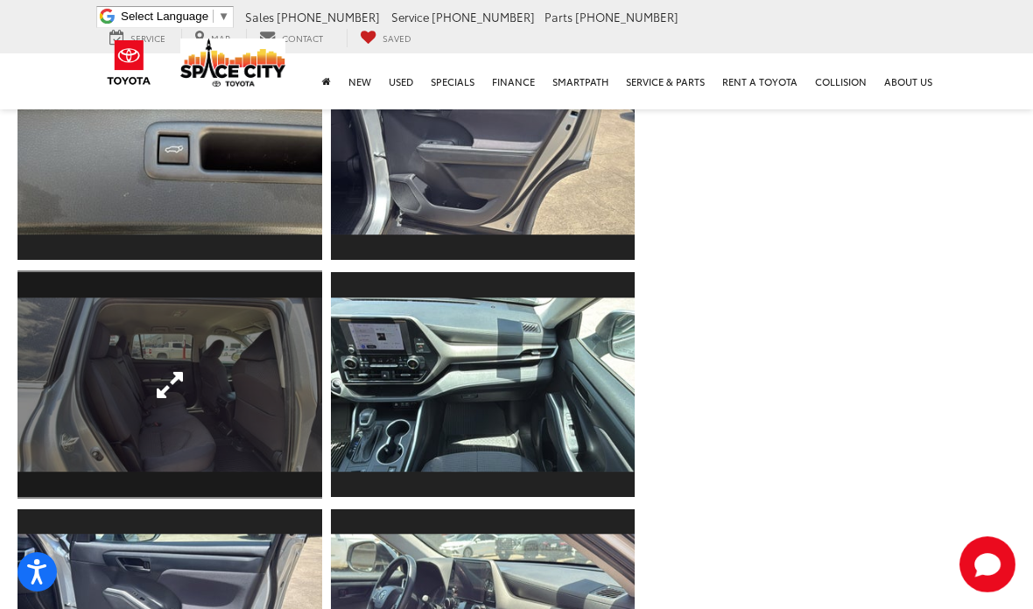
click at [226, 408] on link "Expand Photo 28" at bounding box center [170, 384] width 305 height 228
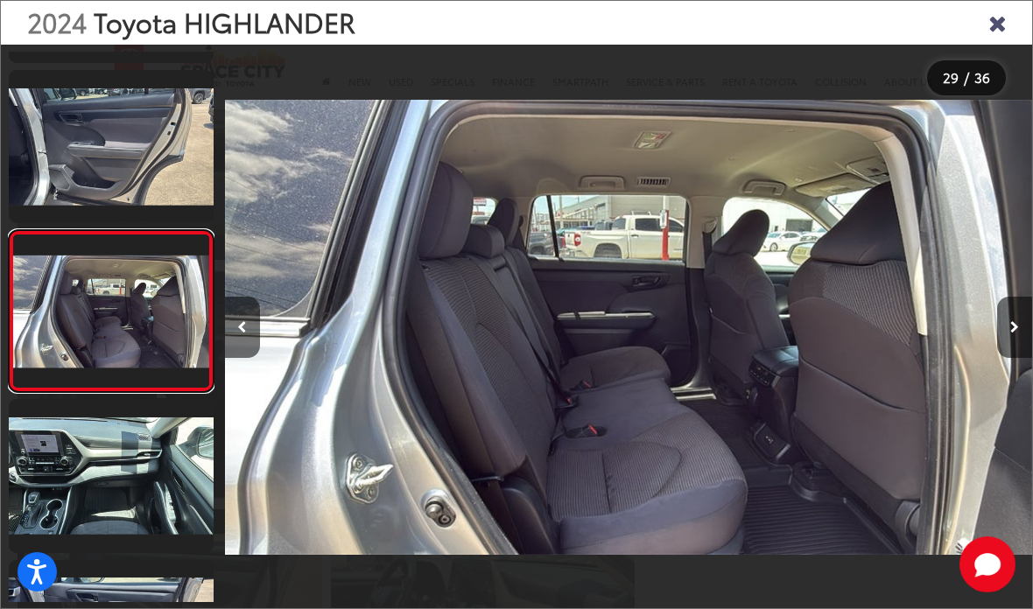
scroll to position [4312, 0]
click at [1006, 13] on icon "Close gallery" at bounding box center [997, 22] width 18 height 23
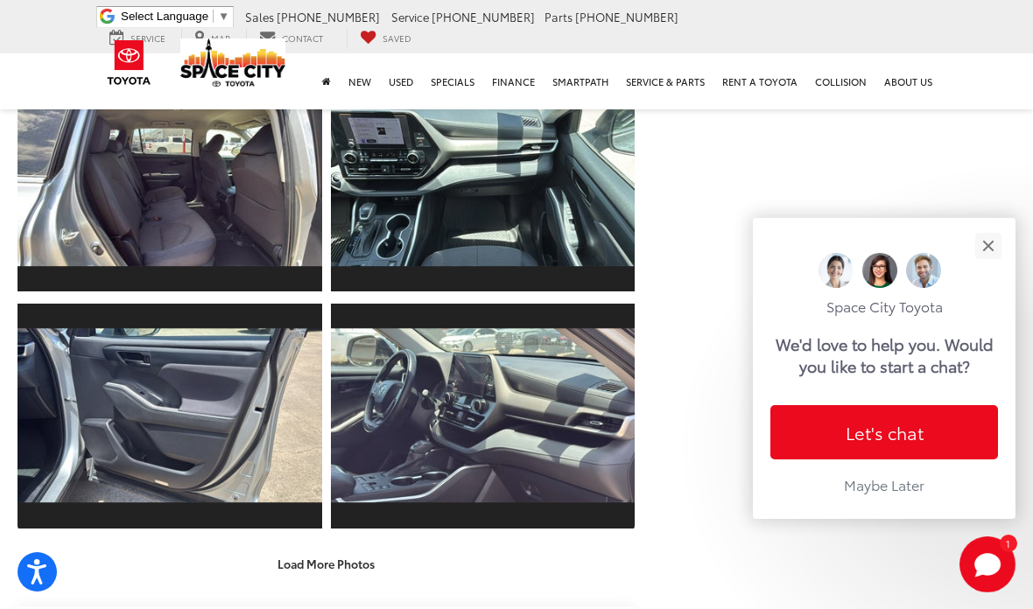
scroll to position [3343, 0]
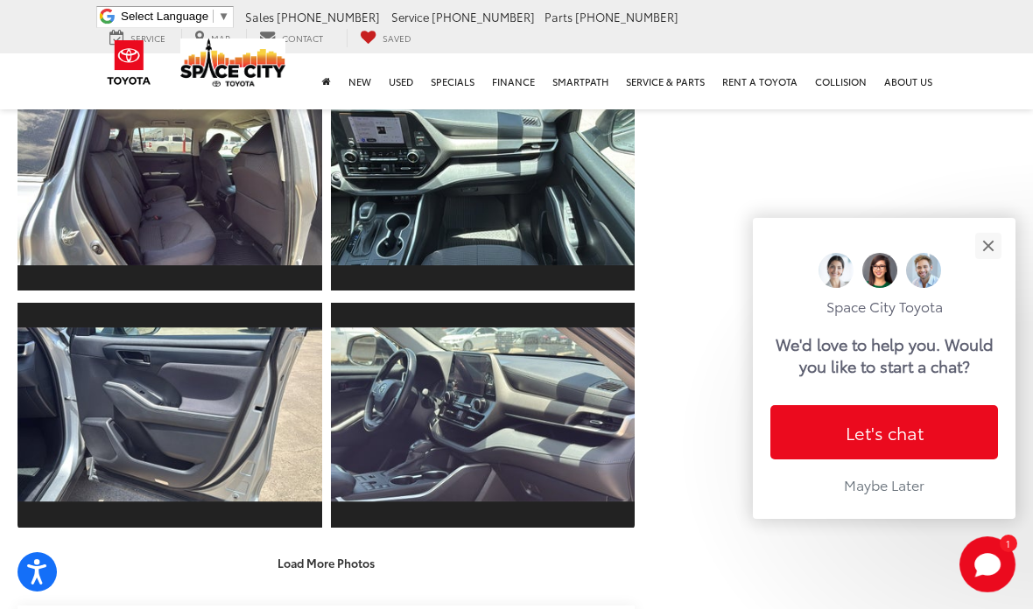
click at [442, 551] on div "Load More Photos" at bounding box center [326, 563] width 617 height 31
click at [334, 548] on button "Load More Photos" at bounding box center [326, 563] width 122 height 31
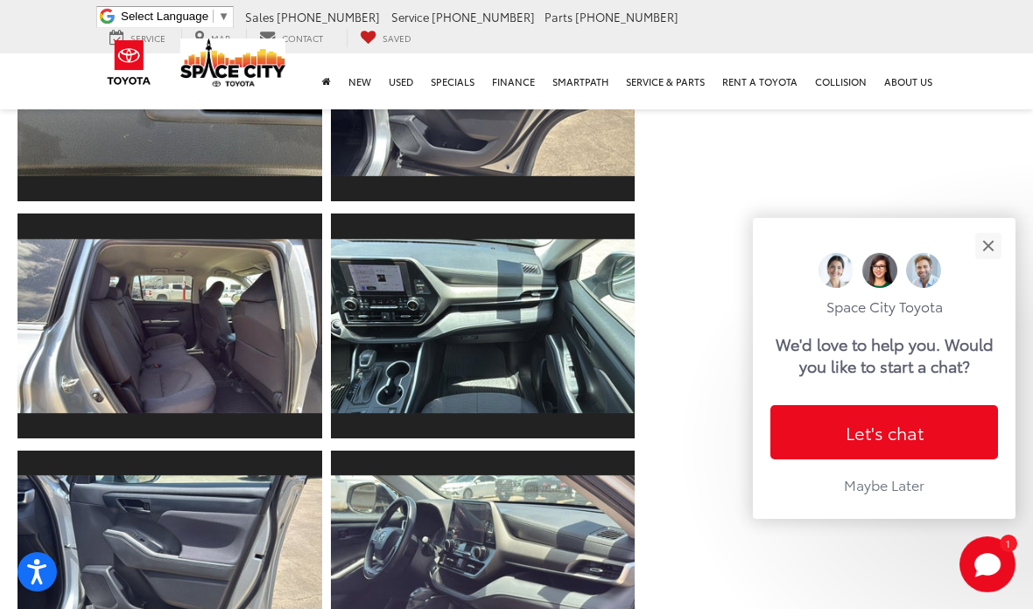
scroll to position [3192, 0]
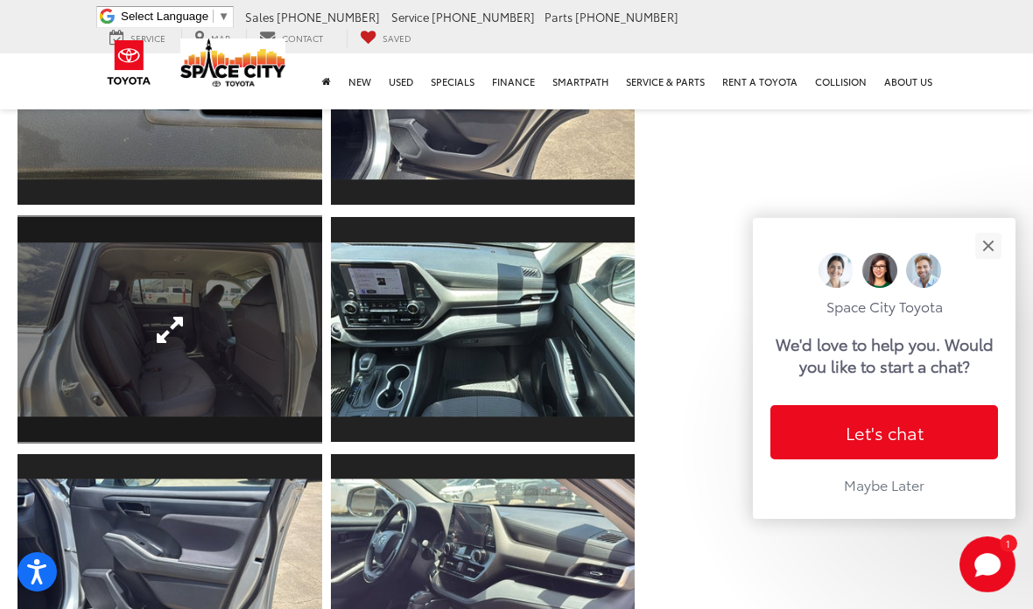
click at [236, 359] on link "Expand Photo 28" at bounding box center [170, 329] width 305 height 228
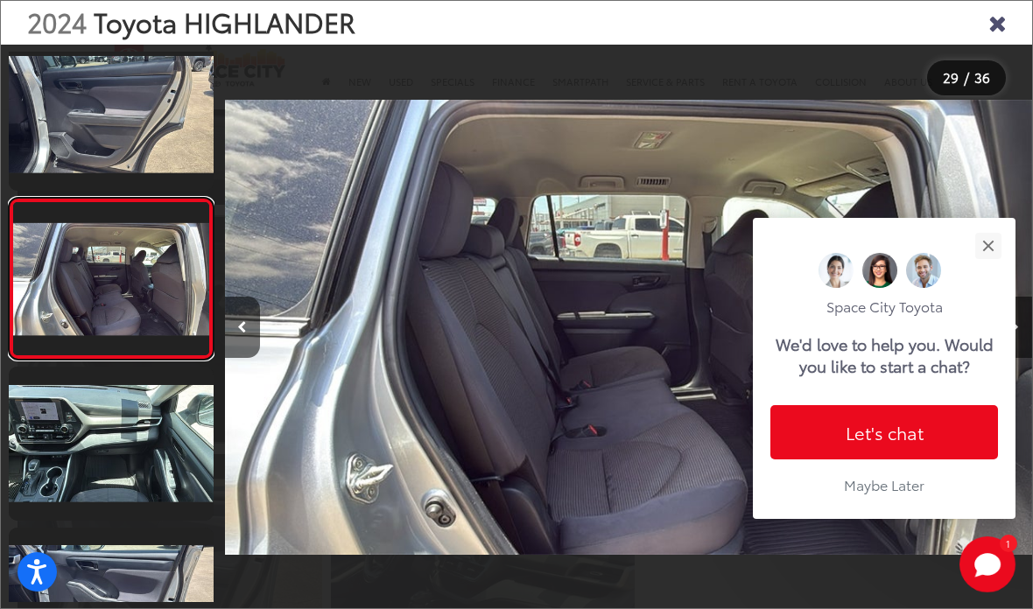
scroll to position [4347, 0]
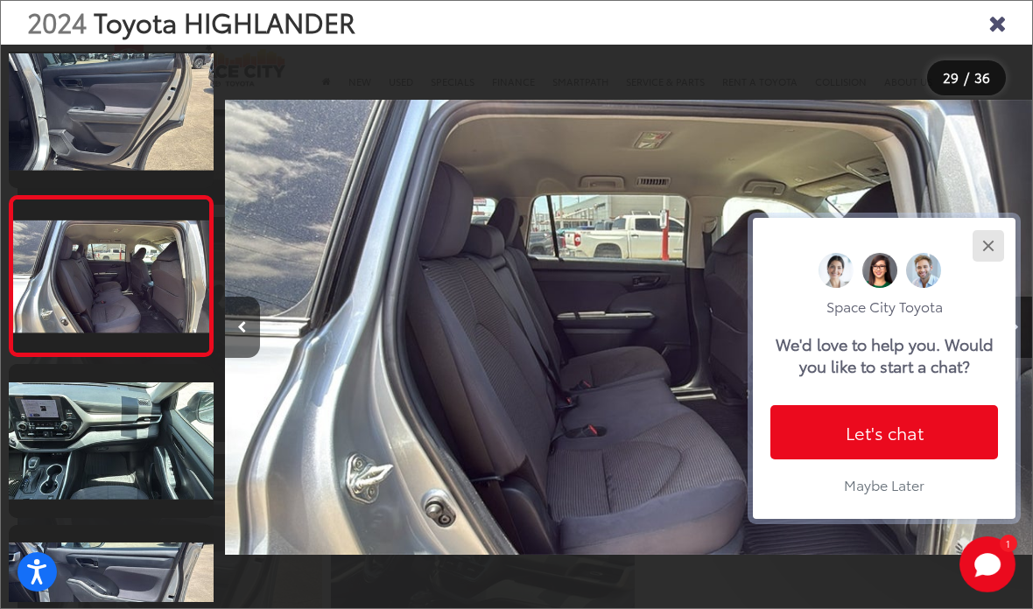
click at [987, 240] on div "Close" at bounding box center [987, 245] width 11 height 11
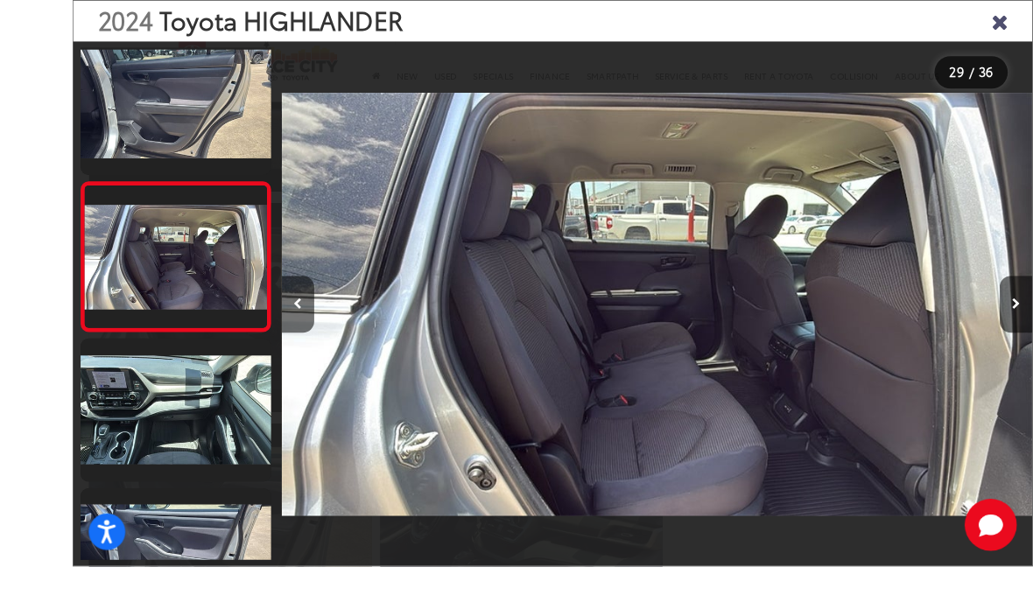
scroll to position [3221, 0]
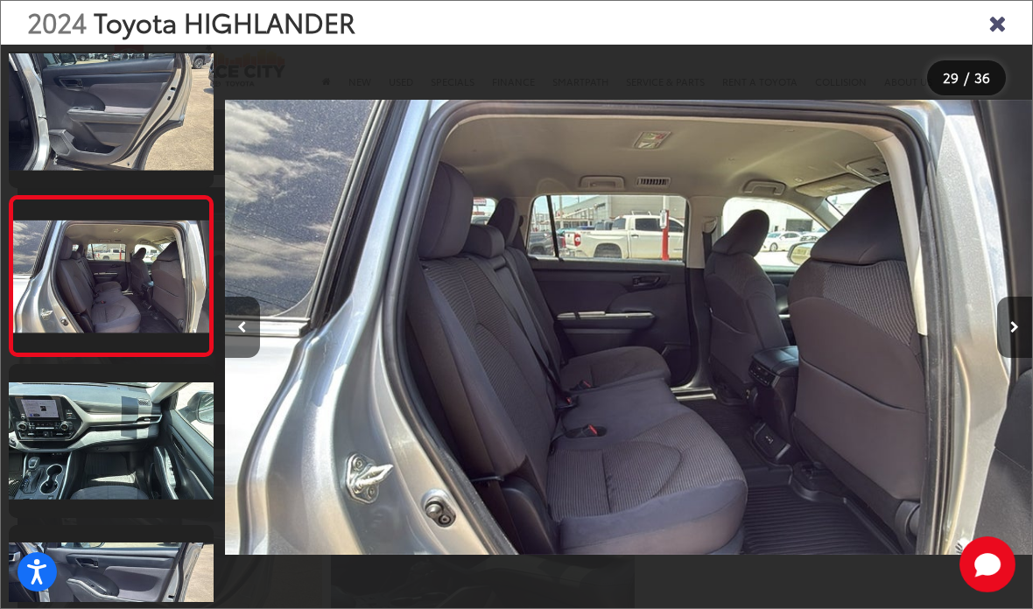
click at [997, 30] on icon "Close gallery" at bounding box center [997, 22] width 18 height 23
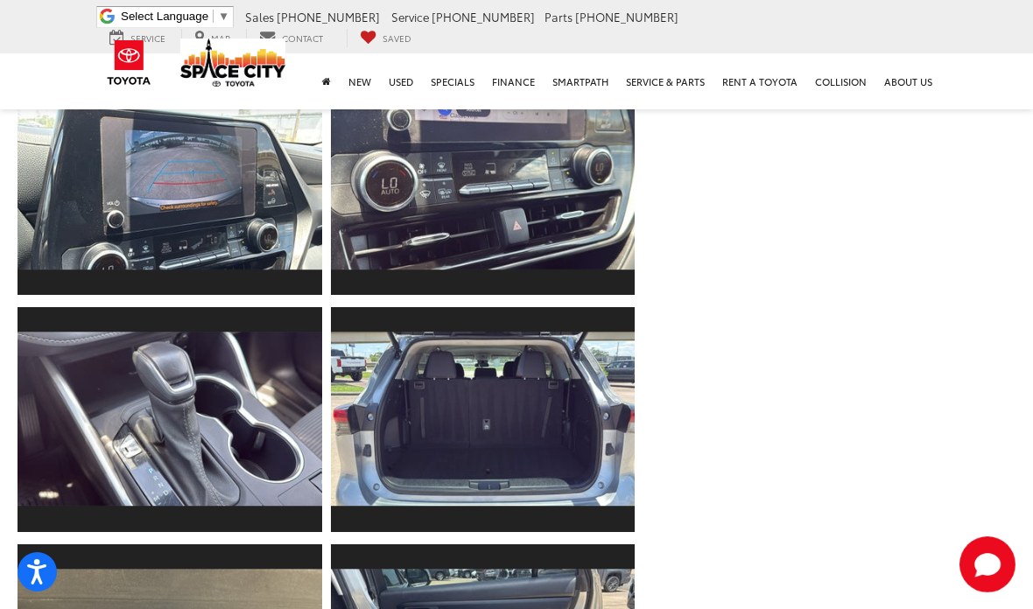
scroll to position [2627, 0]
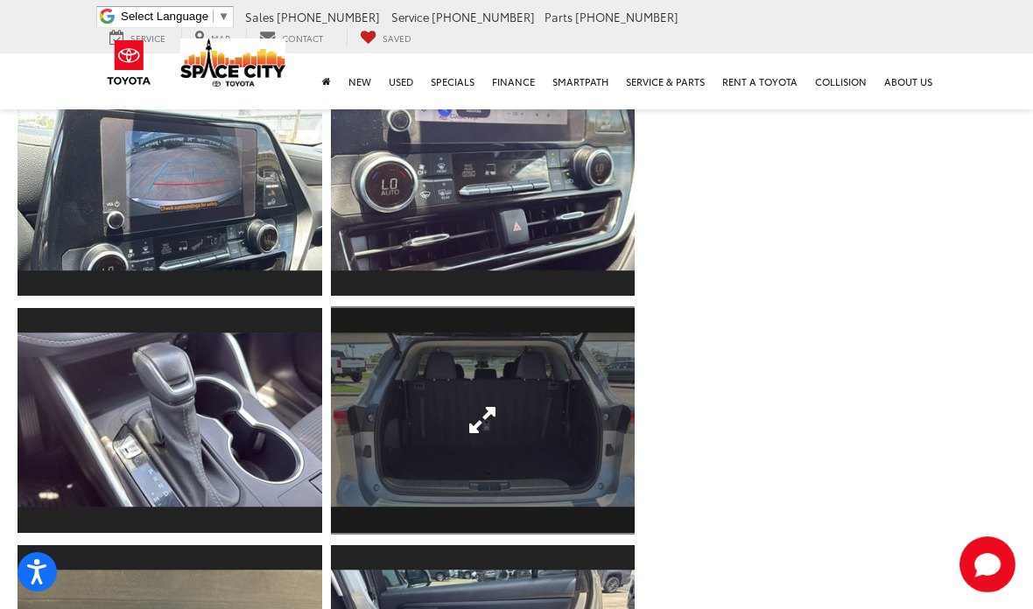
click at [461, 413] on link "Expand Photo 25" at bounding box center [483, 420] width 305 height 228
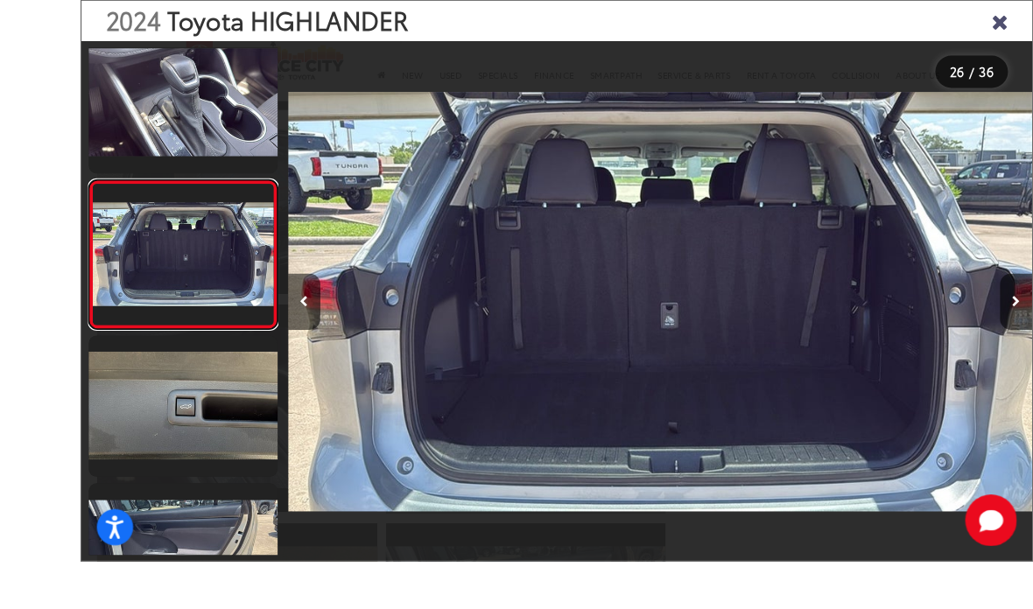
scroll to position [2656, 0]
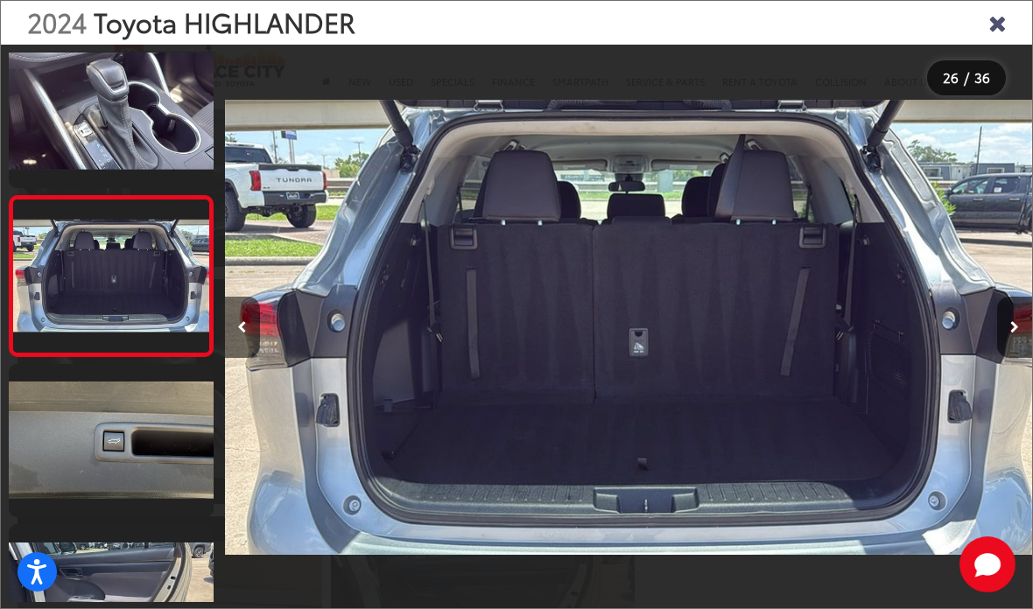
click at [991, 24] on icon "Close gallery" at bounding box center [997, 22] width 18 height 23
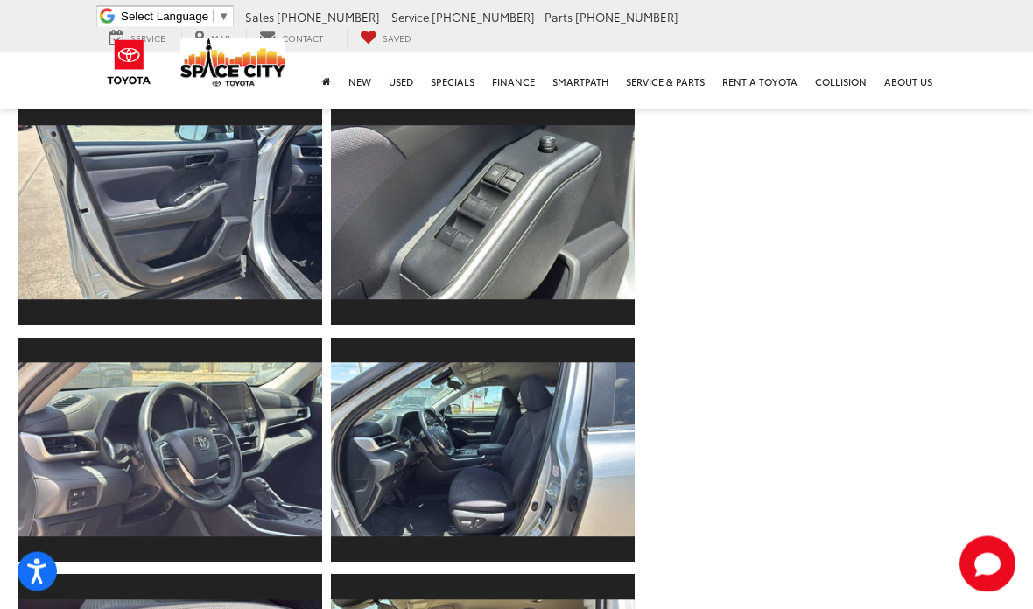
scroll to position [943, 0]
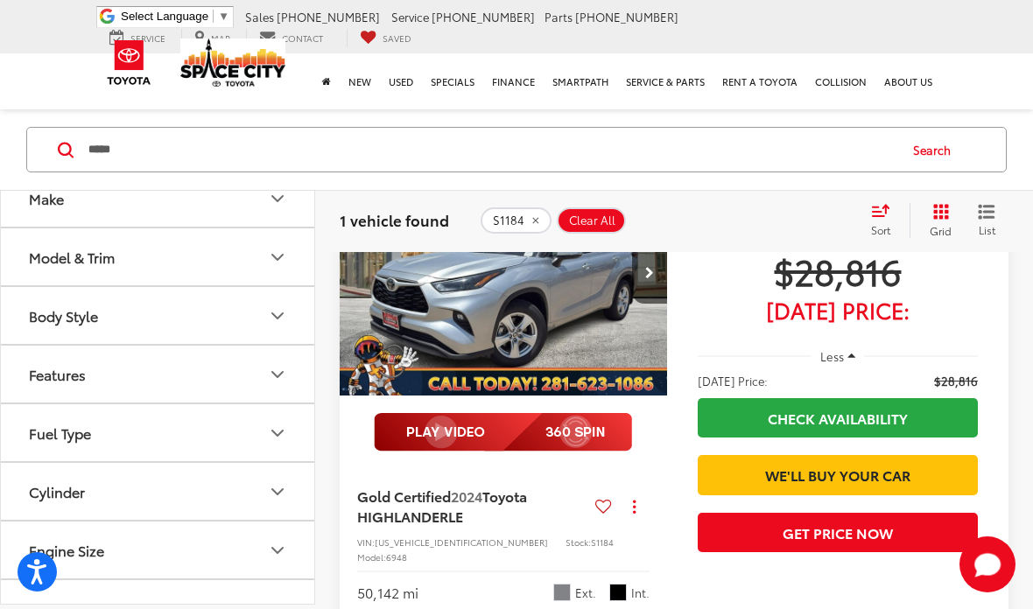
scroll to position [256, 0]
